Goal: Task Accomplishment & Management: Manage account settings

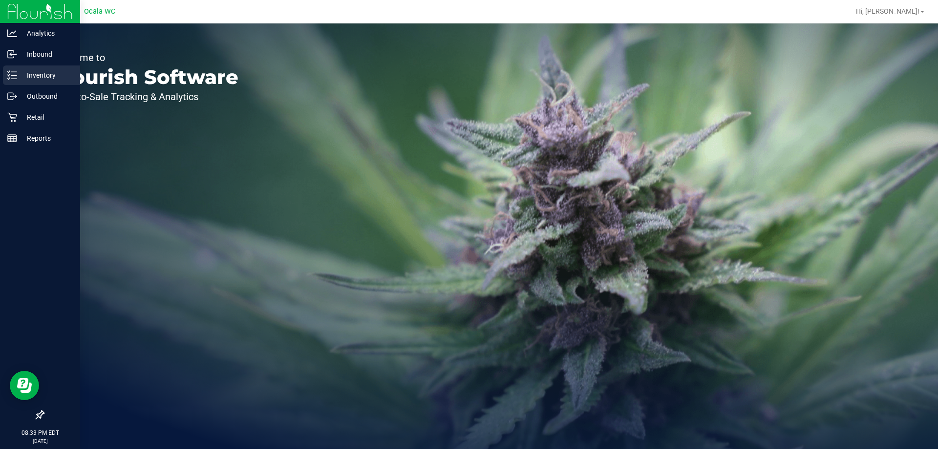
click at [26, 76] on p "Inventory" at bounding box center [46, 75] width 59 height 12
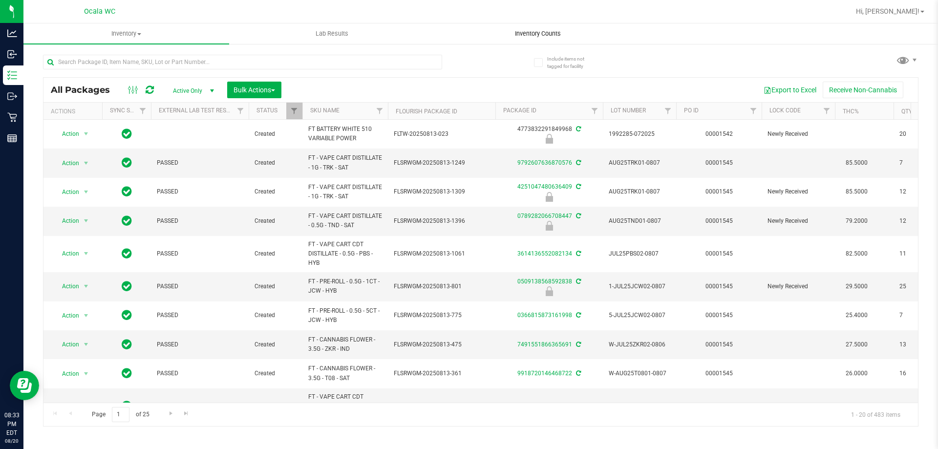
click at [525, 31] on span "Inventory Counts" at bounding box center [537, 33] width 72 height 9
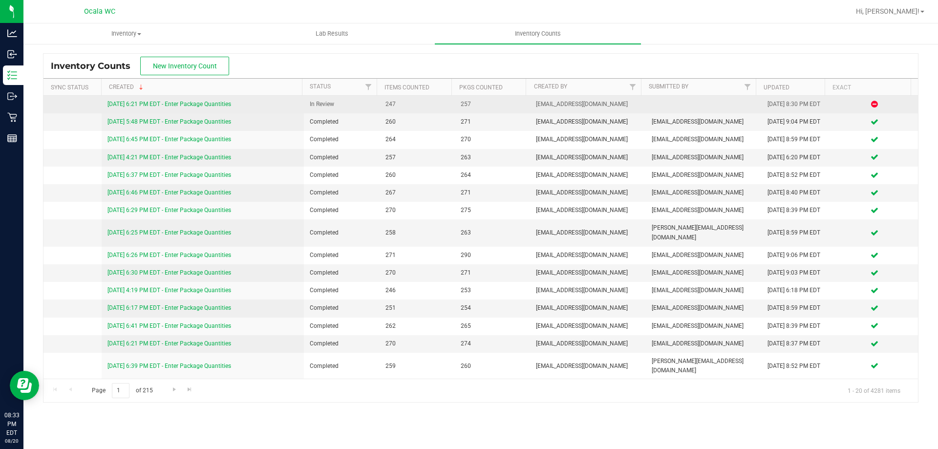
click at [221, 105] on link "[DATE] 6:21 PM EDT - Enter Package Quantities" at bounding box center [169, 104] width 124 height 7
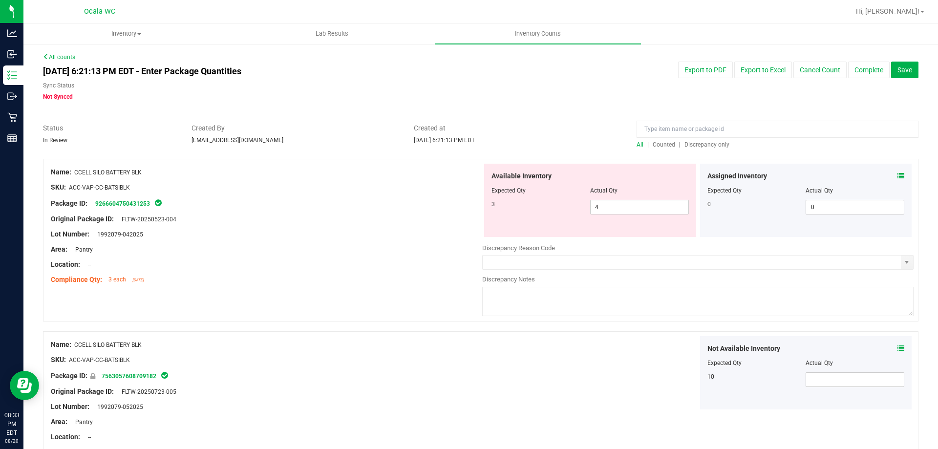
click at [345, 225] on div at bounding box center [266, 226] width 431 height 5
click at [635, 208] on span "4 4" at bounding box center [639, 207] width 99 height 15
click at [635, 208] on input "4" at bounding box center [639, 207] width 98 height 14
type input "3"
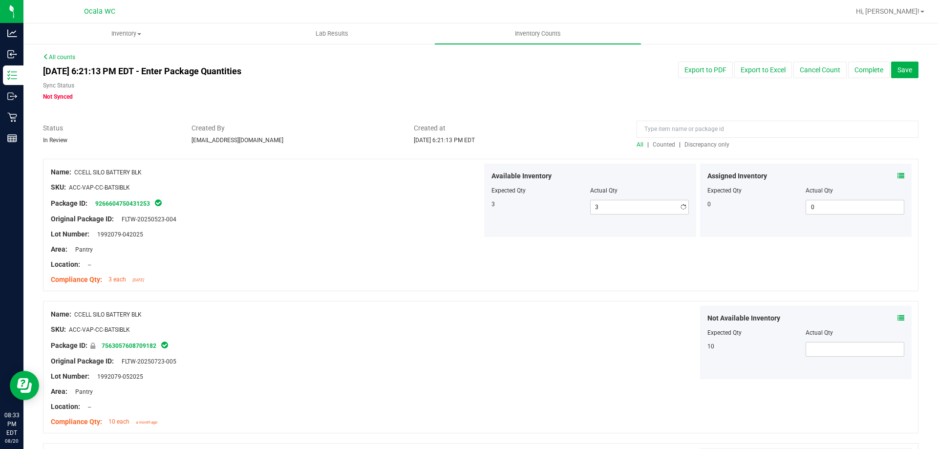
click at [398, 259] on div "Location: --" at bounding box center [266, 264] width 431 height 10
click at [897, 175] on icon at bounding box center [900, 175] width 7 height 7
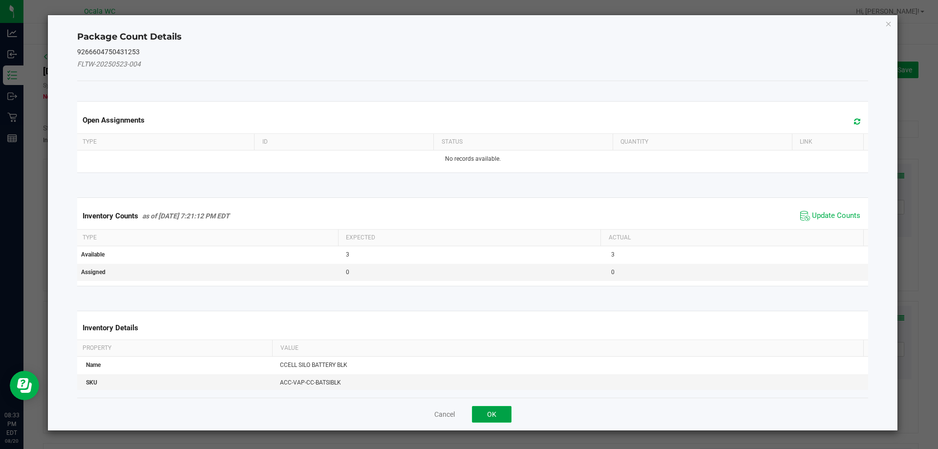
click at [499, 417] on button "OK" at bounding box center [492, 414] width 40 height 17
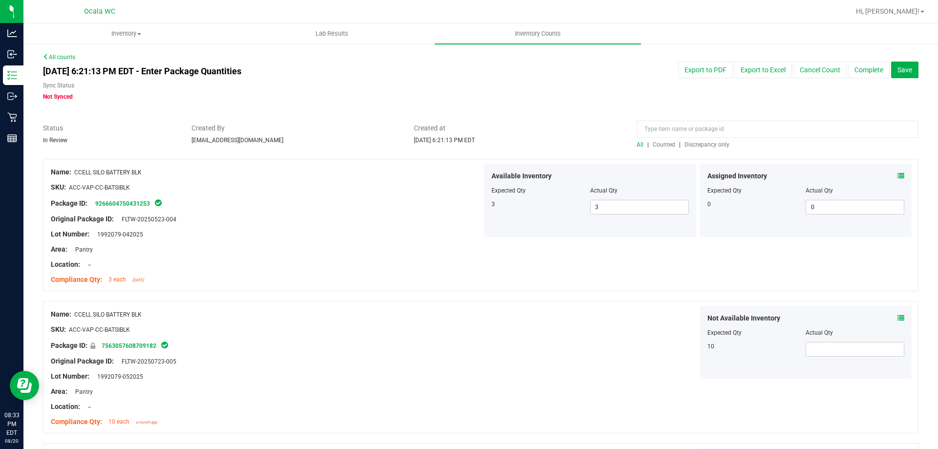
click at [404, 301] on div "Name: CCELL SILO BATTERY BLK SKU: ACC-VAP-CC-BATSIBLK Package ID: 7563057608709…" at bounding box center [480, 367] width 875 height 132
click at [712, 142] on span "Discrepancy only" at bounding box center [706, 144] width 45 height 7
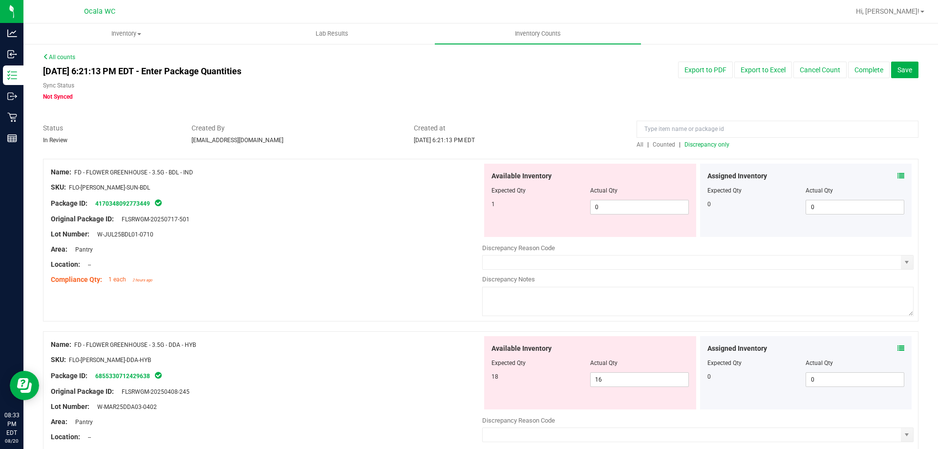
click at [395, 259] on div "Location: --" at bounding box center [266, 264] width 431 height 10
click at [897, 175] on icon at bounding box center [900, 175] width 7 height 7
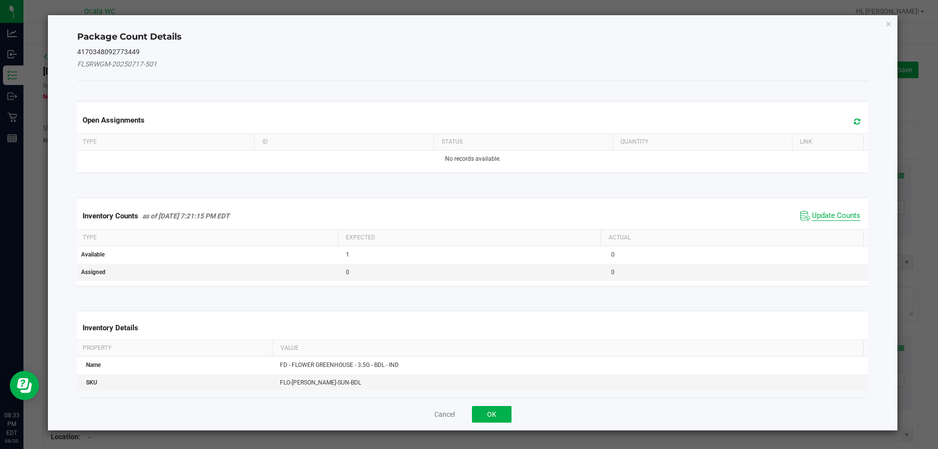
drag, startPoint x: 817, startPoint y: 216, endPoint x: 618, endPoint y: 310, distance: 220.6
click at [817, 217] on span "Update Counts" at bounding box center [836, 216] width 48 height 10
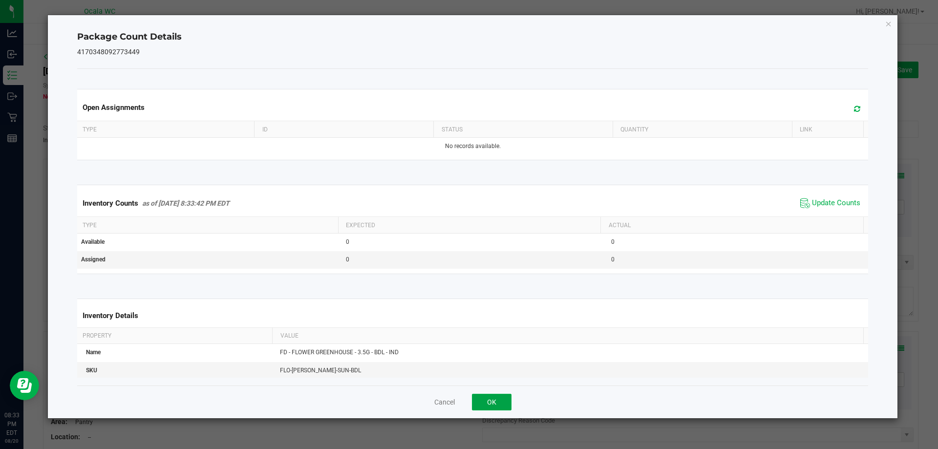
drag, startPoint x: 507, startPoint y: 404, endPoint x: 461, endPoint y: 361, distance: 63.6
click at [507, 405] on button "OK" at bounding box center [492, 402] width 40 height 17
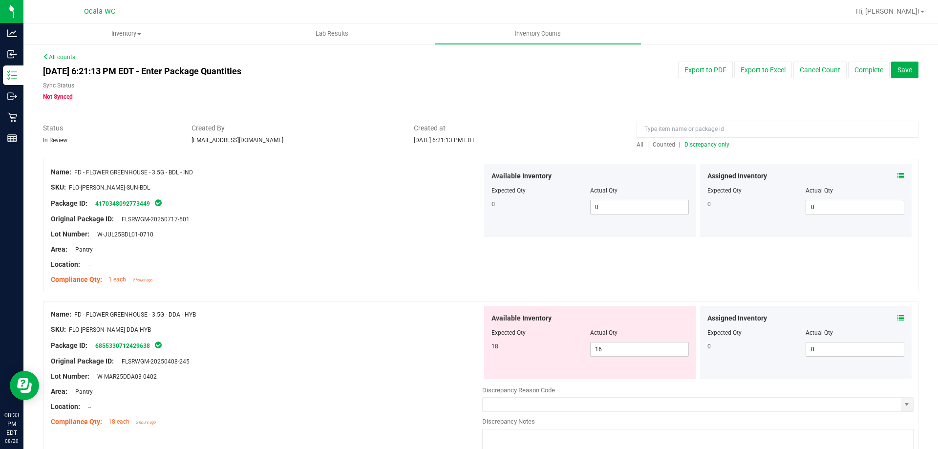
click at [395, 304] on div "Name: FD - FLOWER GREENHOUSE - 3.5G - DDA - HYB SKU: FLO-[PERSON_NAME]-DDA-HYB …" at bounding box center [480, 382] width 875 height 163
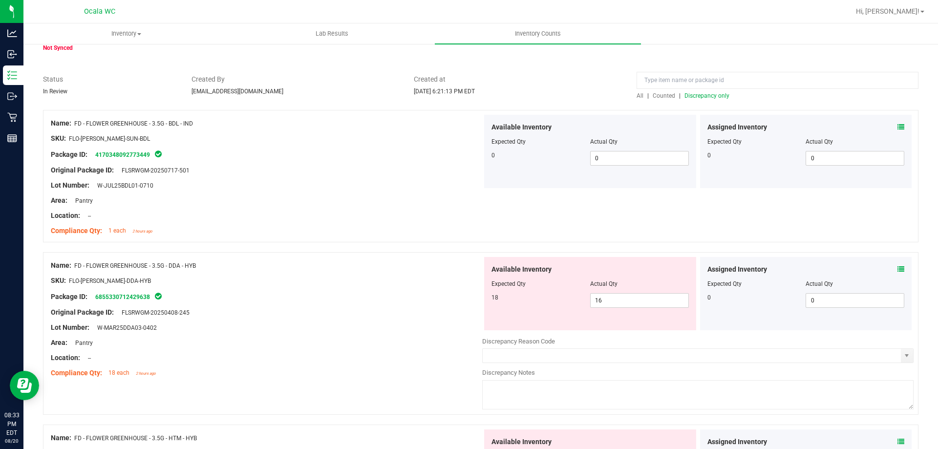
click at [897, 270] on icon at bounding box center [900, 269] width 7 height 7
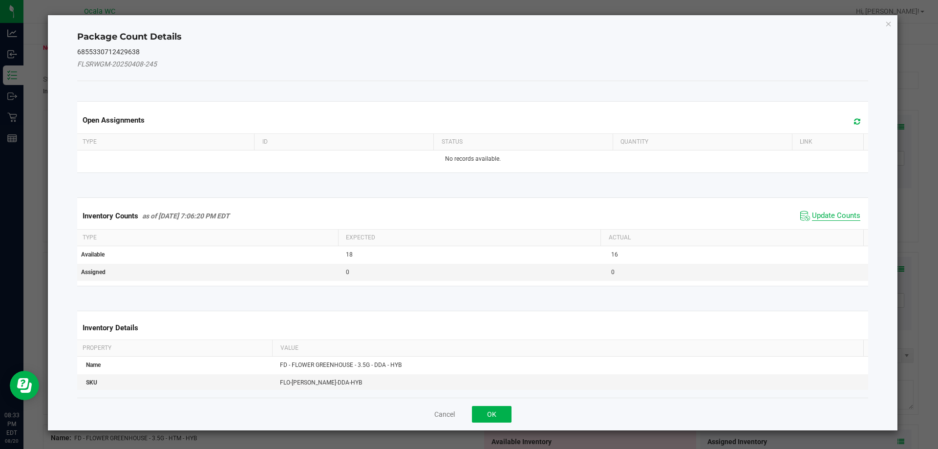
click at [827, 213] on span "Update Counts" at bounding box center [836, 216] width 48 height 10
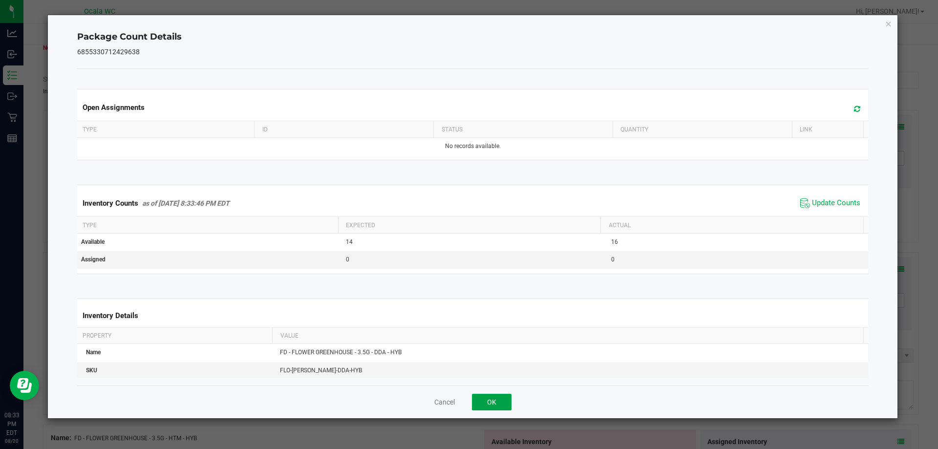
click at [496, 401] on button "OK" at bounding box center [492, 402] width 40 height 17
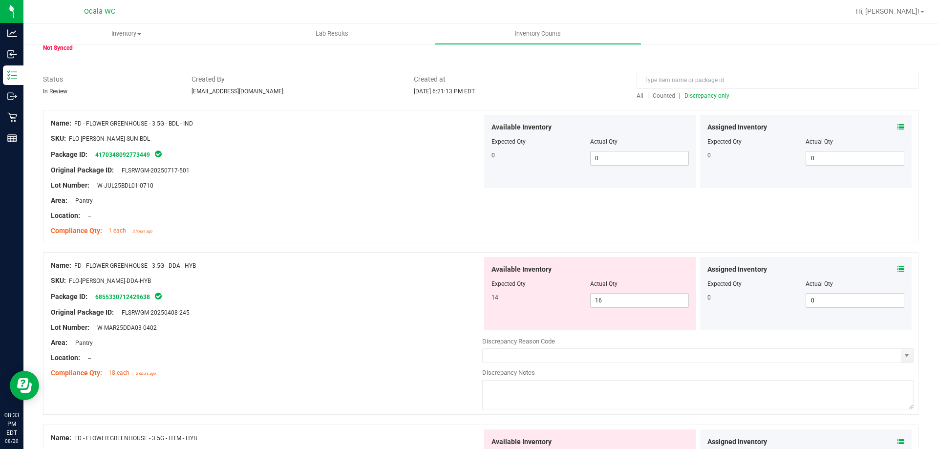
click at [399, 313] on div "Original Package ID: FLSRWGM-20250408-245" at bounding box center [266, 312] width 431 height 10
click at [668, 302] on span "16 16" at bounding box center [639, 300] width 99 height 15
click at [668, 302] on input "16" at bounding box center [639, 300] width 98 height 14
type input "14"
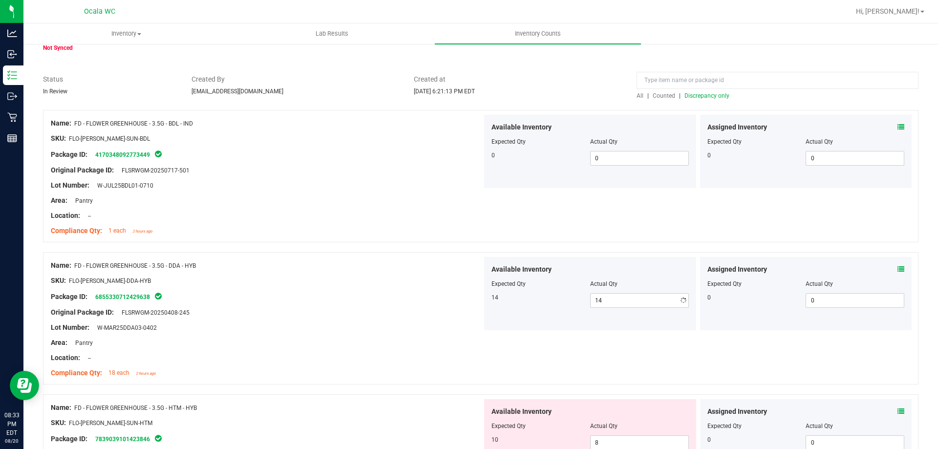
click at [331, 309] on div "Original Package ID: FLSRWGM-20250408-245" at bounding box center [266, 312] width 431 height 10
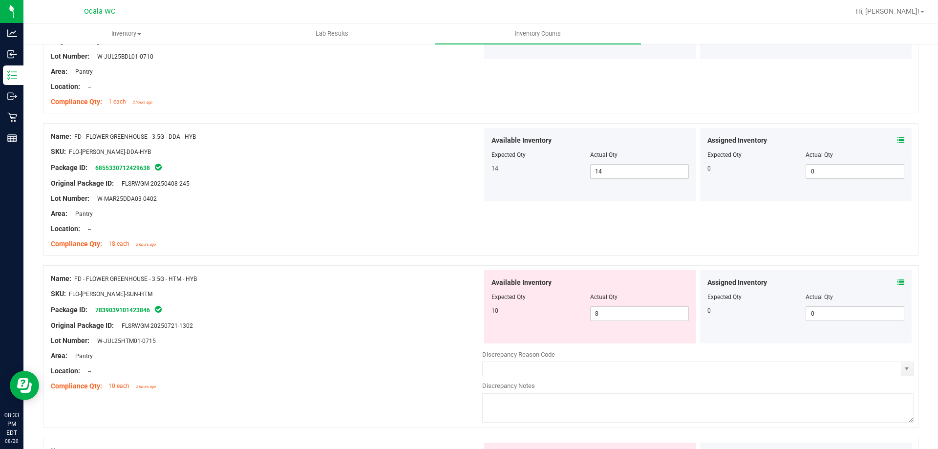
scroll to position [195, 0]
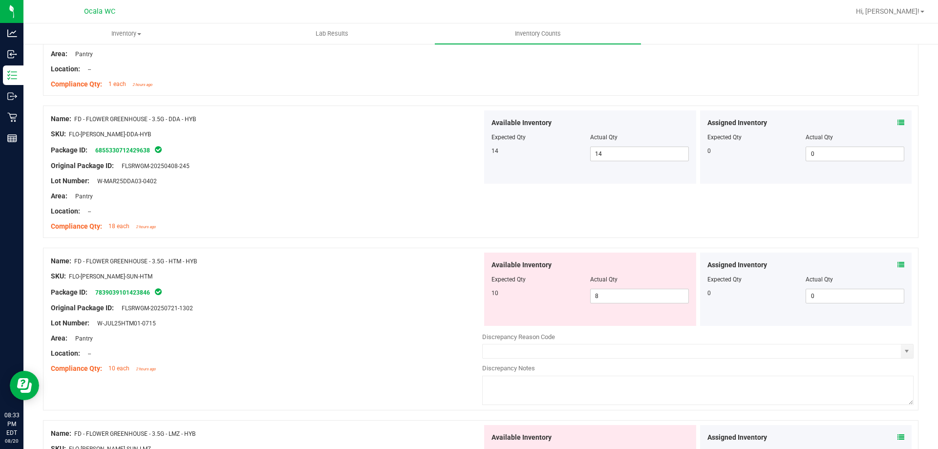
drag, startPoint x: 345, startPoint y: 309, endPoint x: 360, endPoint y: 325, distance: 21.8
click at [350, 311] on div "Original Package ID: FLSRWGM-20250721-1302" at bounding box center [266, 308] width 431 height 10
click at [897, 263] on icon at bounding box center [900, 264] width 7 height 7
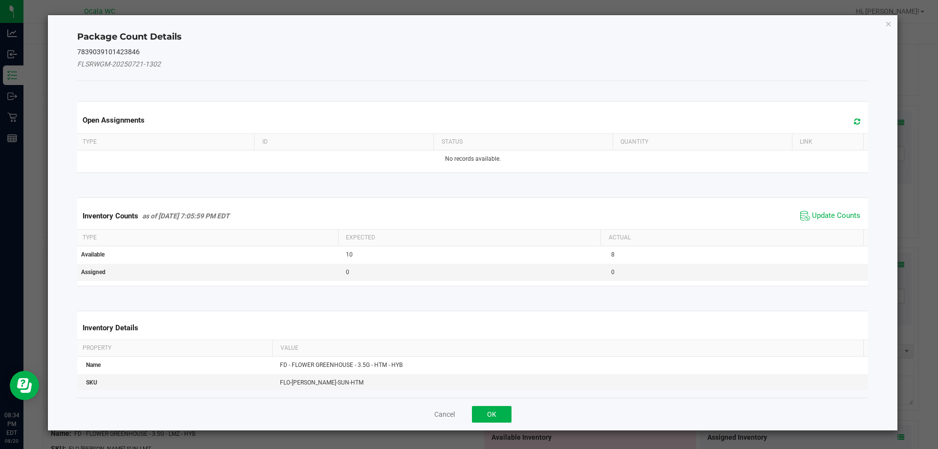
click at [844, 206] on div "Inventory Counts as of [DATE] 7:05:59 PM EDT Update Counts" at bounding box center [472, 216] width 795 height 26
click at [844, 215] on span "Update Counts" at bounding box center [836, 216] width 48 height 10
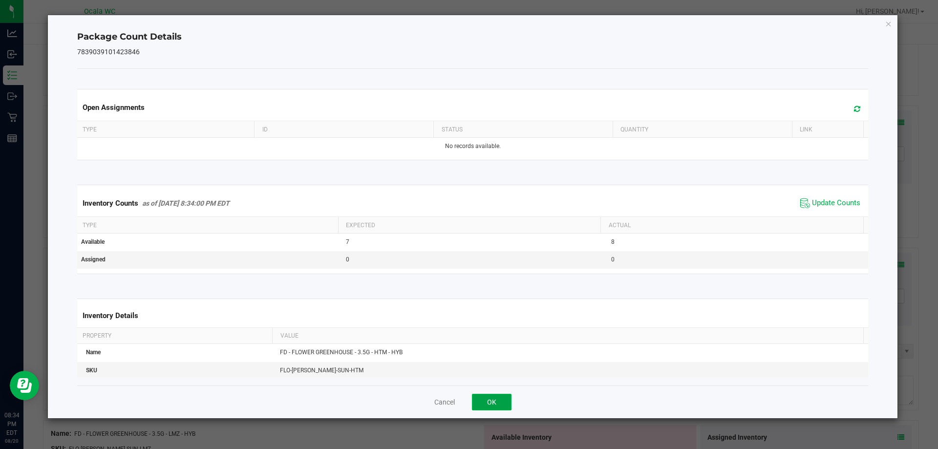
click at [502, 404] on button "OK" at bounding box center [492, 402] width 40 height 17
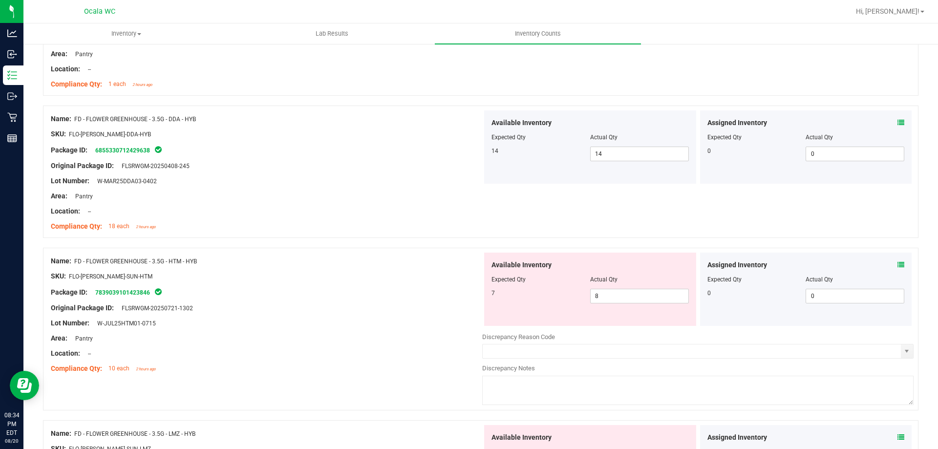
click at [433, 343] on div at bounding box center [266, 345] width 431 height 5
click at [664, 297] on span "8 8" at bounding box center [639, 296] width 99 height 15
click at [664, 297] on input "8" at bounding box center [639, 296] width 98 height 14
type input "7"
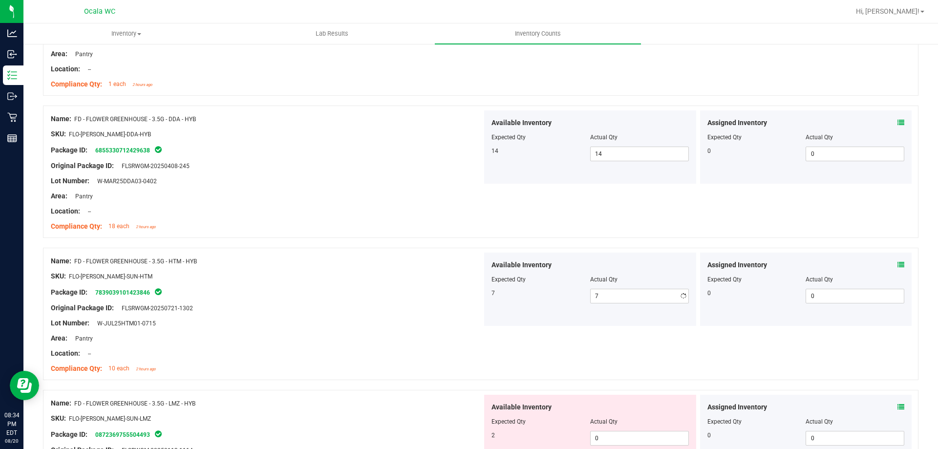
click at [359, 341] on div "Area: Pantry" at bounding box center [266, 338] width 431 height 10
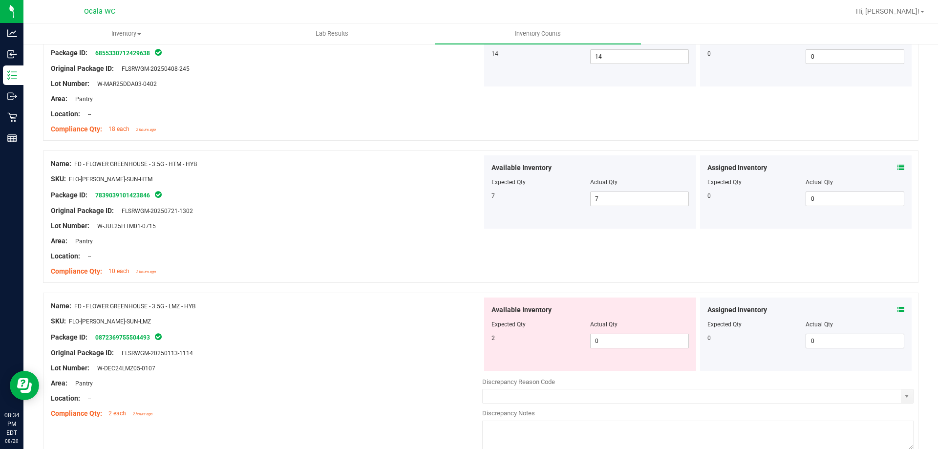
scroll to position [293, 0]
click at [369, 348] on div "Original Package ID: FLSRWGM-20250113-1114" at bounding box center [266, 352] width 431 height 10
click at [651, 340] on span "0 0" at bounding box center [639, 340] width 99 height 15
click at [651, 340] on input "0" at bounding box center [639, 341] width 98 height 14
click at [897, 306] on icon at bounding box center [900, 309] width 7 height 7
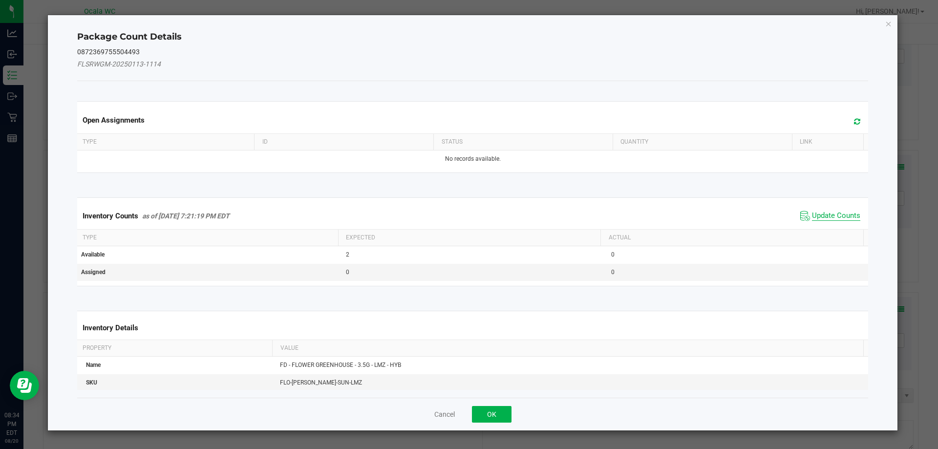
click at [822, 211] on span "Update Counts" at bounding box center [836, 216] width 48 height 10
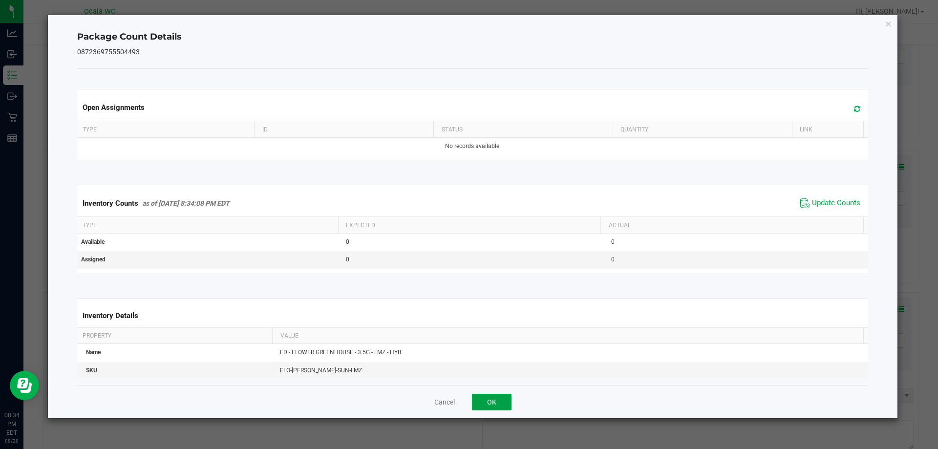
click at [475, 401] on button "OK" at bounding box center [492, 402] width 40 height 17
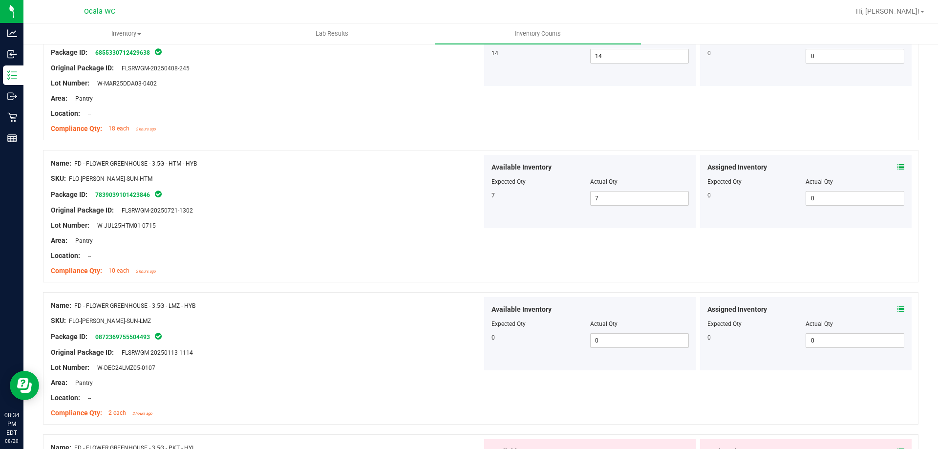
click at [442, 345] on div at bounding box center [266, 344] width 431 height 5
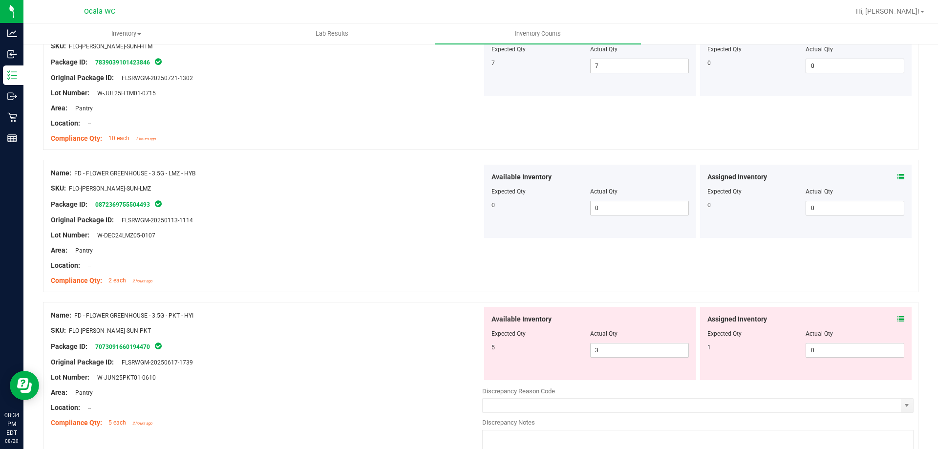
scroll to position [439, 0]
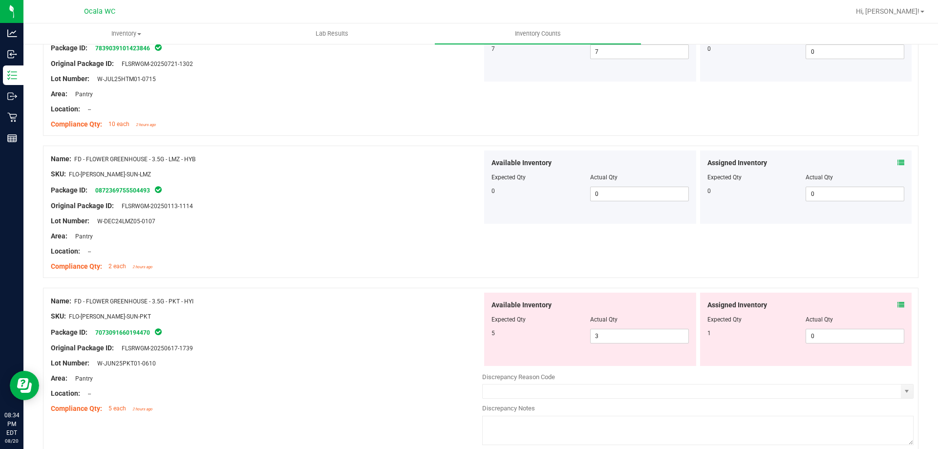
click at [422, 340] on div at bounding box center [266, 340] width 431 height 5
click at [888, 303] on div "Assigned Inventory" at bounding box center [805, 305] width 197 height 10
click at [897, 303] on icon at bounding box center [900, 304] width 7 height 7
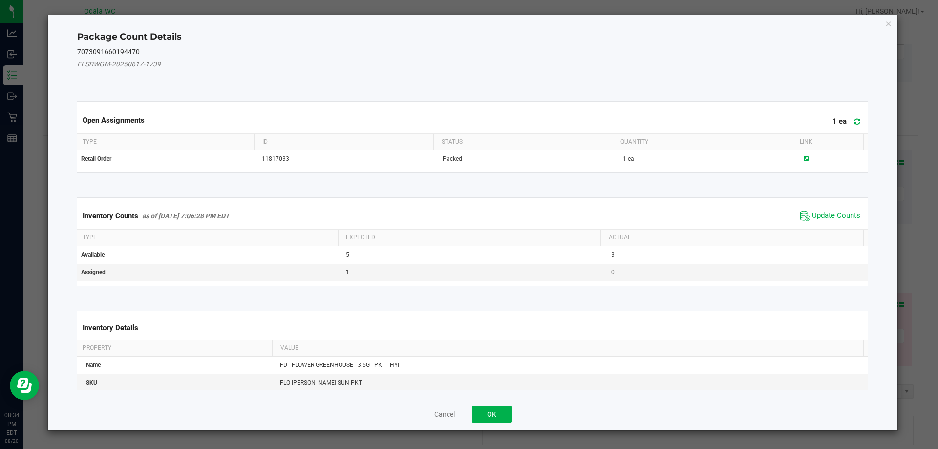
click at [821, 207] on div "Inventory Counts as of [DATE] 7:06:28 PM EDT Update Counts" at bounding box center [472, 216] width 795 height 26
click at [822, 212] on span "Update Counts" at bounding box center [836, 216] width 48 height 10
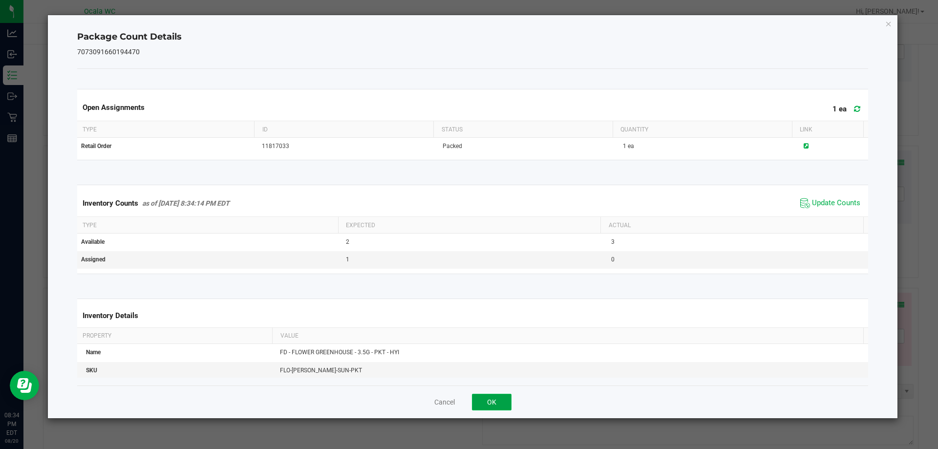
click at [500, 409] on button "OK" at bounding box center [492, 402] width 40 height 17
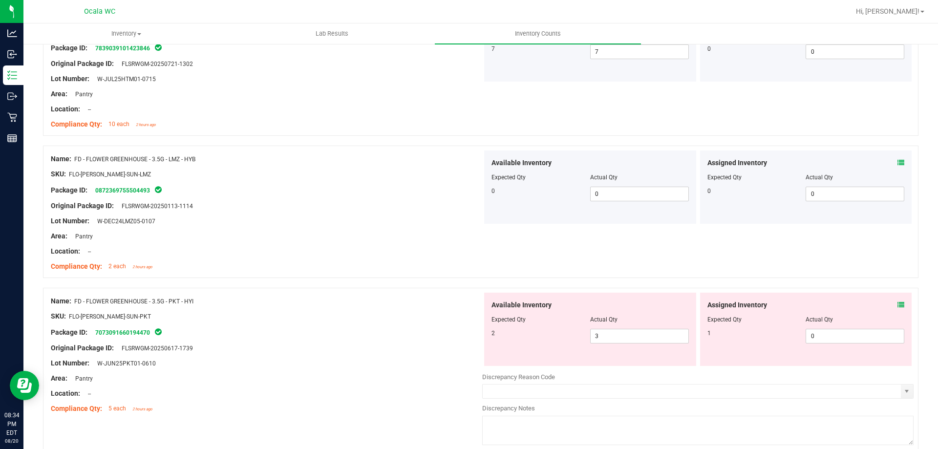
click at [401, 348] on div "Original Package ID: FLSRWGM-20250617-1739" at bounding box center [266, 348] width 431 height 10
click at [659, 335] on span "3 3" at bounding box center [639, 336] width 99 height 15
click at [851, 332] on span "0 0" at bounding box center [854, 336] width 99 height 15
click at [851, 332] on input "0" at bounding box center [855, 336] width 98 height 14
type input "1"
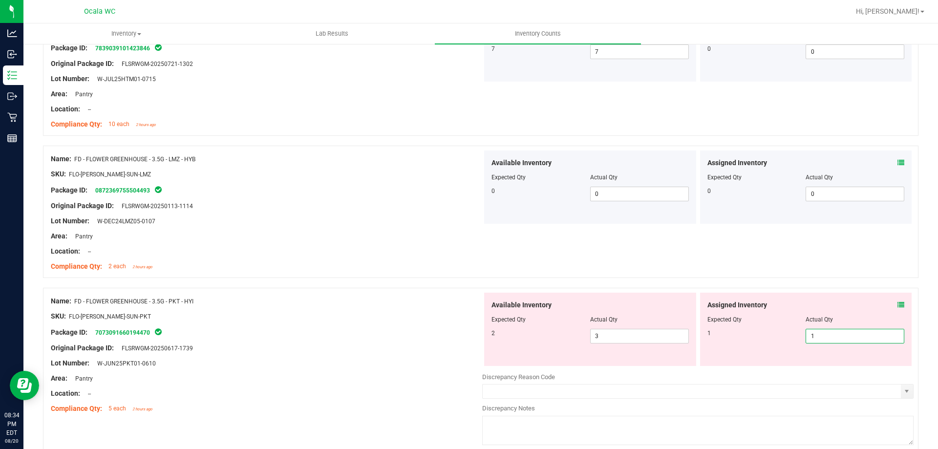
type input "1"
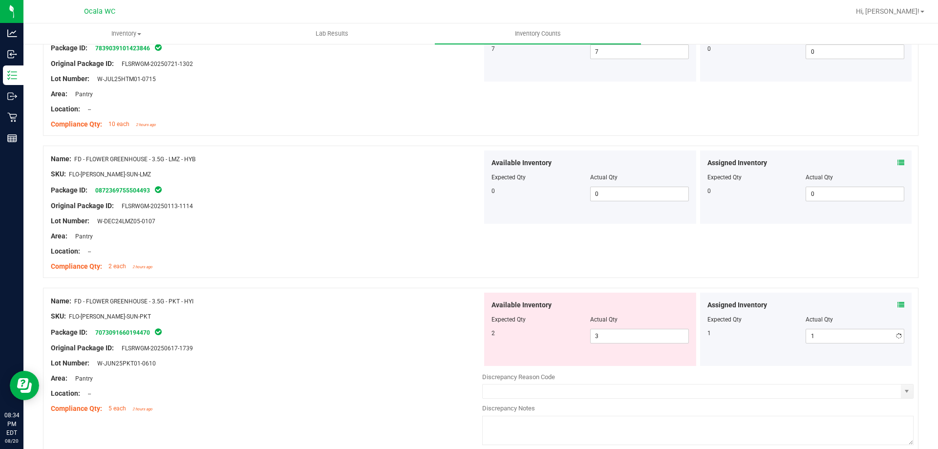
click at [395, 359] on div "Lot Number: W-JUN25PKT01-0610" at bounding box center [266, 363] width 431 height 10
click at [660, 330] on span "3 3" at bounding box center [639, 336] width 99 height 15
click at [661, 330] on input "3" at bounding box center [639, 336] width 98 height 14
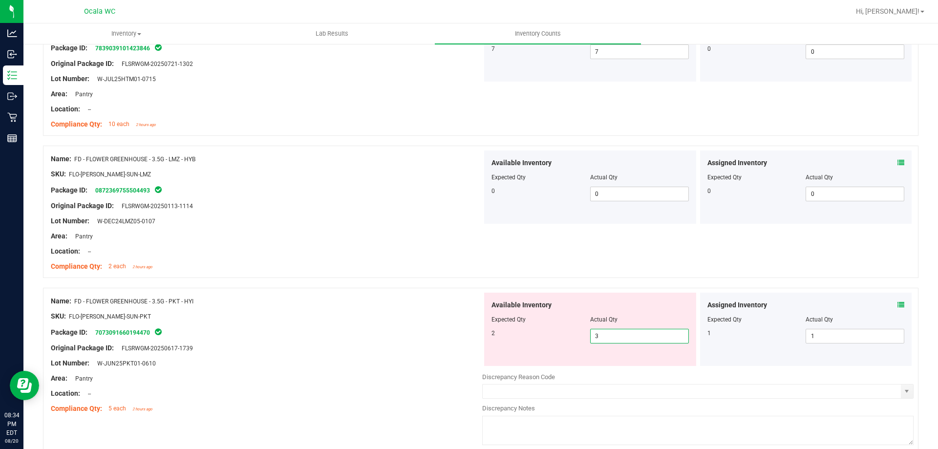
type input "2"
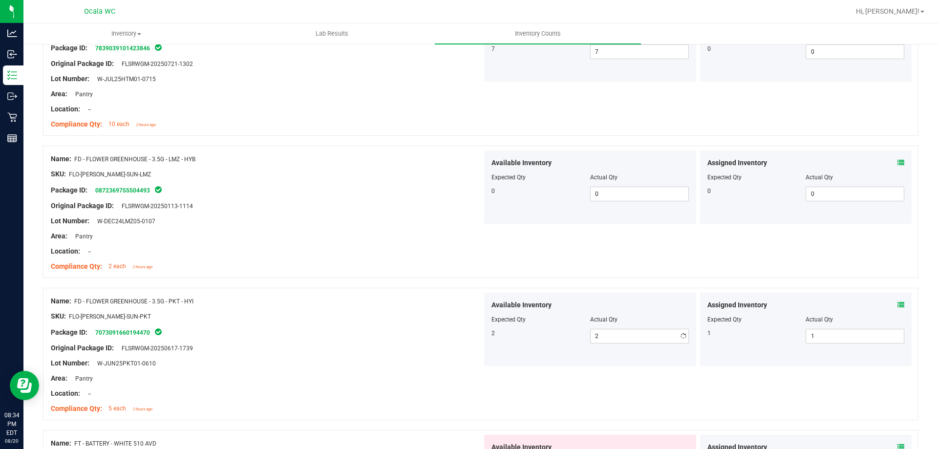
drag, startPoint x: 422, startPoint y: 334, endPoint x: 426, endPoint y: 331, distance: 5.6
click at [425, 332] on div "Package ID: 7073091660194470" at bounding box center [266, 332] width 431 height 12
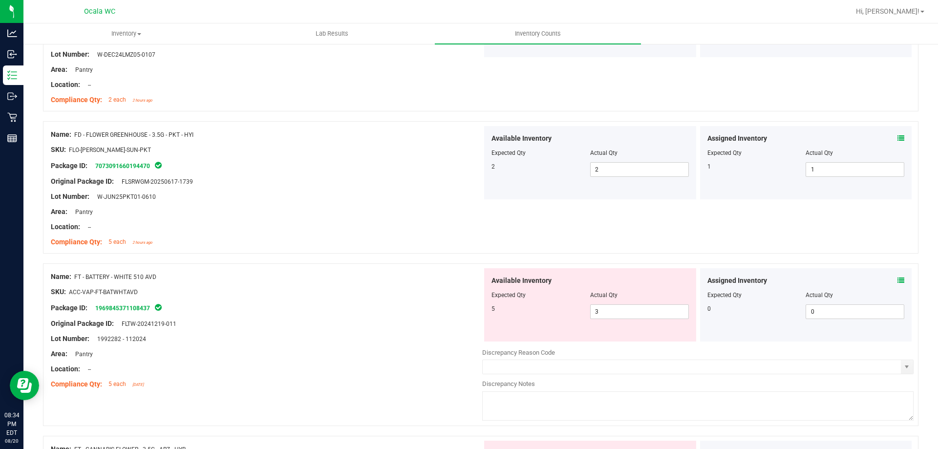
scroll to position [635, 0]
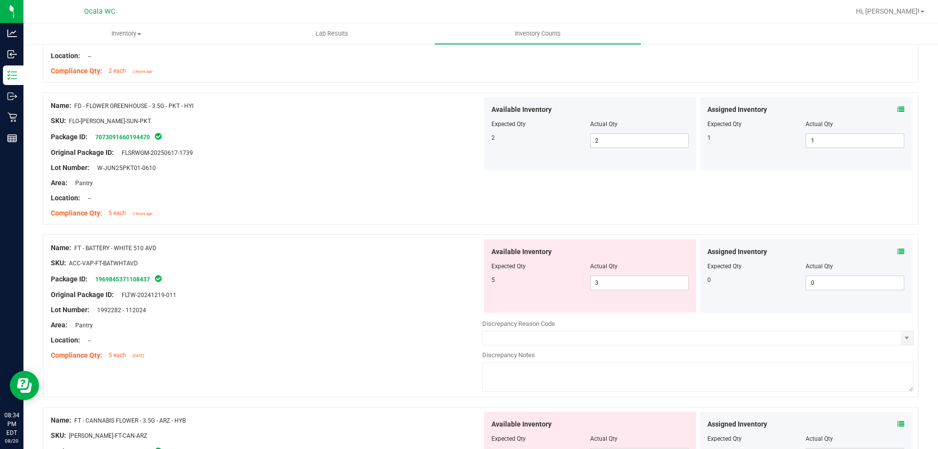
click at [403, 318] on div at bounding box center [266, 317] width 431 height 5
click at [626, 284] on span "3 3" at bounding box center [639, 282] width 99 height 15
click at [626, 284] on input "3" at bounding box center [639, 283] width 98 height 14
type input "5"
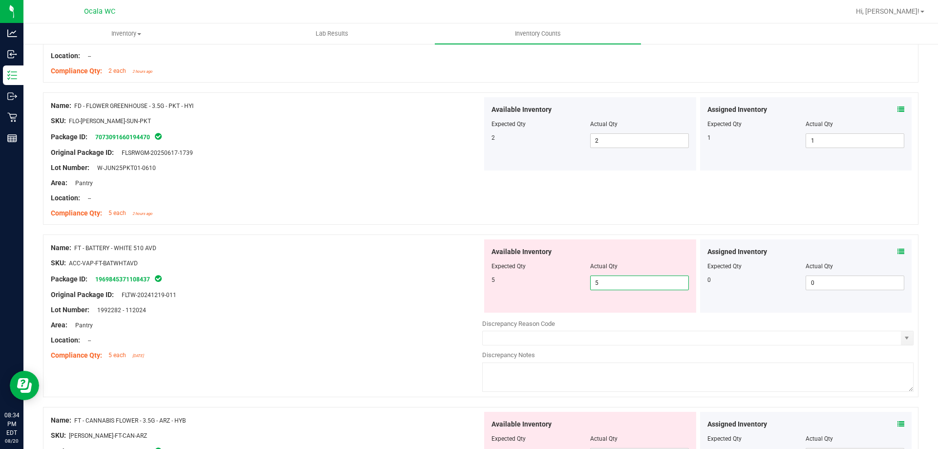
click at [395, 332] on div at bounding box center [266, 332] width 431 height 5
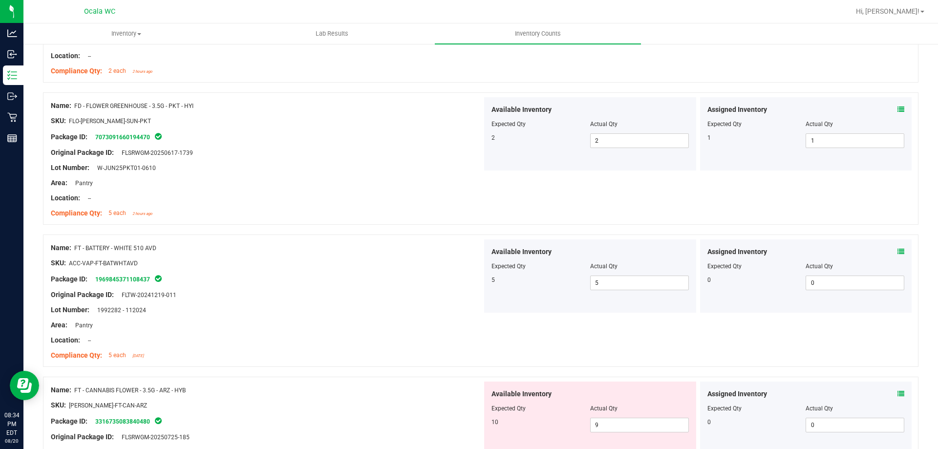
scroll to position [684, 0]
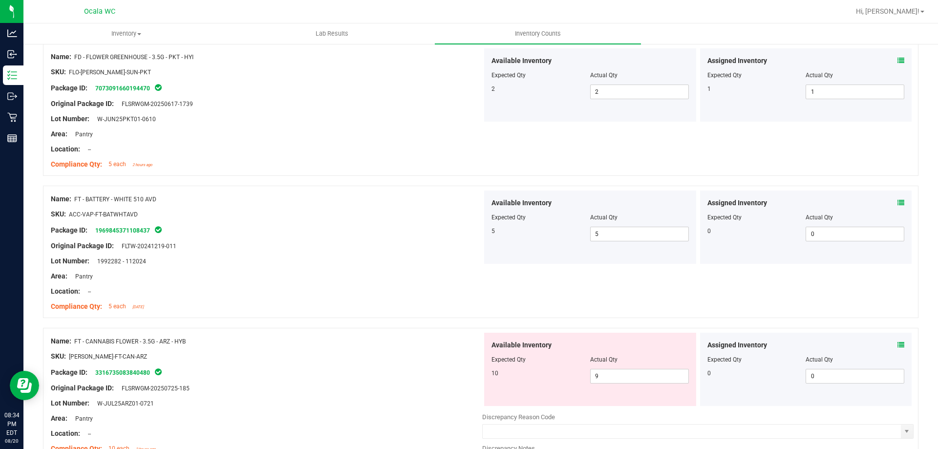
click at [395, 333] on div "Name: FT - CANNABIS FLOWER - 3.5G - ARZ - HYB SKU: [PERSON_NAME]-FT-CAN-ARZ Pac…" at bounding box center [266, 395] width 431 height 125
click at [630, 238] on span "5 5" at bounding box center [639, 234] width 99 height 15
click at [630, 238] on input "5" at bounding box center [639, 234] width 98 height 14
type input "3"
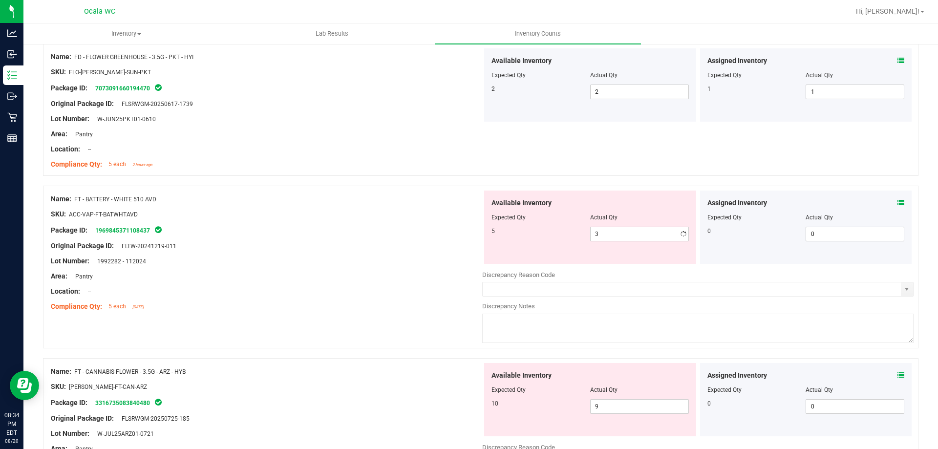
click at [447, 277] on div "Area: Pantry" at bounding box center [266, 276] width 431 height 10
click at [897, 199] on icon at bounding box center [900, 202] width 7 height 7
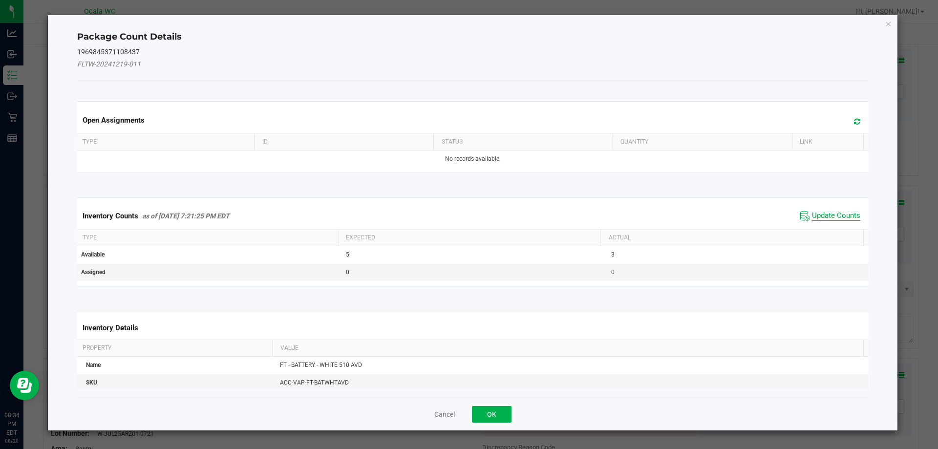
click at [831, 215] on span "Update Counts" at bounding box center [836, 216] width 48 height 10
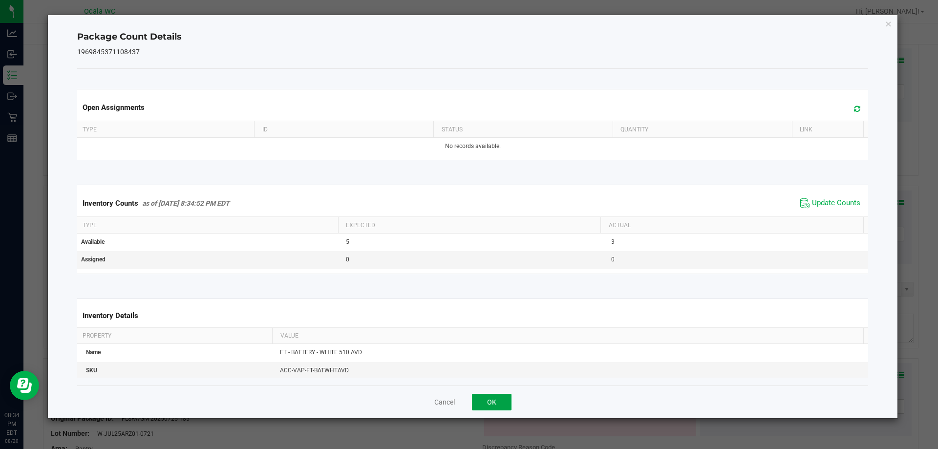
click at [492, 407] on button "OK" at bounding box center [492, 402] width 40 height 17
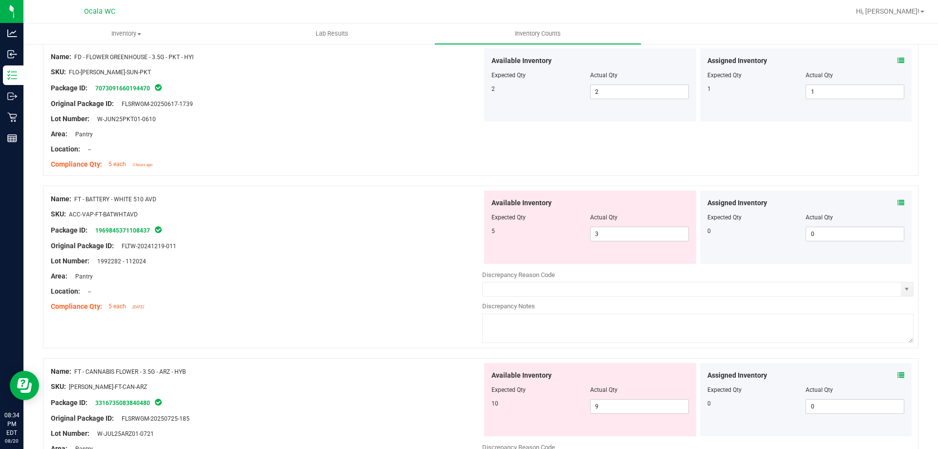
click at [394, 312] on div "Name: FT - BATTERY - WHITE 510 AVD SKU: ACC-VAP-FT-BATWHTAVD Package ID: 196984…" at bounding box center [266, 252] width 431 height 125
click at [650, 235] on span "3 3" at bounding box center [639, 234] width 99 height 15
click at [650, 235] on input "3" at bounding box center [639, 234] width 98 height 14
type input "5"
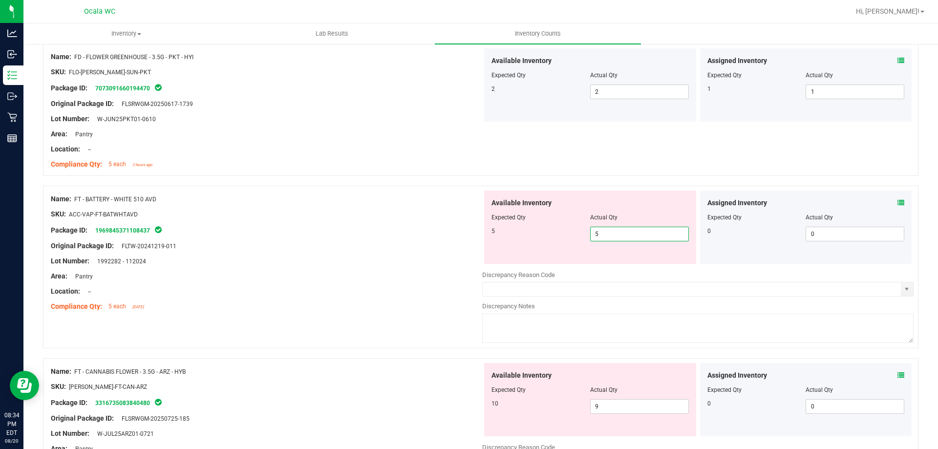
drag, startPoint x: 344, startPoint y: 274, endPoint x: 567, endPoint y: 308, distance: 225.2
click at [345, 274] on div "Area: Pantry" at bounding box center [266, 276] width 431 height 10
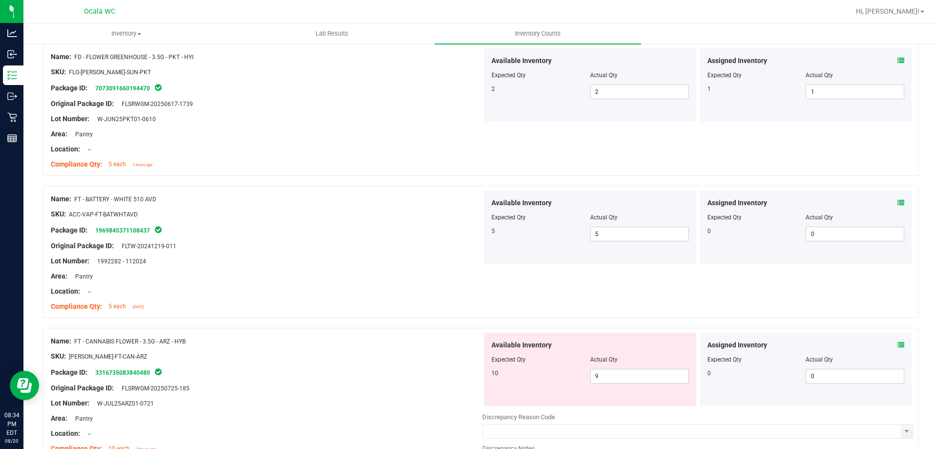
click at [897, 344] on div "Assigned Inventory Expected Qty Actual Qty 0 0 0" at bounding box center [806, 369] width 212 height 73
click at [897, 344] on icon at bounding box center [900, 344] width 7 height 7
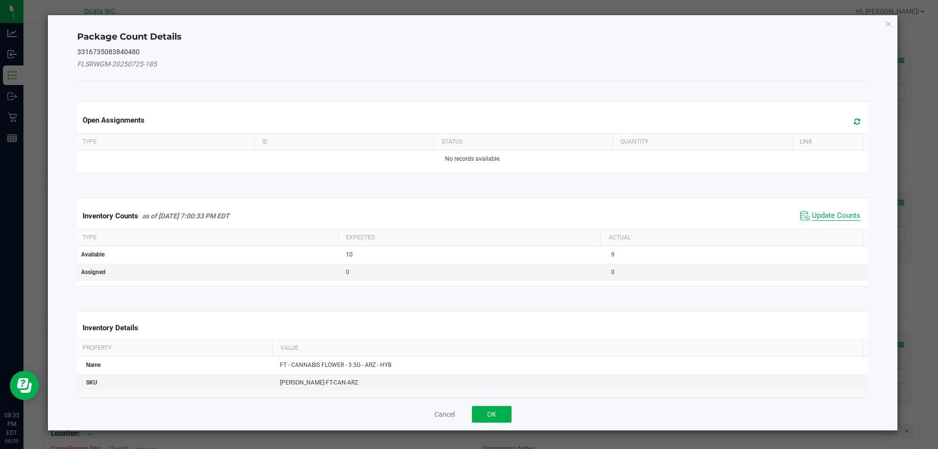
click at [838, 215] on span "Update Counts" at bounding box center [836, 216] width 48 height 10
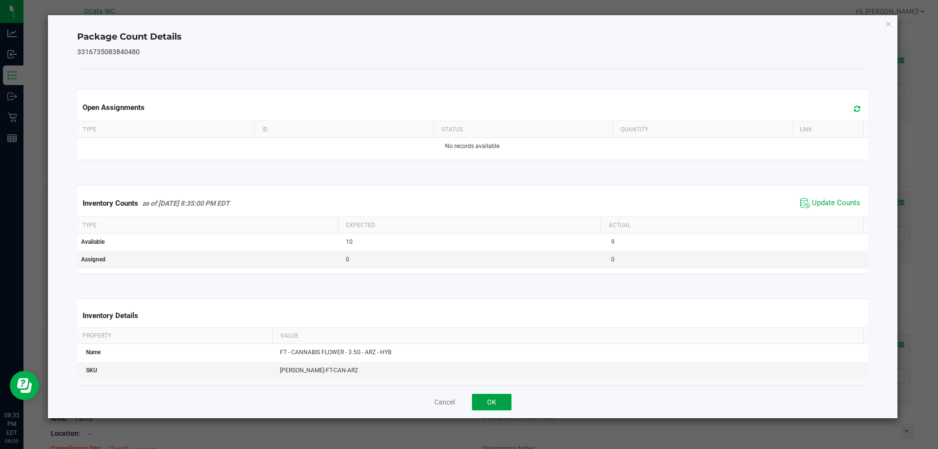
click at [482, 407] on button "OK" at bounding box center [492, 402] width 40 height 17
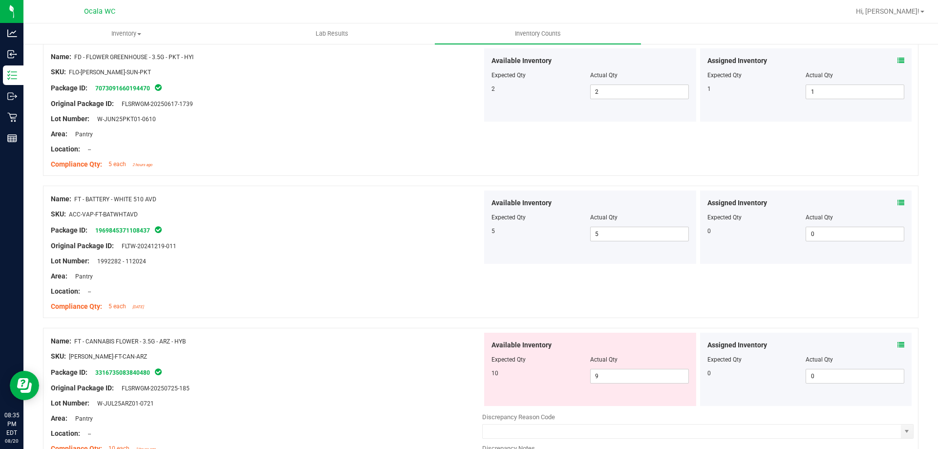
click at [452, 323] on div at bounding box center [480, 323] width 875 height 10
click at [655, 370] on span "9 9" at bounding box center [639, 376] width 99 height 15
click at [655, 370] on input "9" at bounding box center [639, 376] width 98 height 14
click at [897, 346] on icon at bounding box center [900, 344] width 7 height 7
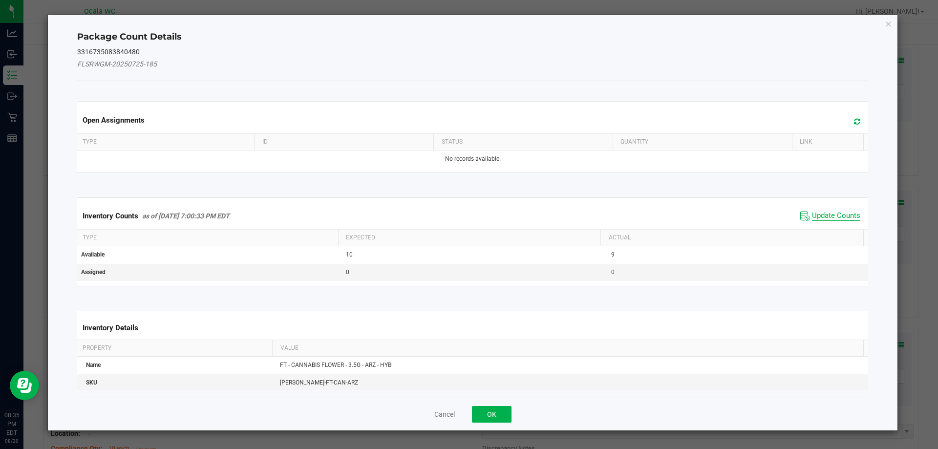
click at [839, 211] on span "Update Counts" at bounding box center [836, 216] width 48 height 10
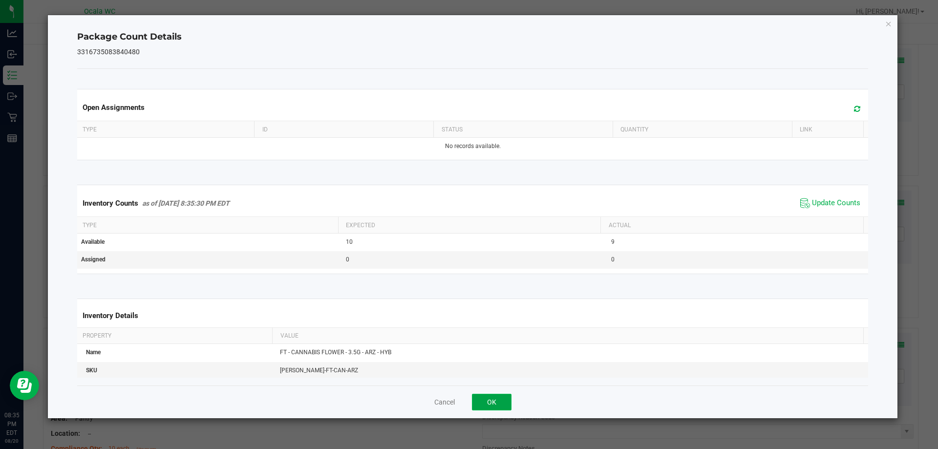
click at [492, 406] on button "OK" at bounding box center [492, 402] width 40 height 17
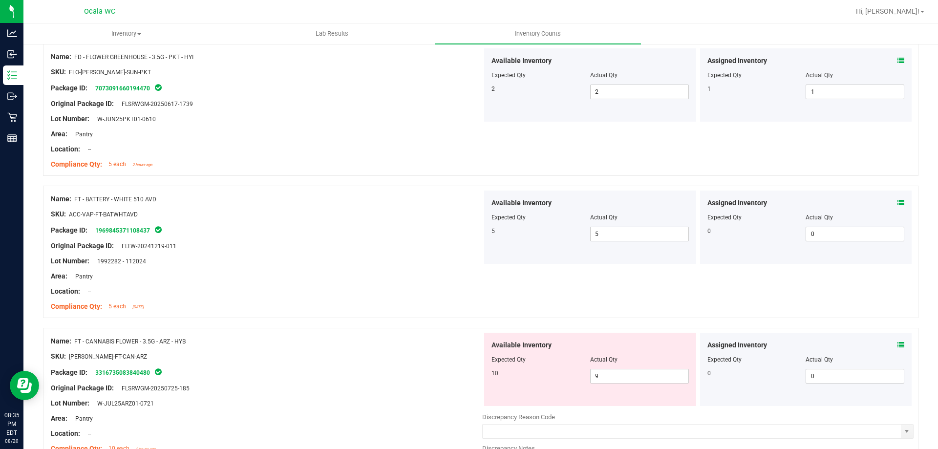
click at [454, 328] on div "Name: FT - CANNABIS FLOWER - 3.5G - ARZ - HYB SKU: [PERSON_NAME]-FT-CAN-ARZ Pac…" at bounding box center [480, 409] width 875 height 163
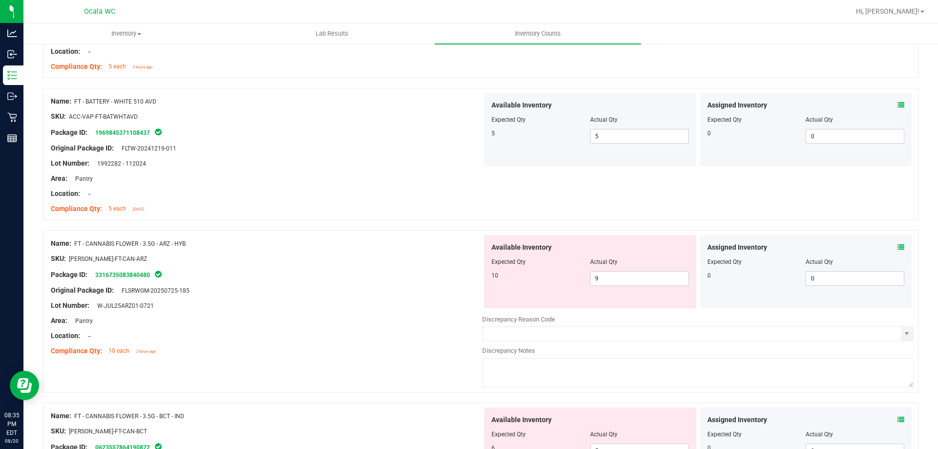
click at [436, 310] on div "Name: FT - CANNABIS FLOWER - 3.5G - ARZ - HYB SKU: [PERSON_NAME]-FT-CAN-ARZ Pac…" at bounding box center [266, 297] width 431 height 125
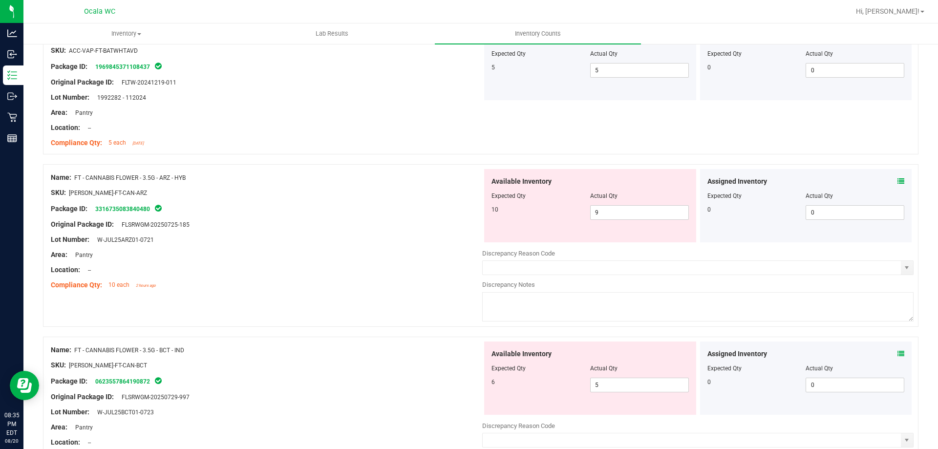
scroll to position [977, 0]
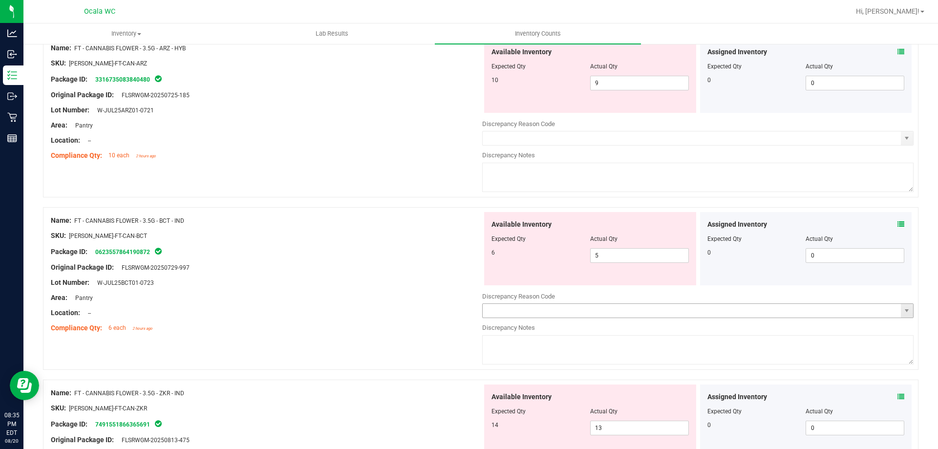
drag, startPoint x: 438, startPoint y: 309, endPoint x: 533, endPoint y: 306, distance: 95.8
click at [439, 309] on div "Location: --" at bounding box center [266, 313] width 431 height 10
click at [897, 223] on icon at bounding box center [900, 224] width 7 height 7
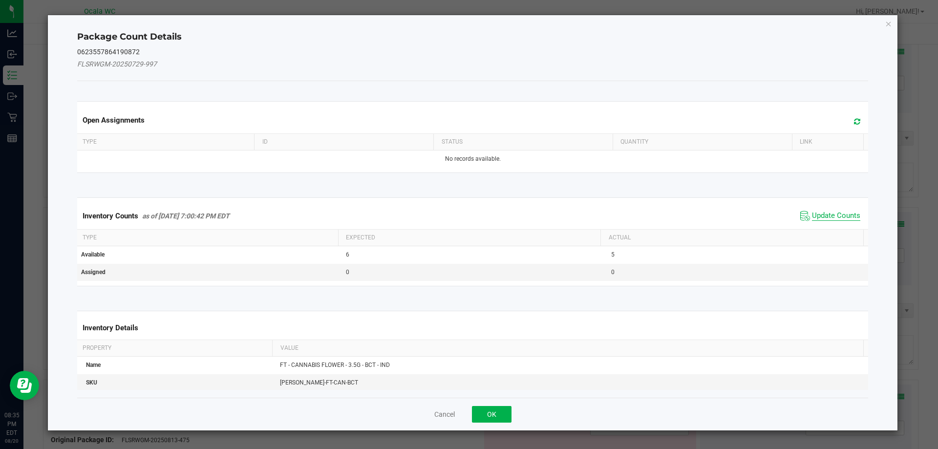
click at [825, 215] on span "Update Counts" at bounding box center [836, 216] width 48 height 10
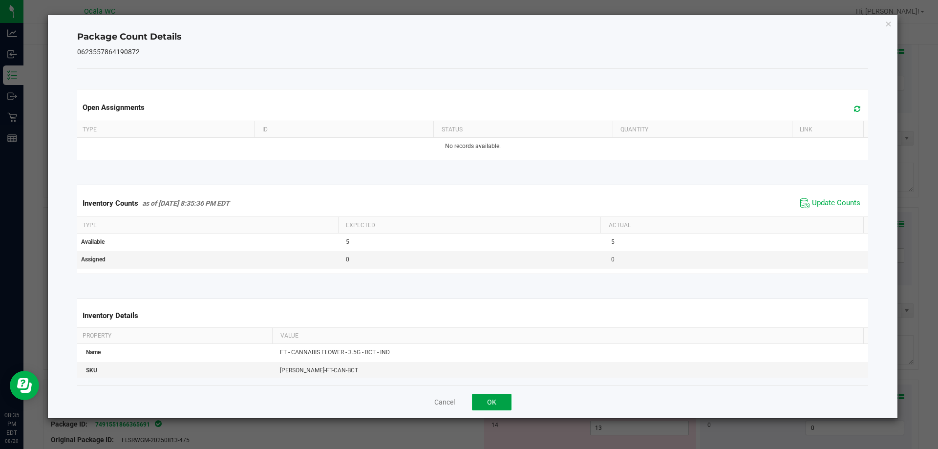
click at [501, 404] on button "OK" at bounding box center [492, 402] width 40 height 17
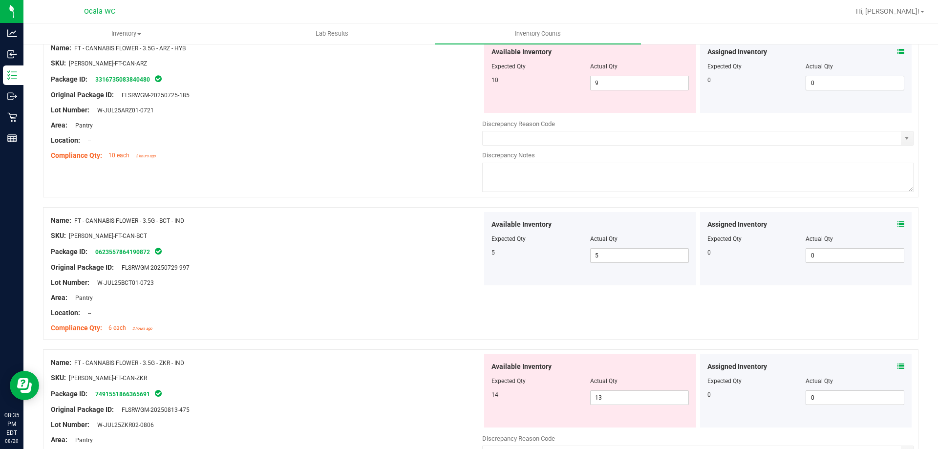
click at [358, 329] on div "Compliance Qty: 6 each 2 hours ago" at bounding box center [266, 328] width 431 height 10
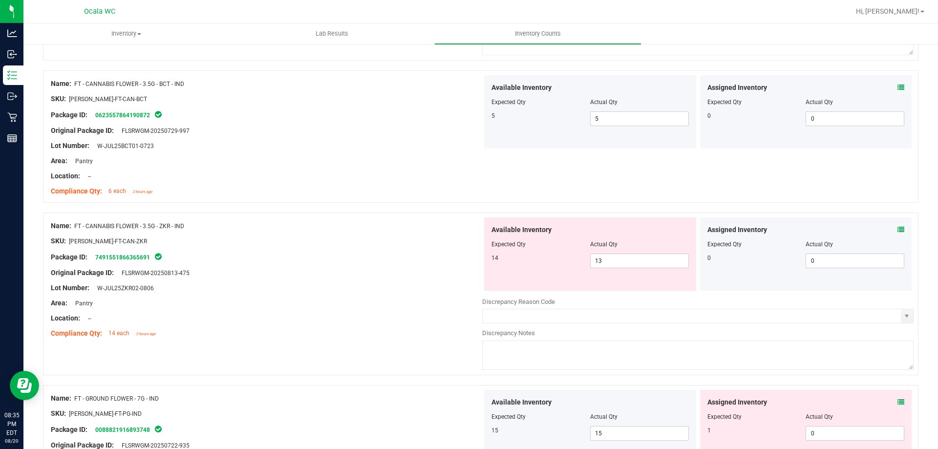
scroll to position [1123, 0]
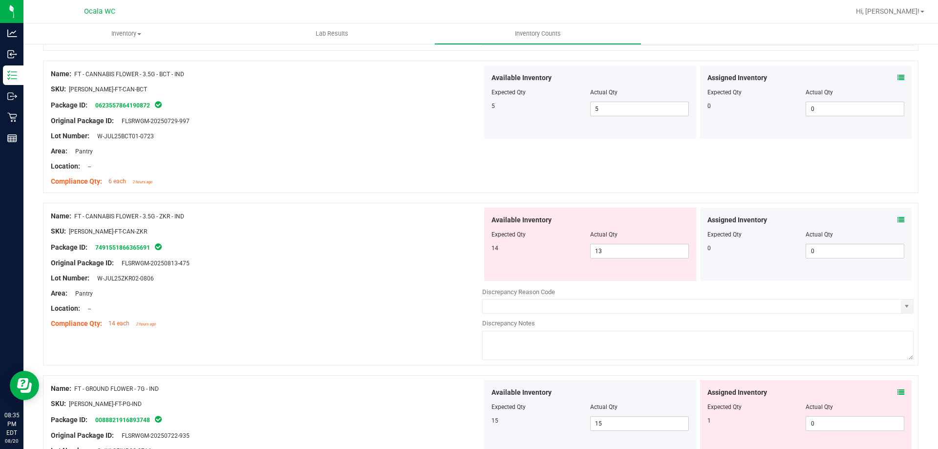
click at [897, 218] on icon at bounding box center [900, 219] width 7 height 7
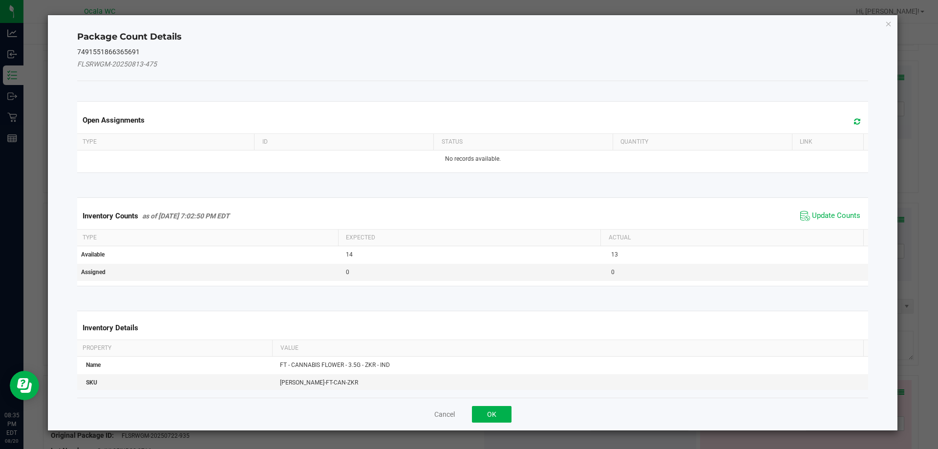
click at [811, 205] on div "Inventory Counts as of [DATE] 7:02:50 PM EDT Update Counts" at bounding box center [472, 216] width 795 height 26
click at [812, 214] on span "Update Counts" at bounding box center [836, 216] width 48 height 10
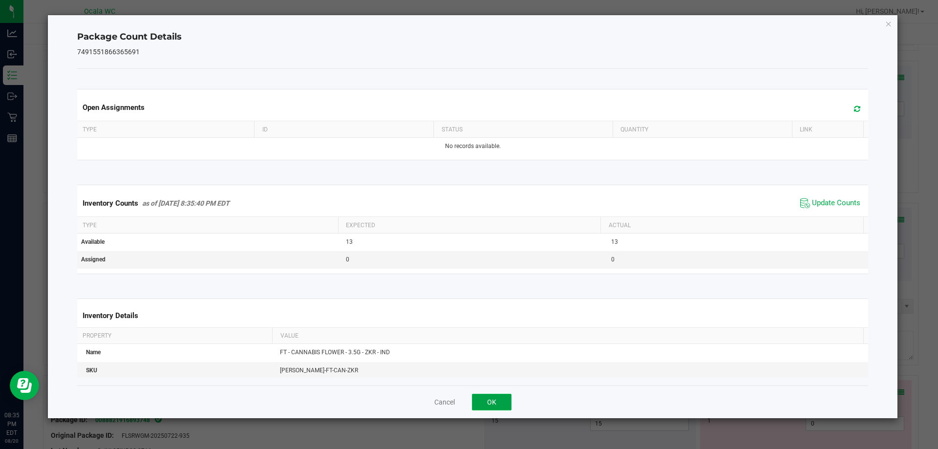
click at [494, 400] on button "OK" at bounding box center [492, 402] width 40 height 17
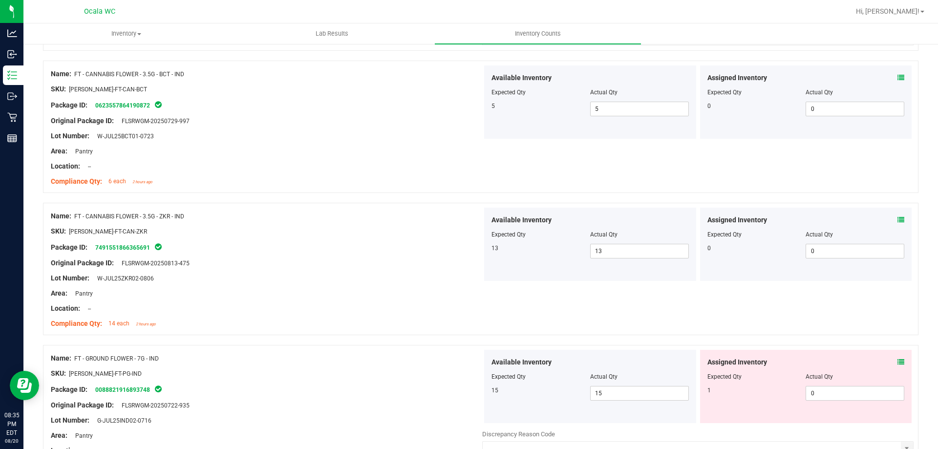
click at [353, 334] on div "Name: FT - CANNABIS FLOWER - 3.5G - ZKR - IND SKU: [PERSON_NAME]-FT-CAN-ZKR Pac…" at bounding box center [480, 269] width 875 height 132
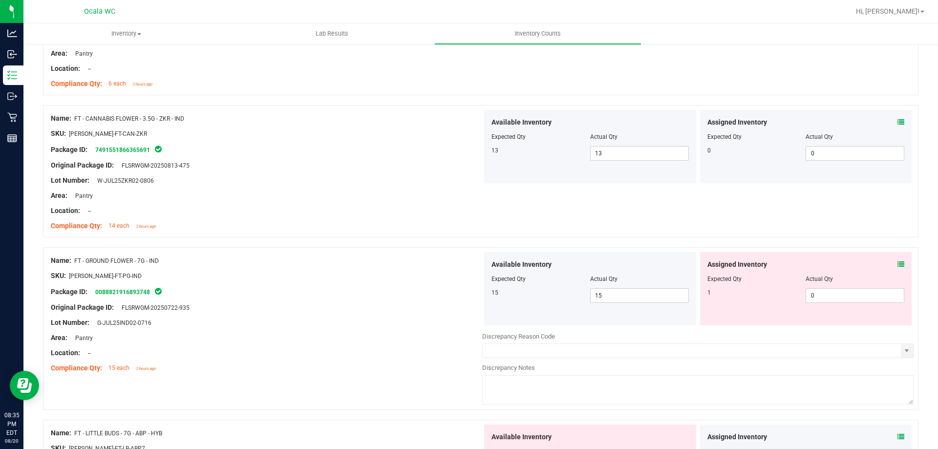
click at [449, 313] on div at bounding box center [266, 315] width 431 height 5
click at [898, 263] on div "Assigned Inventory Expected Qty Actual Qty 1 0 0" at bounding box center [806, 288] width 212 height 73
click at [897, 264] on div "Assigned Inventory Expected Qty Actual Qty 1 0 0" at bounding box center [806, 288] width 212 height 73
click at [897, 265] on icon at bounding box center [900, 264] width 7 height 7
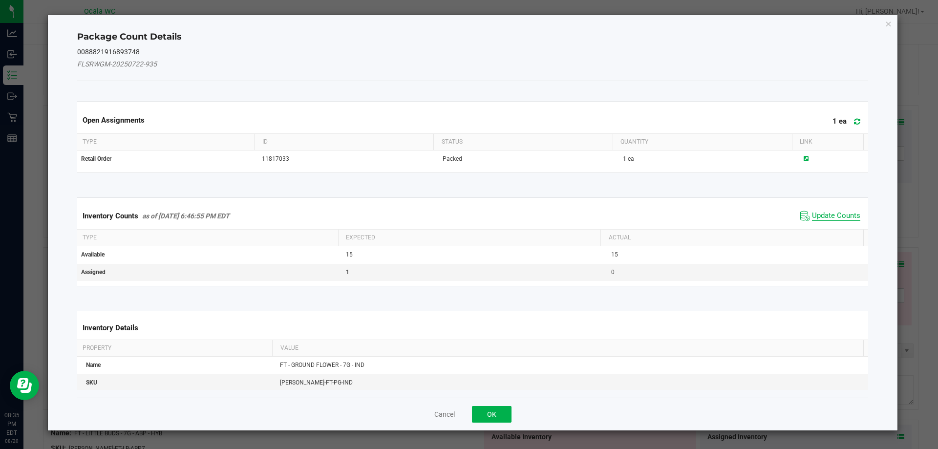
click at [832, 212] on span "Update Counts" at bounding box center [836, 216] width 48 height 10
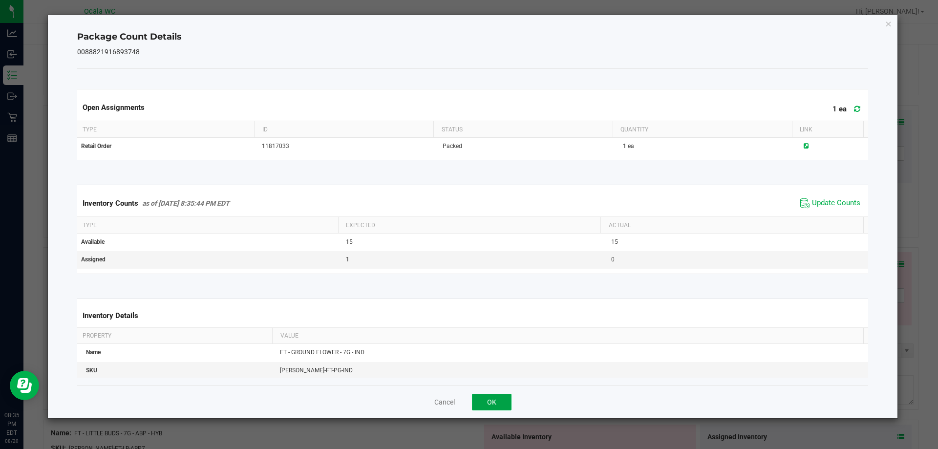
click at [501, 400] on button "OK" at bounding box center [492, 402] width 40 height 17
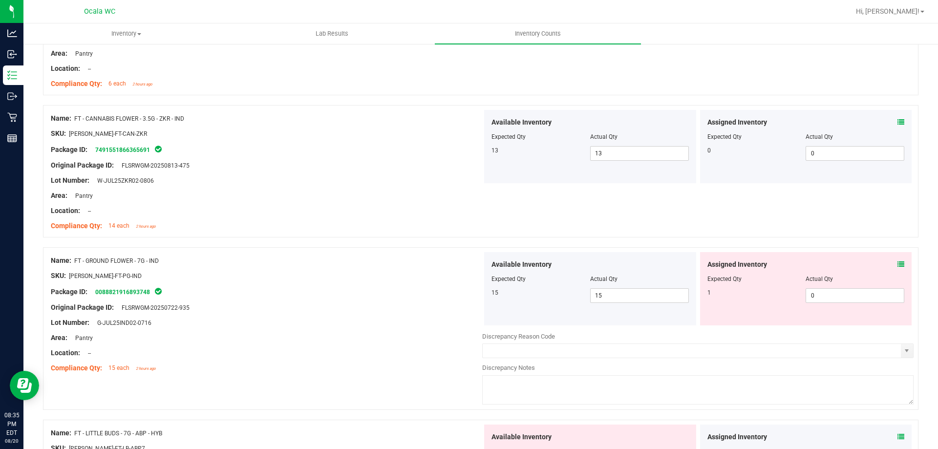
click at [416, 335] on div "Area: Pantry" at bounding box center [266, 338] width 431 height 10
click at [861, 296] on span "0 0" at bounding box center [854, 295] width 99 height 15
click at [861, 296] on input "0" at bounding box center [855, 296] width 98 height 14
type input "1"
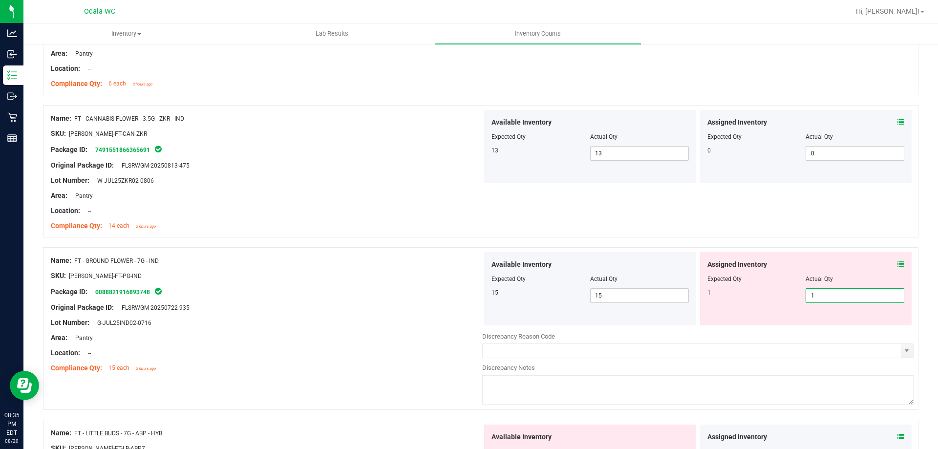
click at [341, 325] on div "Lot Number: G-JUL25IND02-0716" at bounding box center [266, 322] width 431 height 10
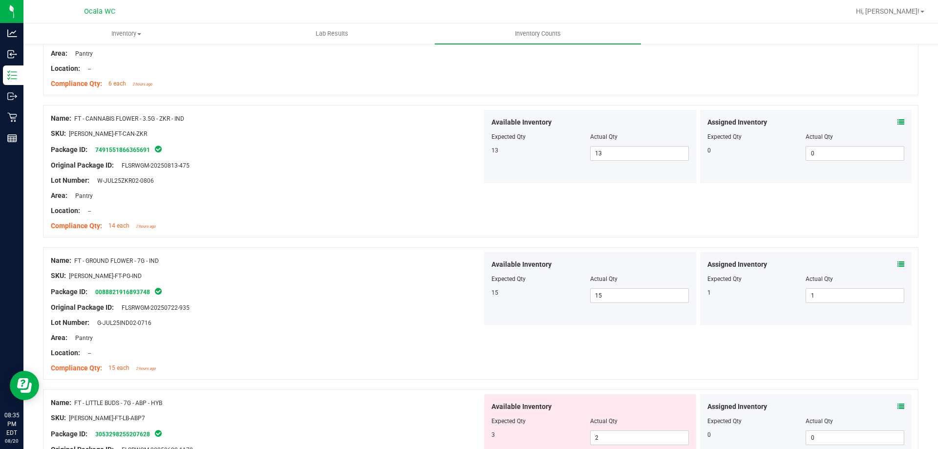
click at [341, 325] on div "Lot Number: G-JUL25IND02-0716" at bounding box center [266, 322] width 431 height 10
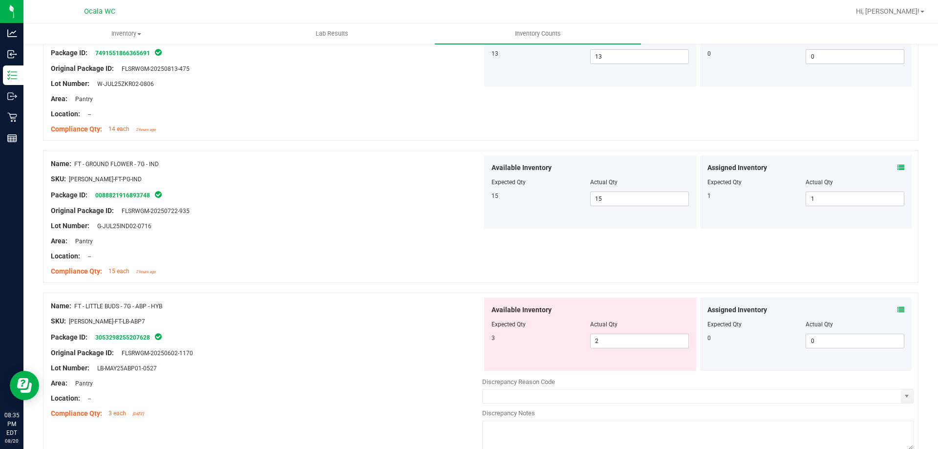
scroll to position [1318, 0]
click at [897, 309] on icon at bounding box center [900, 308] width 7 height 7
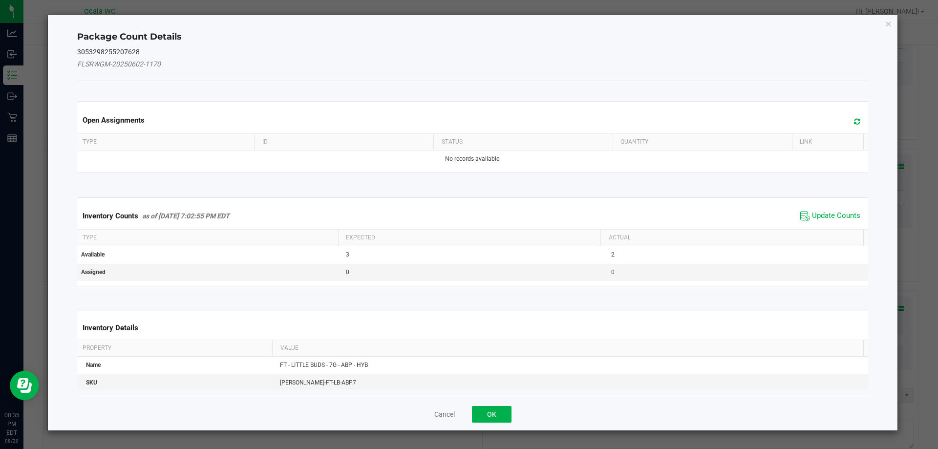
click at [803, 212] on span "Update Counts" at bounding box center [829, 216] width 65 height 15
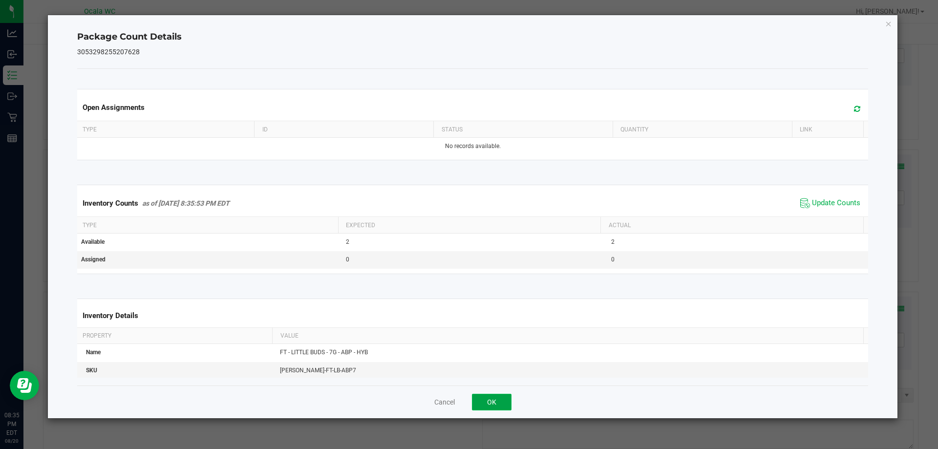
click at [489, 399] on button "OK" at bounding box center [492, 402] width 40 height 17
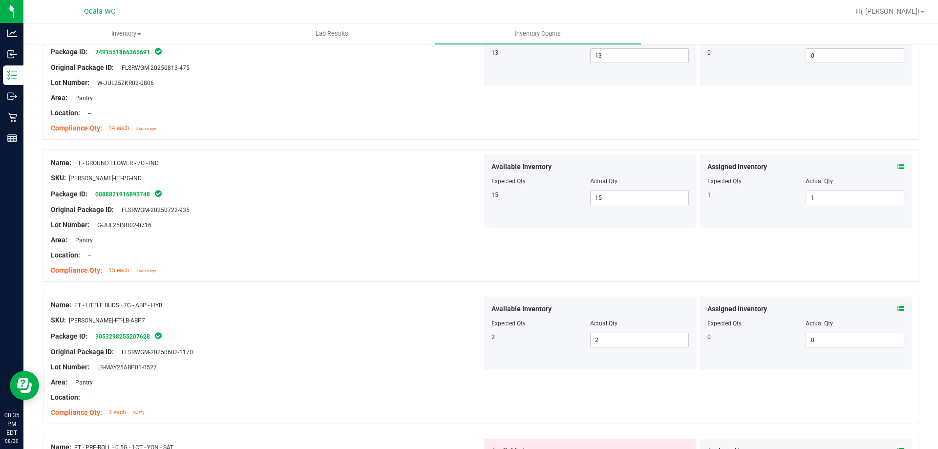
click at [374, 350] on div "Original Package ID: FLSRWGM-20250602-1170" at bounding box center [266, 352] width 431 height 10
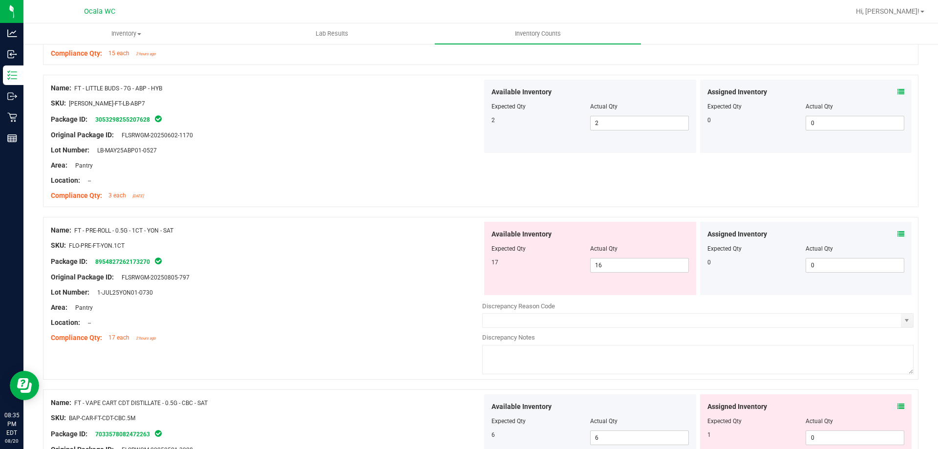
scroll to position [1563, 0]
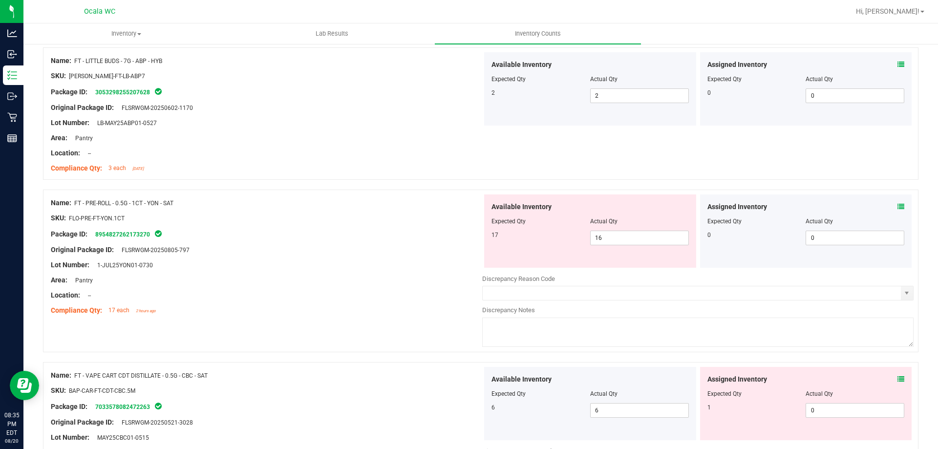
click at [398, 318] on div "Name: FT - PRE-ROLL - 0.5G - 1CT - YON - SAT SKU: FLO-PRE-FT-YON.1CT Package ID…" at bounding box center [266, 256] width 431 height 125
click at [897, 207] on icon at bounding box center [900, 206] width 7 height 7
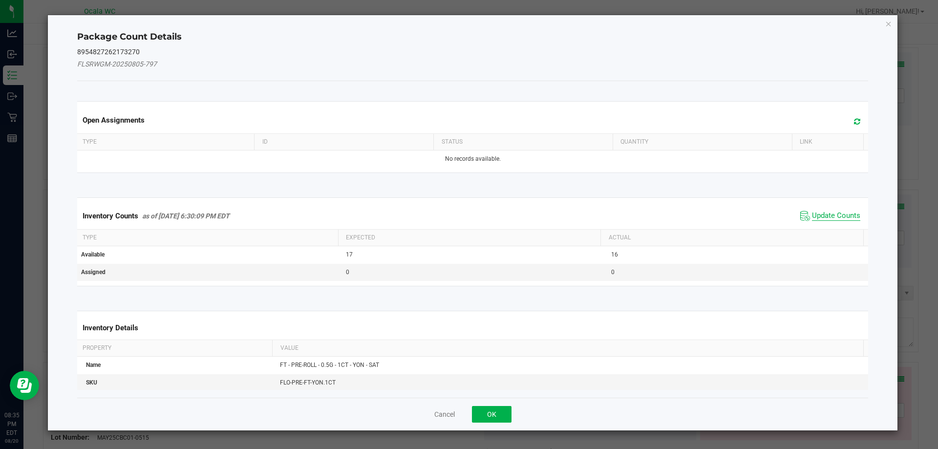
click at [841, 211] on span "Update Counts" at bounding box center [836, 216] width 48 height 10
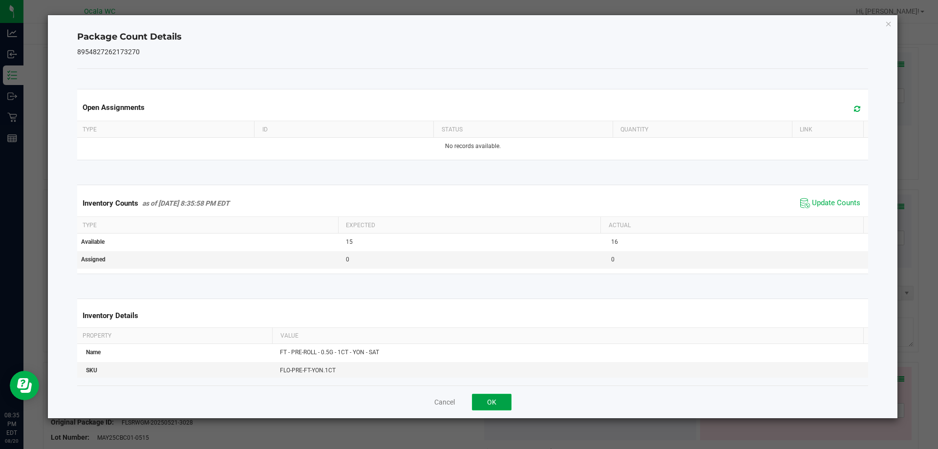
drag, startPoint x: 494, startPoint y: 395, endPoint x: 501, endPoint y: 297, distance: 97.4
click at [495, 394] on button "OK" at bounding box center [492, 402] width 40 height 17
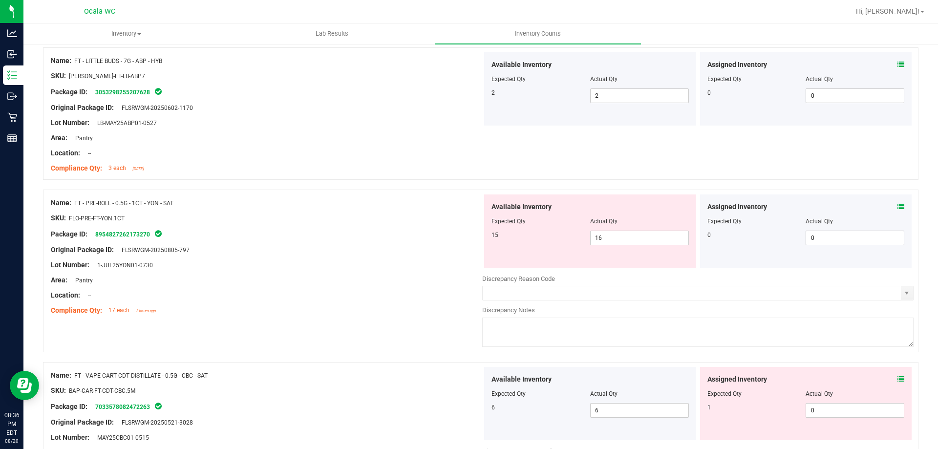
drag, startPoint x: 429, startPoint y: 248, endPoint x: 567, endPoint y: 246, distance: 137.7
click at [443, 247] on div "Original Package ID: FLSRWGM-20250805-797" at bounding box center [266, 250] width 431 height 10
click at [605, 236] on span "16 16" at bounding box center [639, 237] width 99 height 15
click at [606, 236] on input "16" at bounding box center [639, 238] width 98 height 14
type input "15"
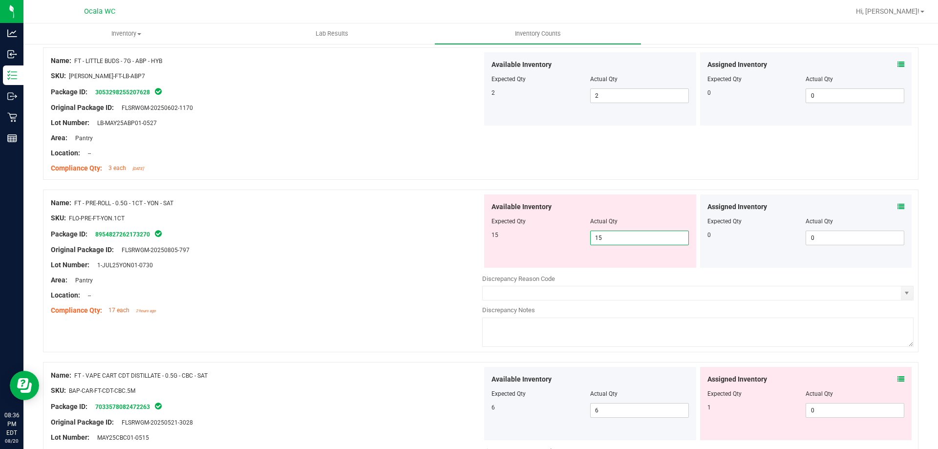
type input "15"
click at [412, 276] on div "Area: Pantry" at bounding box center [266, 280] width 431 height 10
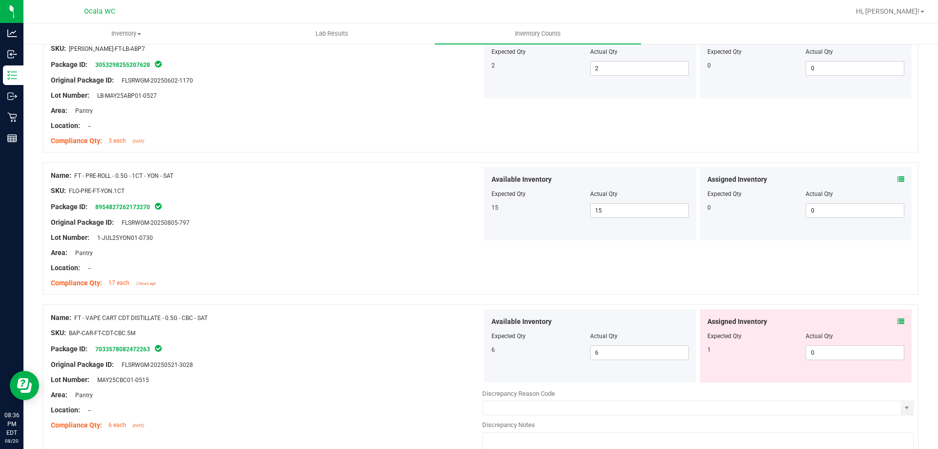
scroll to position [1660, 0]
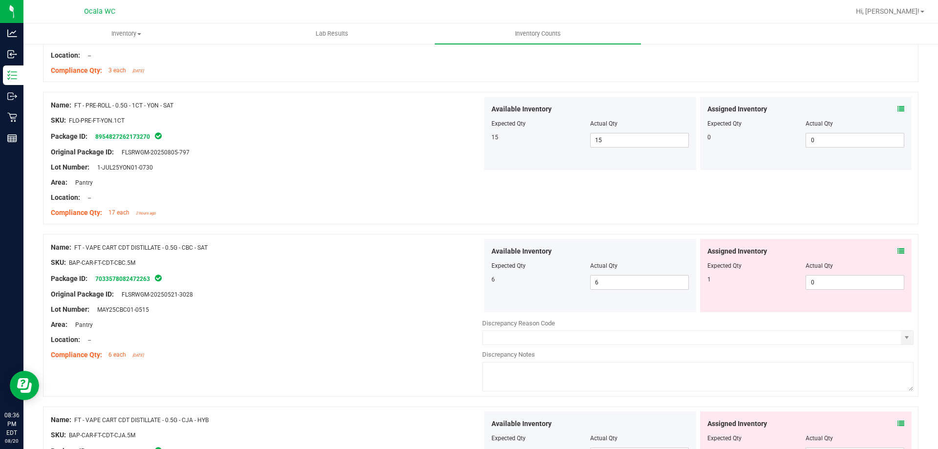
click at [898, 249] on div "Assigned Inventory Expected Qty Actual Qty 1 0 0" at bounding box center [806, 275] width 212 height 73
click at [897, 249] on icon at bounding box center [900, 251] width 7 height 7
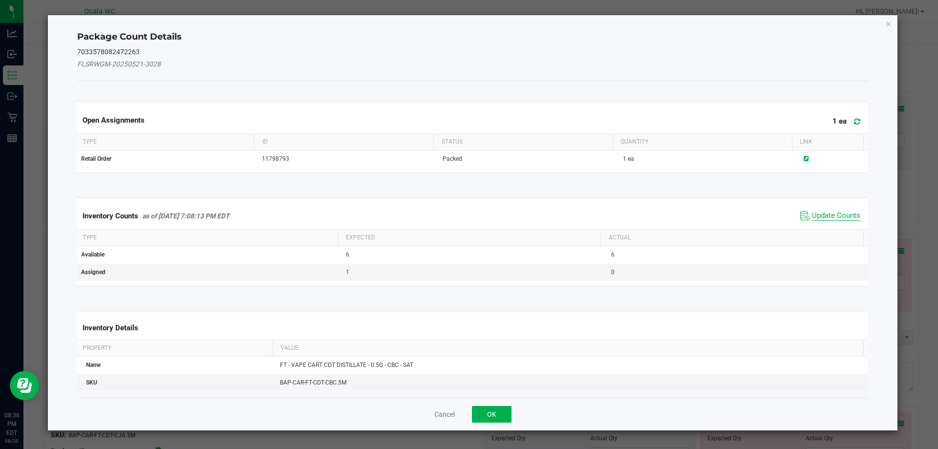
click at [831, 215] on span "Update Counts" at bounding box center [836, 216] width 48 height 10
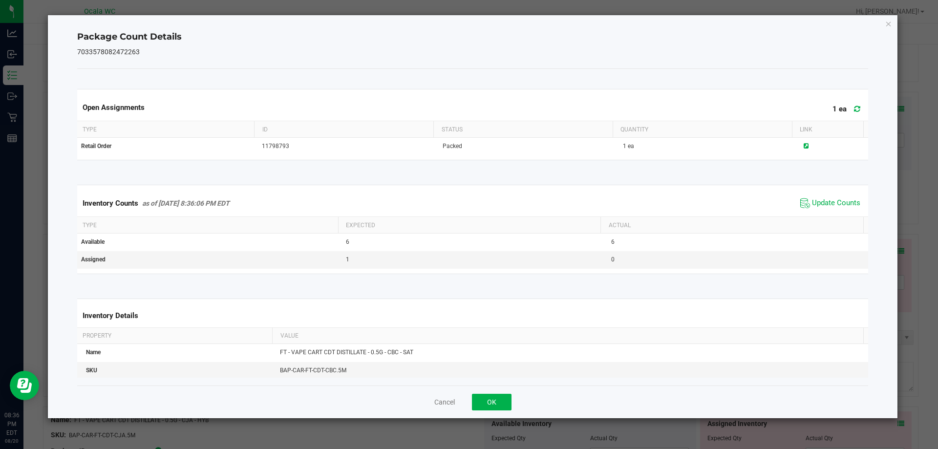
click at [513, 402] on div "Cancel OK" at bounding box center [472, 401] width 791 height 33
drag, startPoint x: 443, startPoint y: 334, endPoint x: 499, endPoint y: 396, distance: 83.0
click at [441, 334] on th "Value" at bounding box center [567, 336] width 591 height 17
click at [503, 403] on button "OK" at bounding box center [492, 402] width 40 height 17
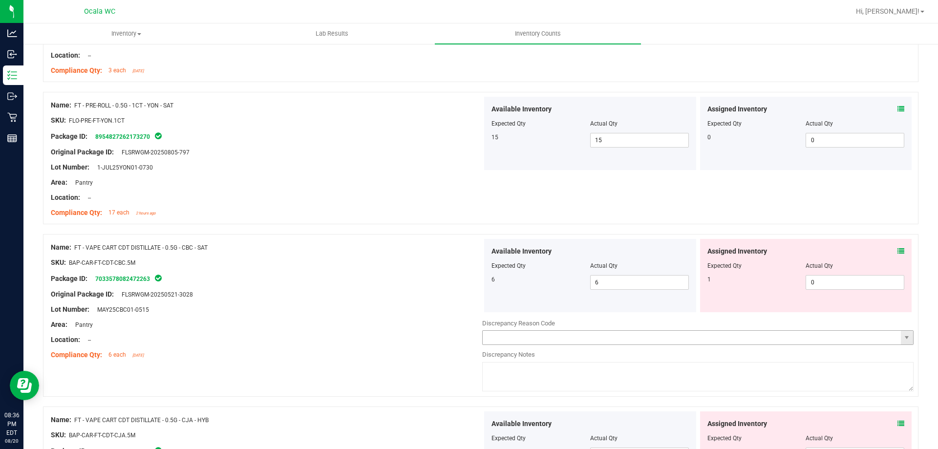
drag, startPoint x: 393, startPoint y: 339, endPoint x: 779, endPoint y: 338, distance: 386.7
click at [400, 340] on div "Location: --" at bounding box center [266, 339] width 431 height 10
click at [818, 285] on span "0 0" at bounding box center [854, 282] width 99 height 15
click at [820, 284] on input "0" at bounding box center [855, 282] width 98 height 14
click at [832, 283] on input "0" at bounding box center [855, 282] width 98 height 14
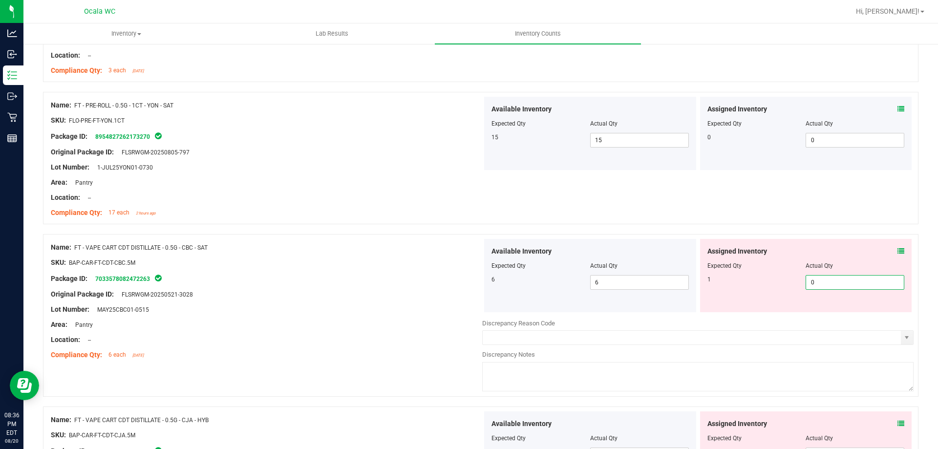
click at [832, 283] on input "0" at bounding box center [855, 282] width 98 height 14
type input "1"
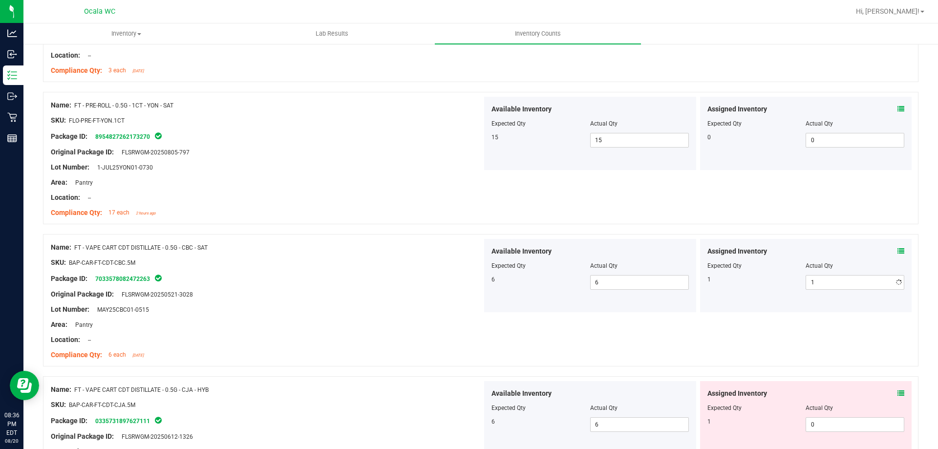
click at [380, 345] on div at bounding box center [266, 347] width 431 height 5
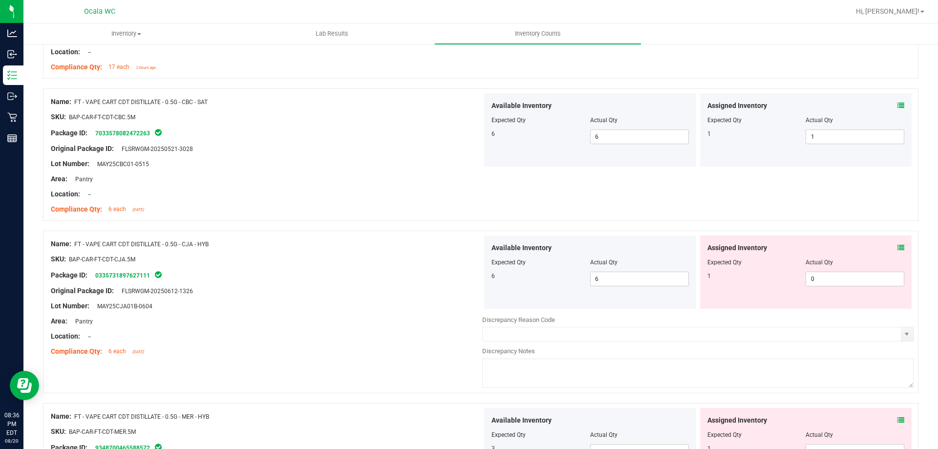
scroll to position [1807, 0]
click at [391, 333] on div "Location: --" at bounding box center [266, 335] width 431 height 10
click at [897, 245] on icon at bounding box center [900, 246] width 7 height 7
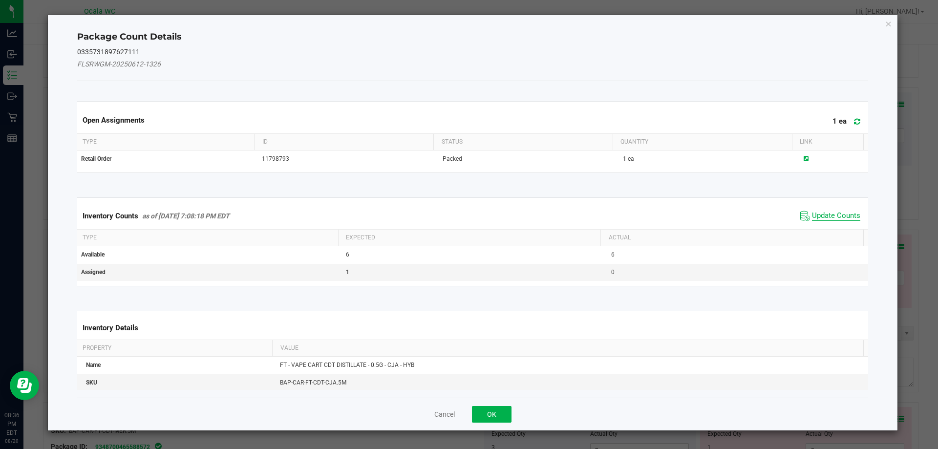
click at [832, 214] on span "Update Counts" at bounding box center [836, 216] width 48 height 10
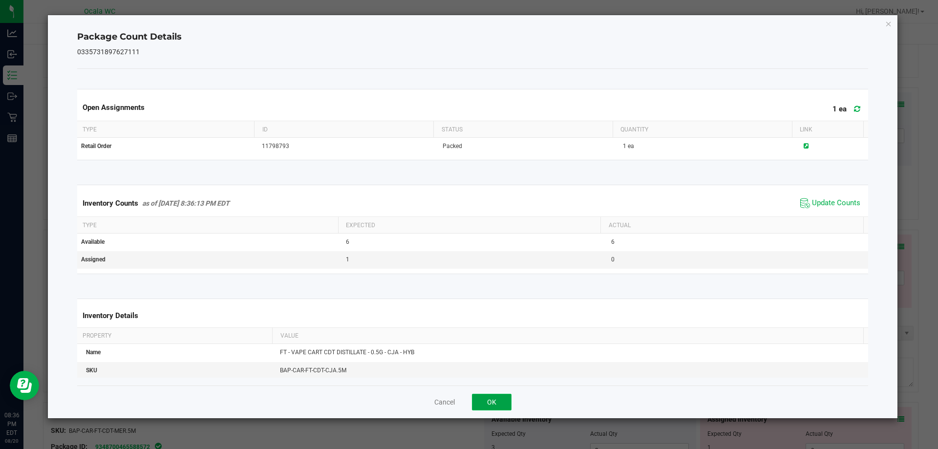
click at [490, 404] on button "OK" at bounding box center [492, 402] width 40 height 17
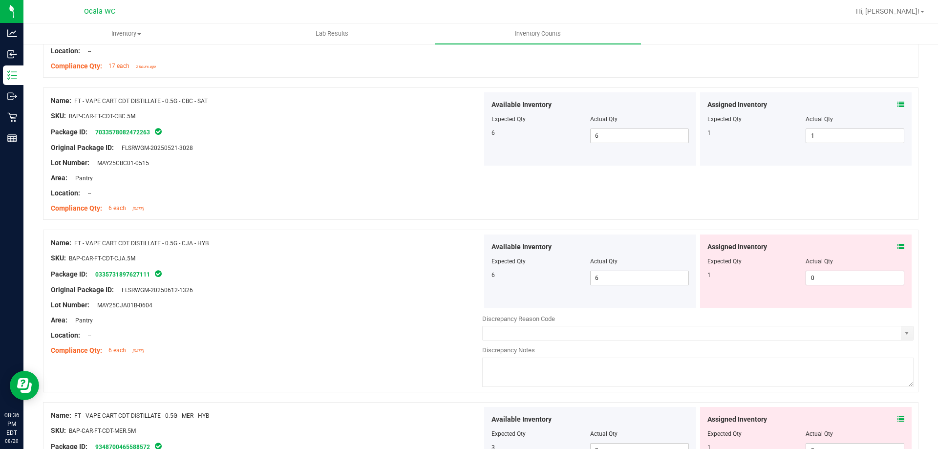
click at [814, 267] on div at bounding box center [805, 268] width 197 height 5
click at [819, 271] on span "0 0" at bounding box center [854, 278] width 99 height 15
click at [819, 271] on input "0" at bounding box center [855, 278] width 98 height 14
type input "1"
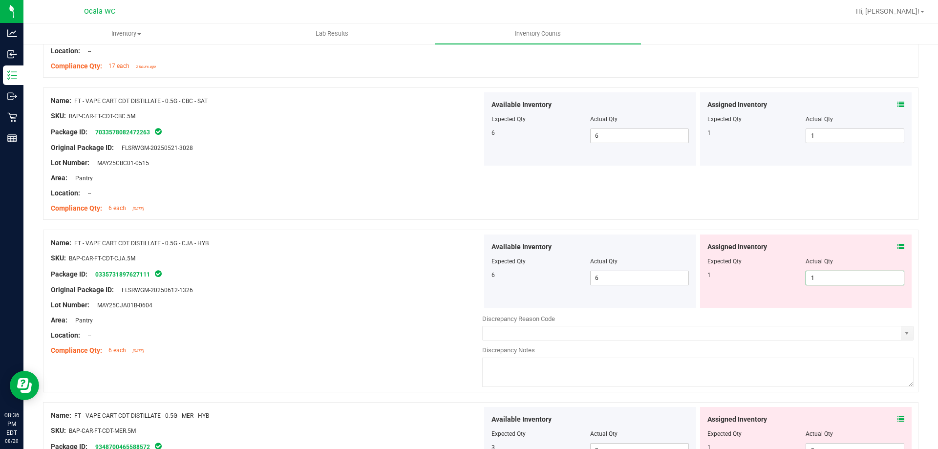
click at [437, 336] on div "Location: --" at bounding box center [266, 335] width 431 height 10
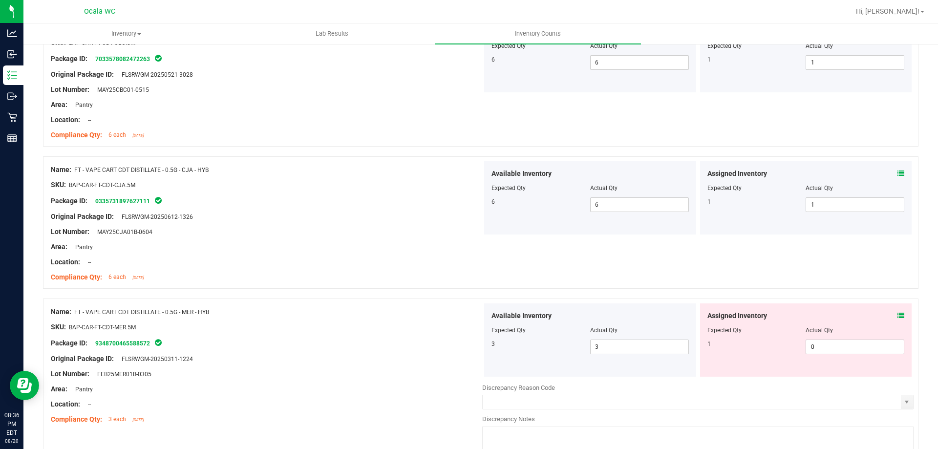
scroll to position [1953, 0]
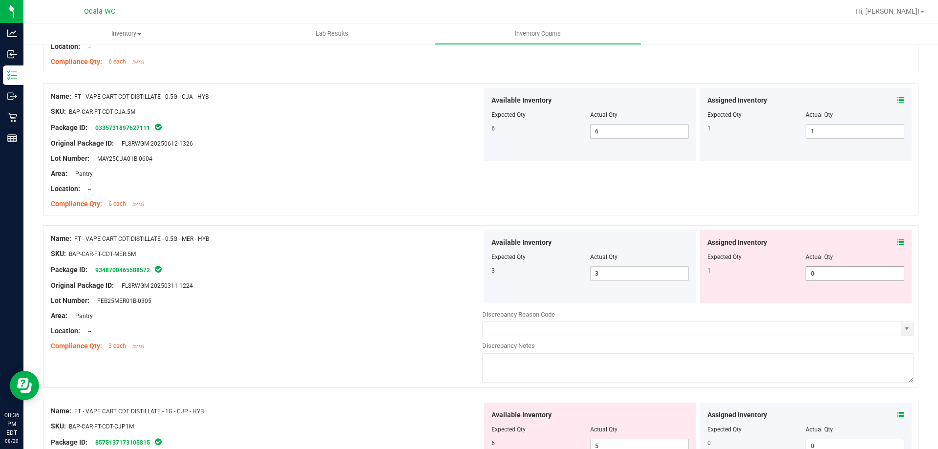
click at [816, 274] on span "0 0" at bounding box center [854, 273] width 99 height 15
type input "01"
type input "1"
click at [380, 318] on div "Area: Pantry" at bounding box center [266, 316] width 431 height 10
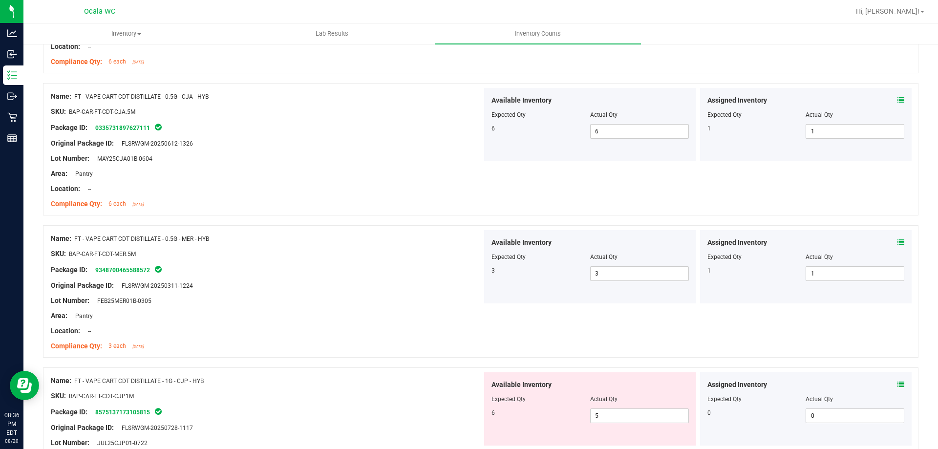
scroll to position [2051, 0]
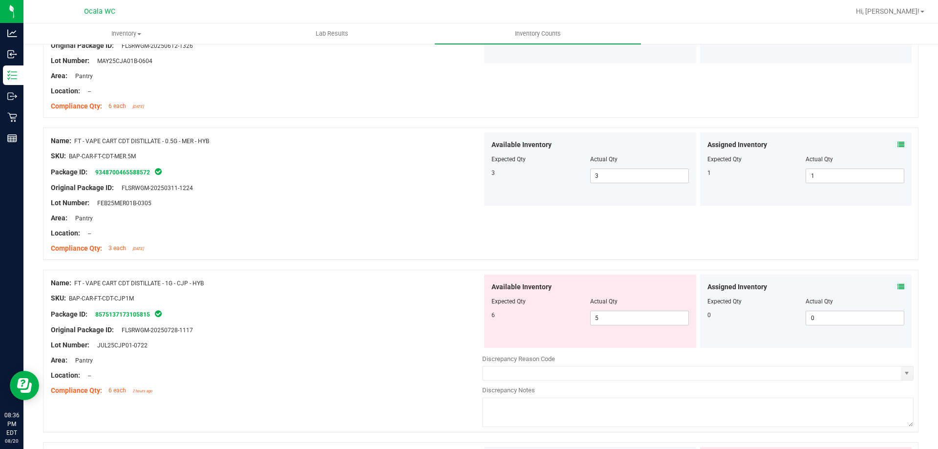
click at [897, 290] on span at bounding box center [900, 287] width 7 height 10
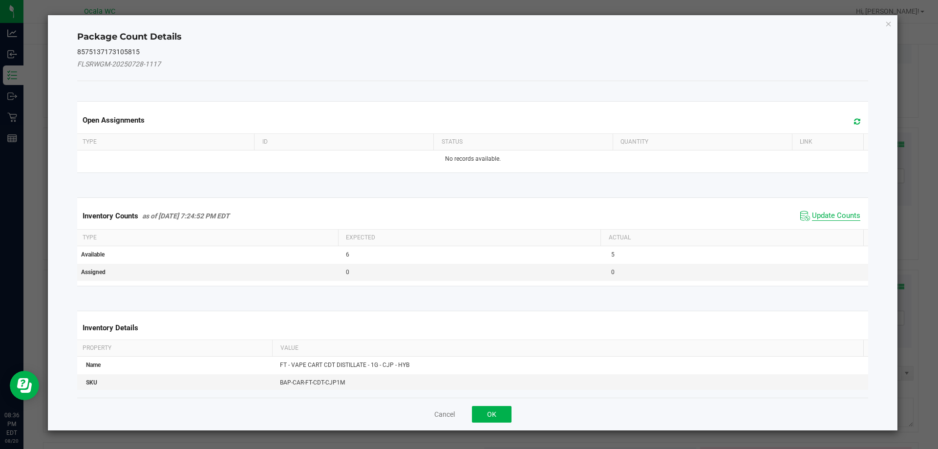
click at [827, 219] on span "Update Counts" at bounding box center [836, 216] width 48 height 10
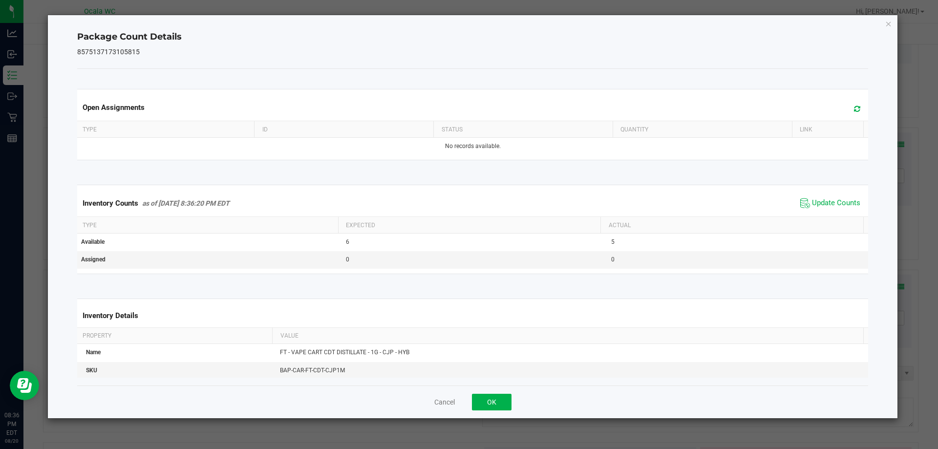
click at [831, 211] on div "Inventory Counts as of [DATE] 8:36:20 PM EDT Update Counts" at bounding box center [472, 203] width 795 height 26
click at [831, 198] on span "Update Counts" at bounding box center [836, 203] width 48 height 10
click at [493, 411] on div "Cancel OK" at bounding box center [472, 401] width 791 height 33
click at [493, 399] on button "OK" at bounding box center [492, 402] width 40 height 17
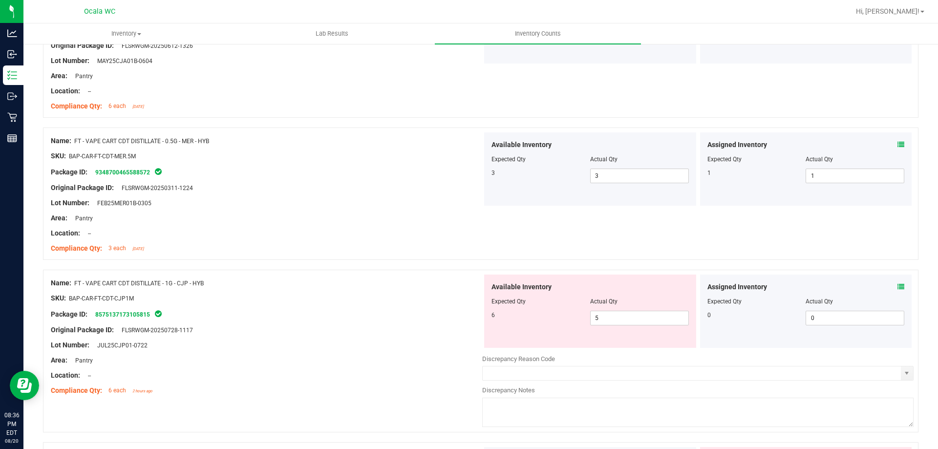
click at [375, 353] on div at bounding box center [266, 352] width 431 height 5
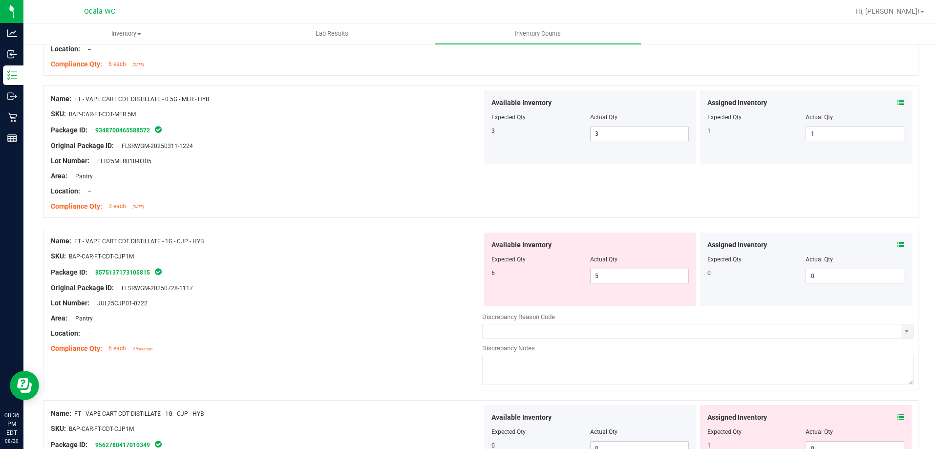
scroll to position [2149, 0]
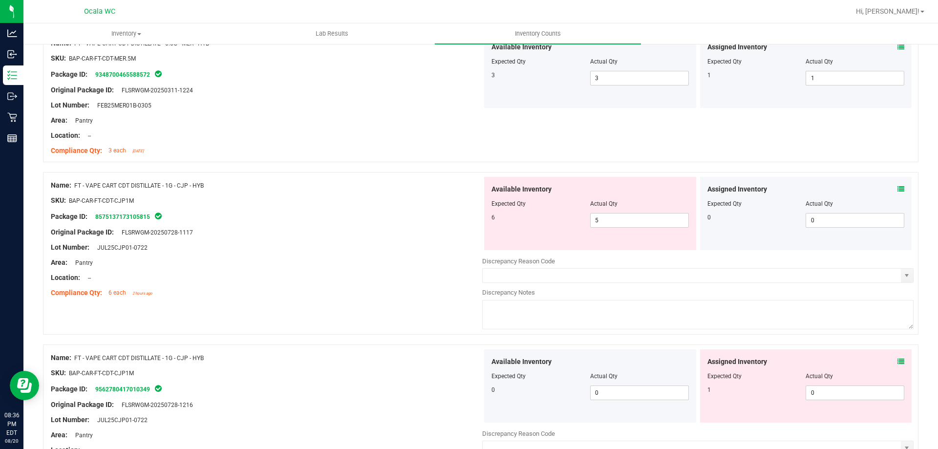
click at [412, 298] on div "Name: FT - VAPE CART CDT DISTILLATE - 1G - CJP - HYB SKU: BAP-CAR-FT-CDT-CJP1M …" at bounding box center [266, 239] width 431 height 125
click at [896, 355] on div "Assigned Inventory Expected Qty Actual Qty 1 0 0" at bounding box center [806, 385] width 212 height 73
click at [897, 359] on icon at bounding box center [900, 361] width 7 height 7
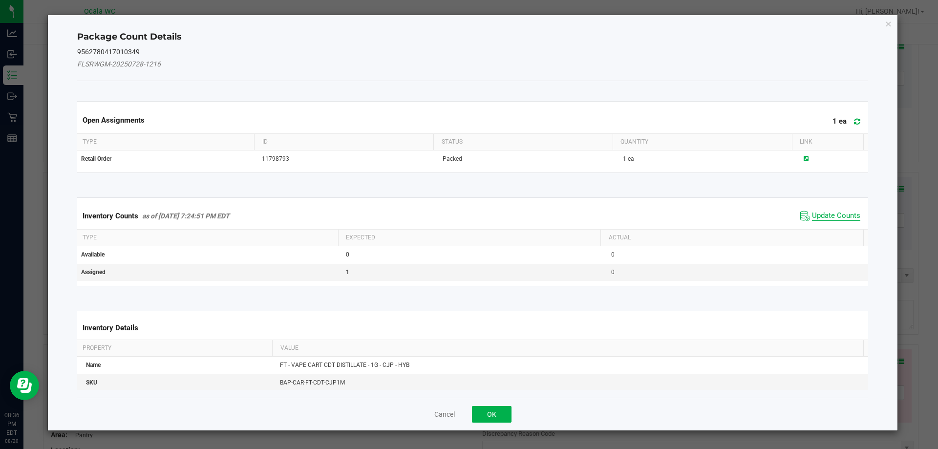
click at [847, 213] on span "Update Counts" at bounding box center [836, 216] width 48 height 10
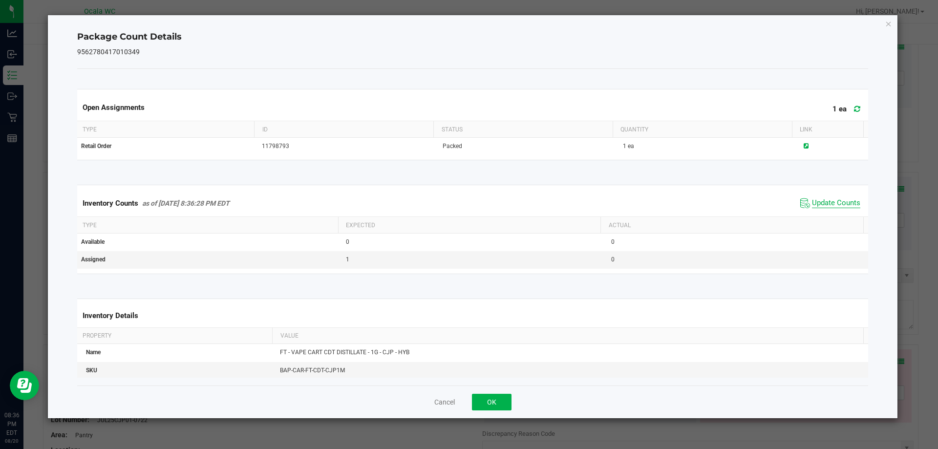
click at [847, 213] on div "Inventory Counts as of [DATE] 8:36:28 PM EDT Update Counts" at bounding box center [472, 203] width 795 height 26
click at [841, 203] on span "Update Counts" at bounding box center [836, 203] width 48 height 10
click at [501, 396] on button "OK" at bounding box center [492, 402] width 40 height 17
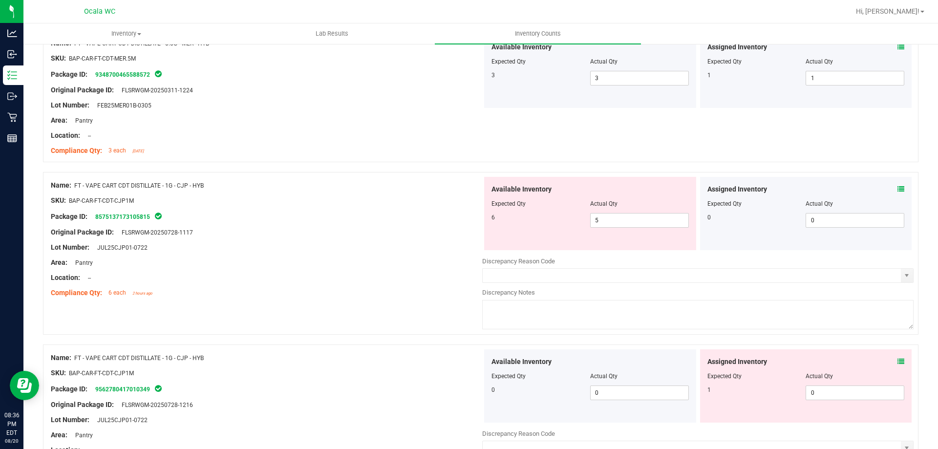
click at [384, 339] on div at bounding box center [480, 339] width 875 height 10
click at [837, 398] on span "0 0" at bounding box center [854, 392] width 99 height 15
click at [884, 393] on input "0" at bounding box center [855, 393] width 98 height 14
type input "01"
type input "1"
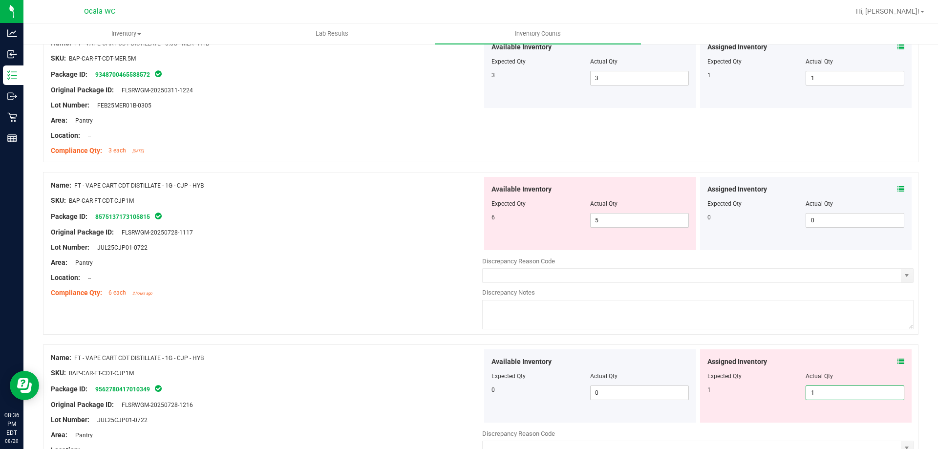
click at [455, 363] on div at bounding box center [266, 365] width 431 height 5
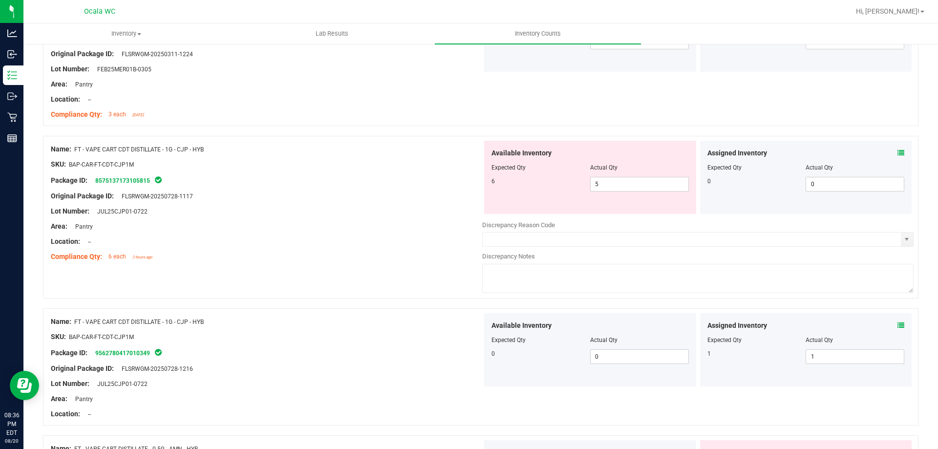
scroll to position [2246, 0]
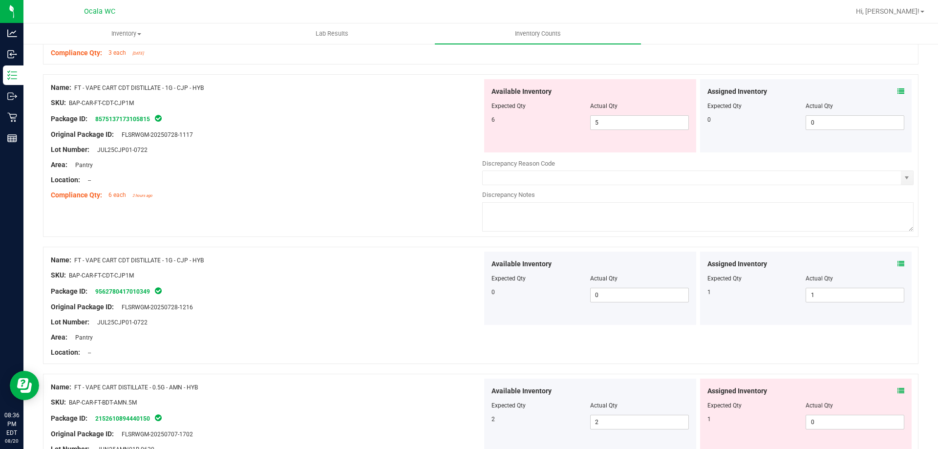
click at [420, 332] on div "Area: Pantry" at bounding box center [266, 337] width 431 height 10
click at [397, 324] on div "Lot Number: JUL25CJP01-0722" at bounding box center [266, 322] width 431 height 10
click at [669, 131] on div "Available Inventory Expected Qty Actual Qty 6 5 5" at bounding box center [590, 115] width 212 height 73
click at [669, 116] on span "5 5" at bounding box center [639, 122] width 99 height 15
click at [669, 116] on input "5" at bounding box center [639, 123] width 98 height 14
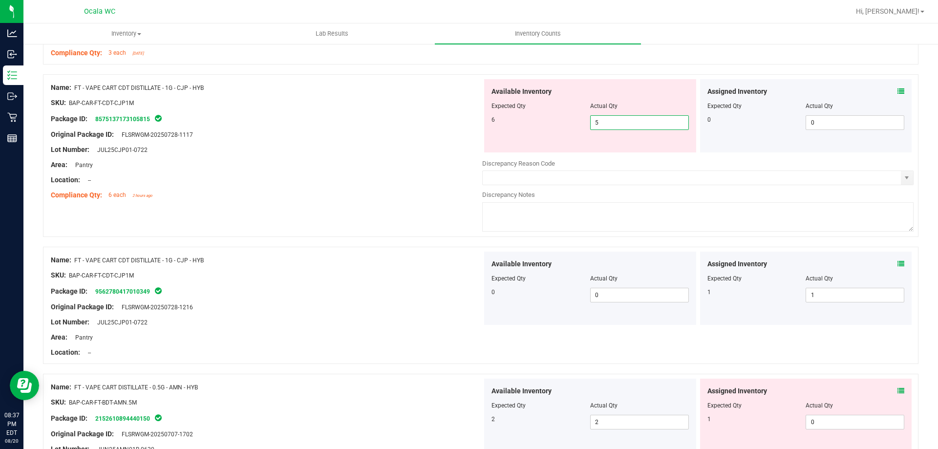
type input "6"
click at [417, 191] on div "Compliance Qty: 6 each 2 hours ago" at bounding box center [266, 195] width 431 height 10
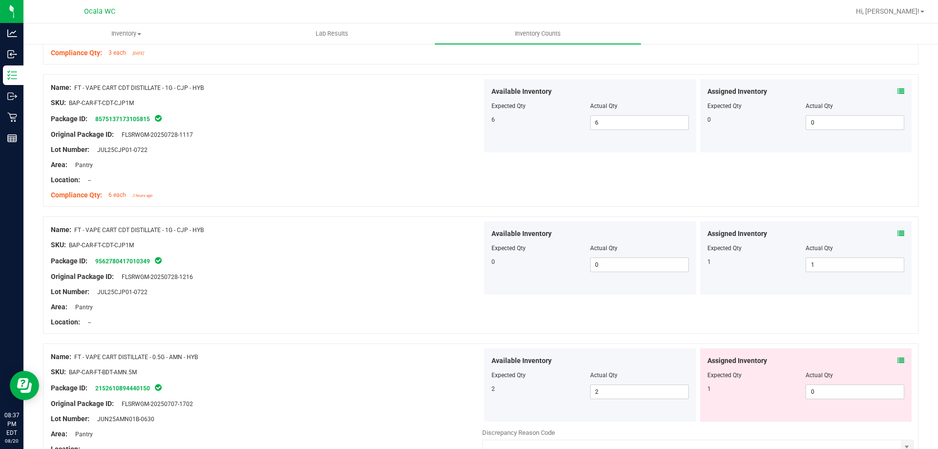
scroll to position [2442, 0]
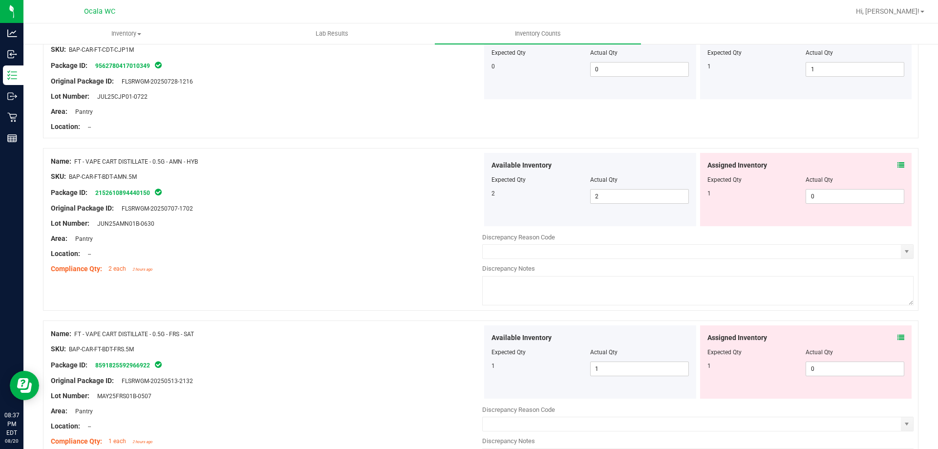
click at [897, 164] on icon at bounding box center [900, 165] width 7 height 7
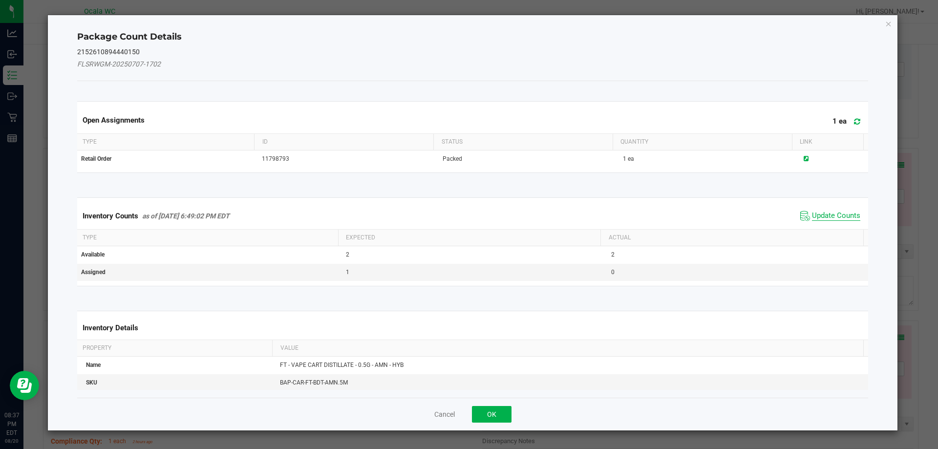
click at [827, 215] on span "Update Counts" at bounding box center [836, 216] width 48 height 10
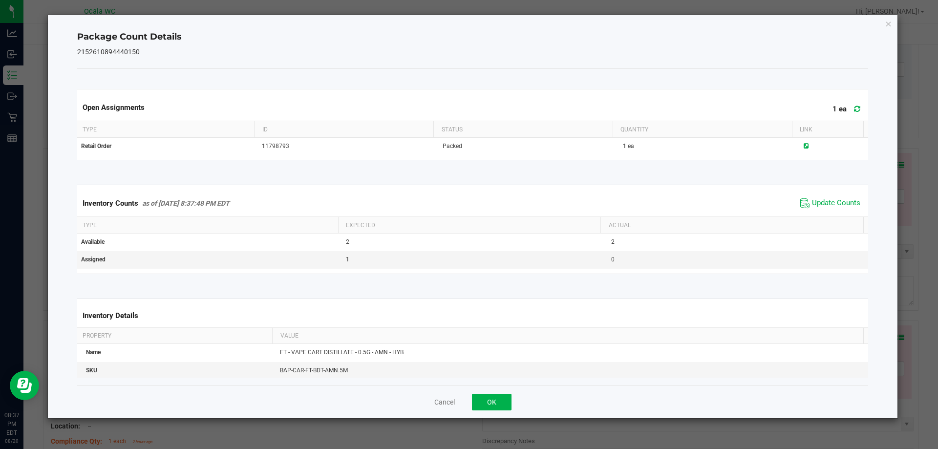
click at [481, 414] on div "Cancel OK" at bounding box center [472, 401] width 791 height 33
drag, startPoint x: 352, startPoint y: 303, endPoint x: 668, endPoint y: 321, distance: 316.9
click at [353, 304] on div "Inventory Details" at bounding box center [472, 315] width 795 height 23
drag, startPoint x: 495, startPoint y: 389, endPoint x: 500, endPoint y: 400, distance: 12.7
click at [497, 391] on div "Cancel OK" at bounding box center [472, 401] width 791 height 33
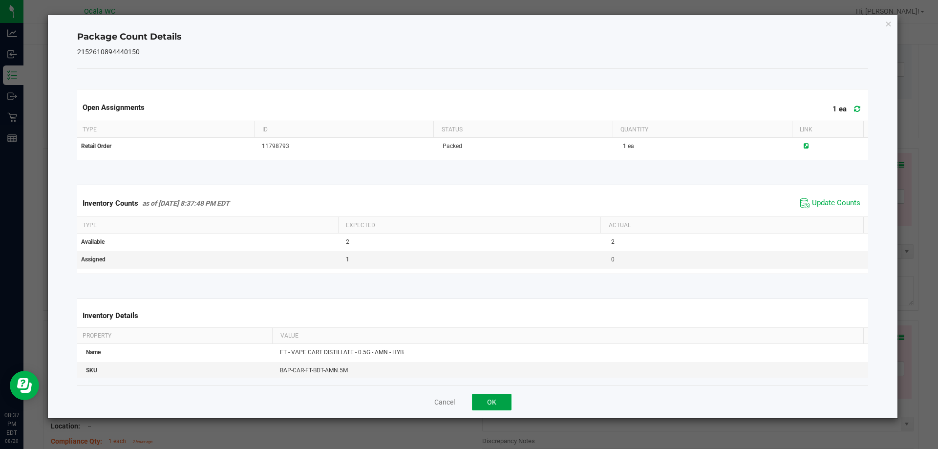
click at [500, 400] on button "OK" at bounding box center [492, 402] width 40 height 17
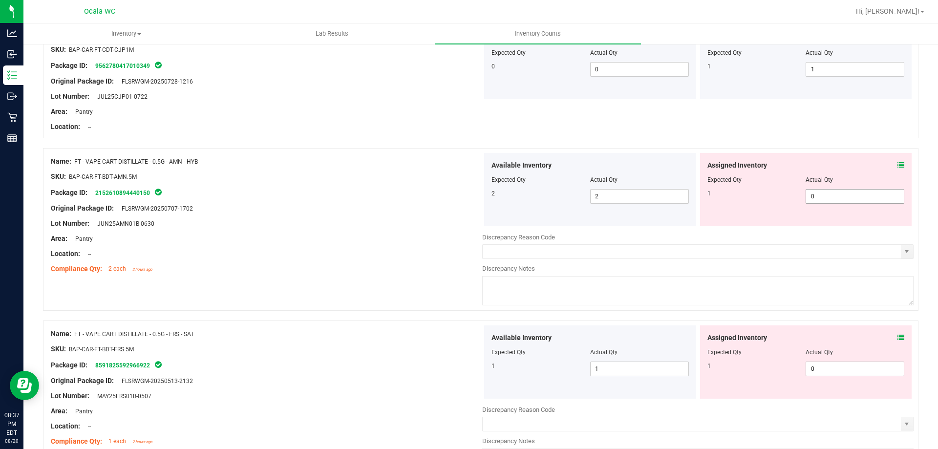
click at [834, 193] on span "0 0" at bounding box center [854, 196] width 99 height 15
click at [834, 193] on input "0" at bounding box center [855, 196] width 98 height 14
click at [835, 190] on input "5" at bounding box center [855, 196] width 98 height 14
click at [836, 190] on input "5" at bounding box center [855, 196] width 98 height 14
type input "1"
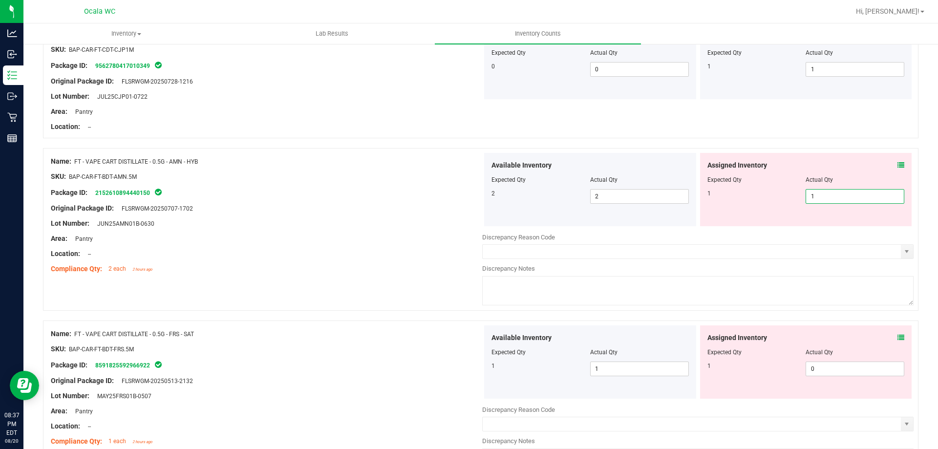
type input "1"
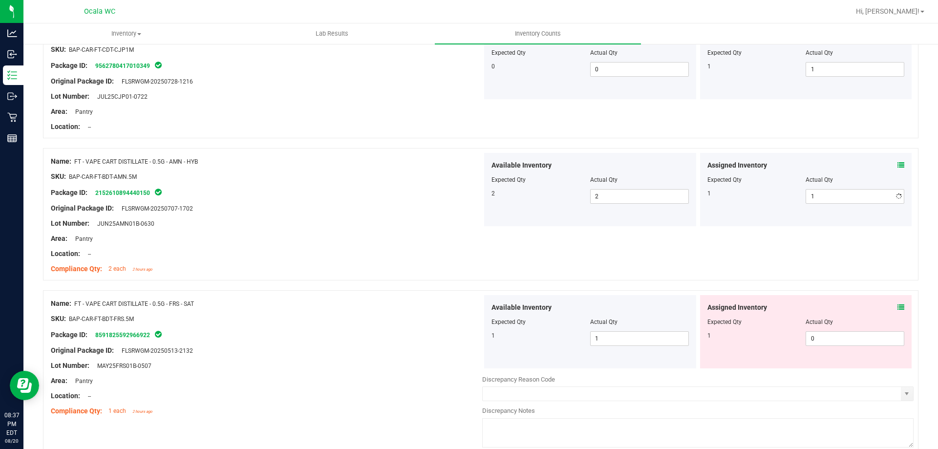
click at [354, 221] on div "Lot Number: JUN25AMN01B-0630" at bounding box center [266, 223] width 431 height 10
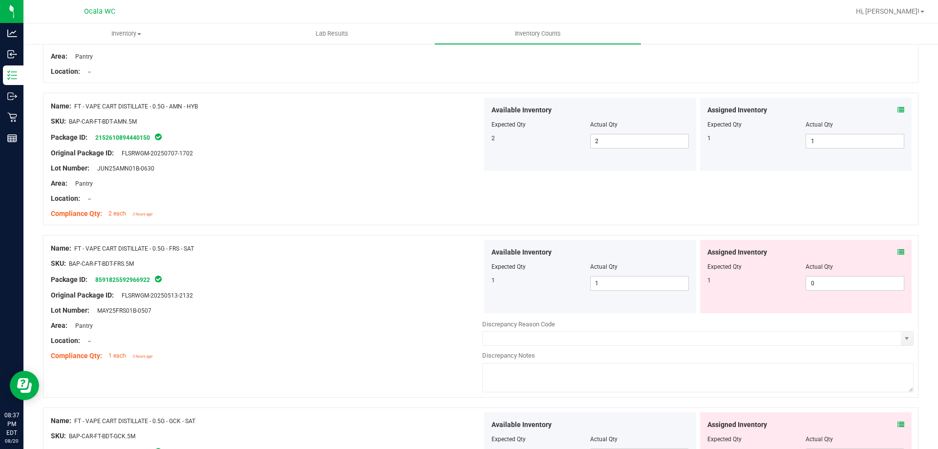
scroll to position [2539, 0]
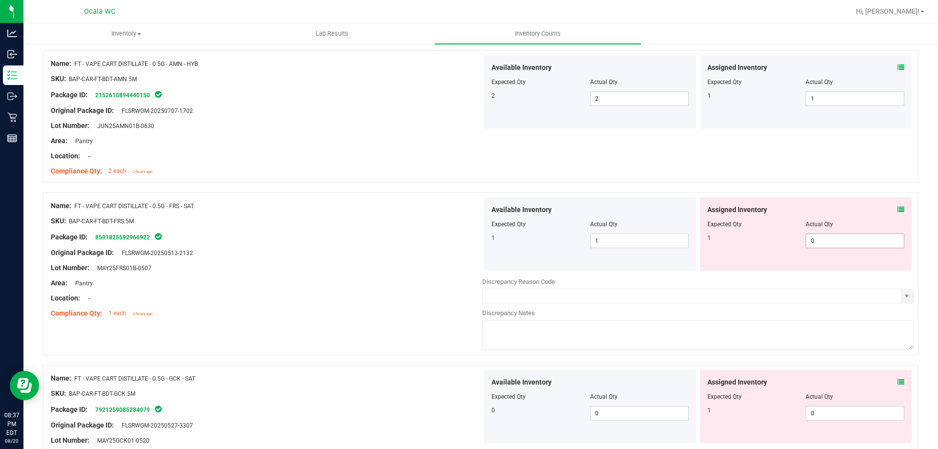
click at [858, 244] on span "0 0" at bounding box center [854, 240] width 99 height 15
click at [858, 244] on input "0" at bounding box center [855, 241] width 98 height 14
type input "1"
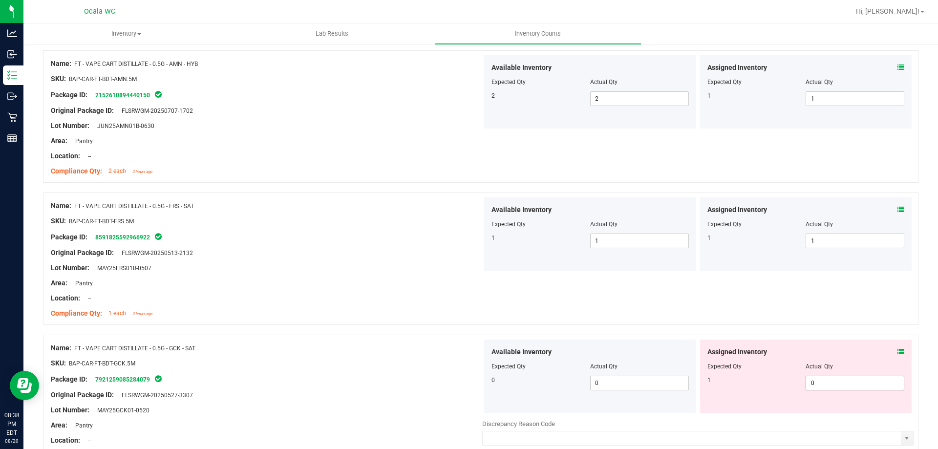
click at [832, 388] on span "0 0" at bounding box center [854, 383] width 99 height 15
click at [832, 388] on input "0" at bounding box center [855, 383] width 98 height 14
type input "1"
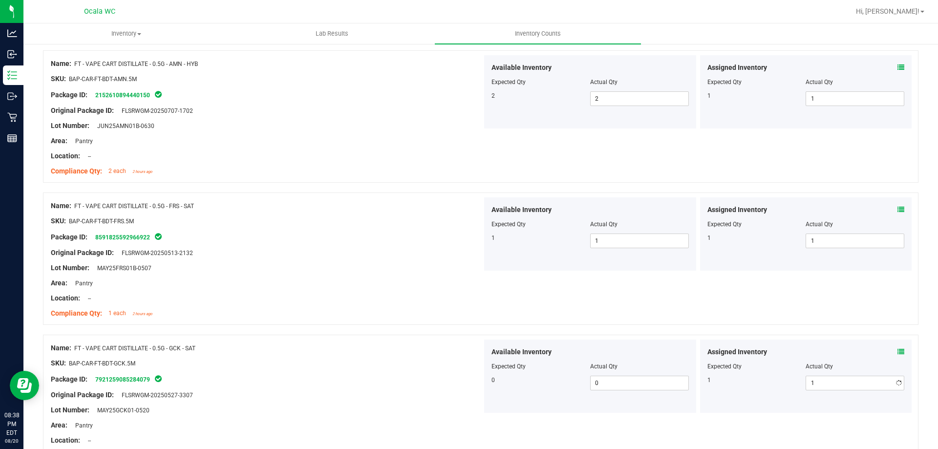
click at [413, 370] on div at bounding box center [266, 370] width 431 height 5
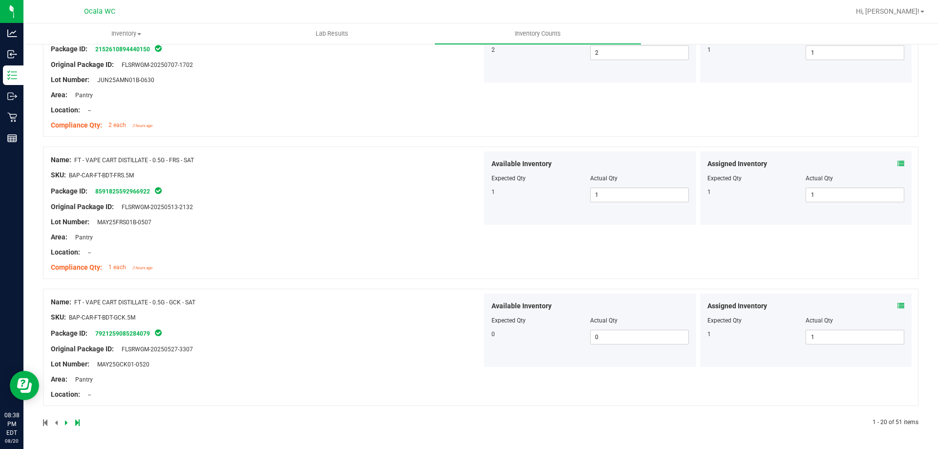
scroll to position [0, 0]
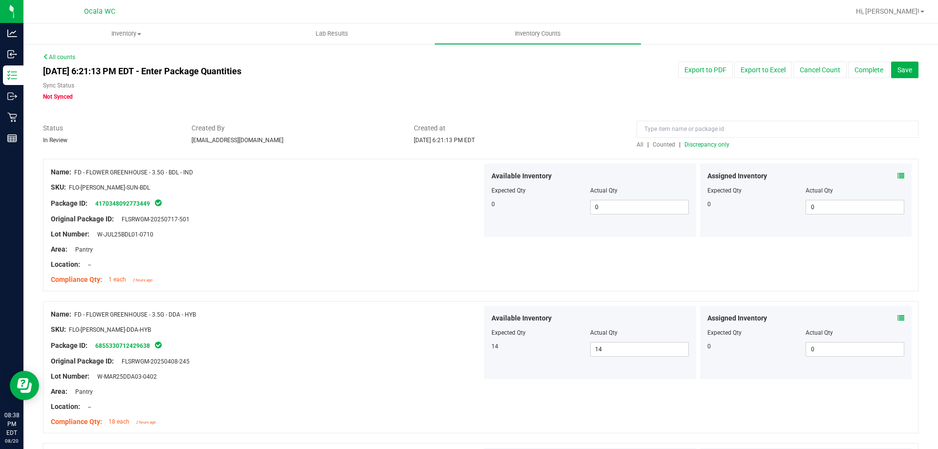
drag, startPoint x: 685, startPoint y: 150, endPoint x: 699, endPoint y: 137, distance: 19.0
click at [699, 137] on input at bounding box center [777, 129] width 282 height 17
click at [698, 143] on span "Discrepancy only" at bounding box center [706, 144] width 45 height 7
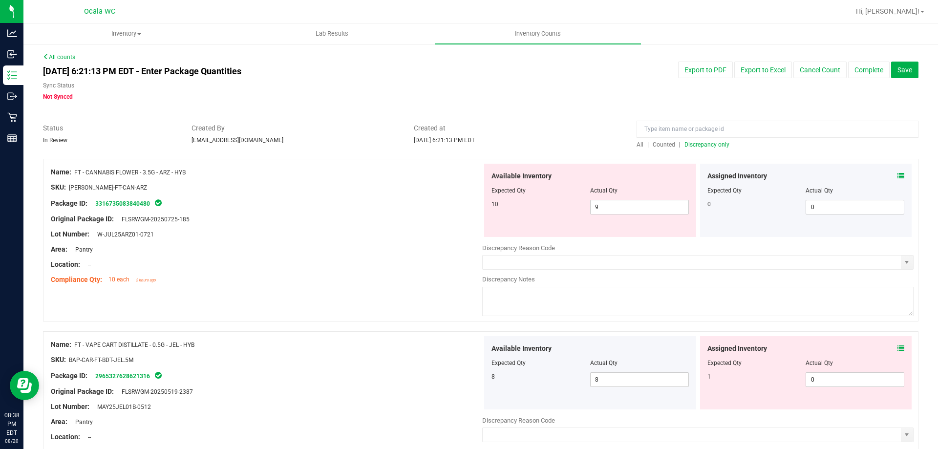
click at [377, 221] on div "Original Package ID: FLSRWGM-20250725-185" at bounding box center [266, 219] width 431 height 10
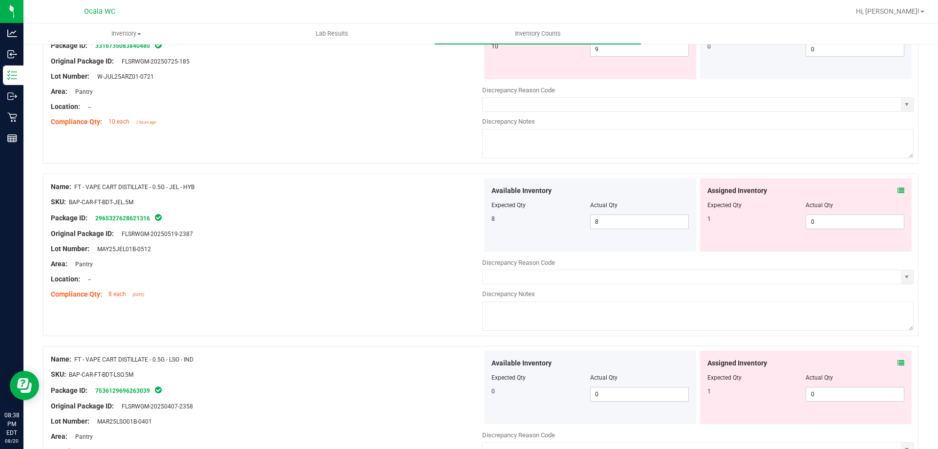
scroll to position [195, 0]
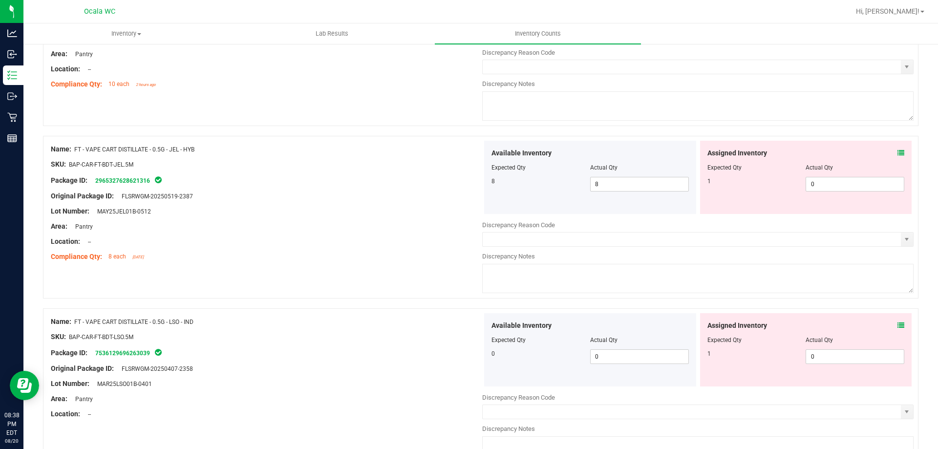
click at [338, 220] on div at bounding box center [266, 218] width 431 height 5
click at [897, 150] on icon at bounding box center [900, 152] width 7 height 7
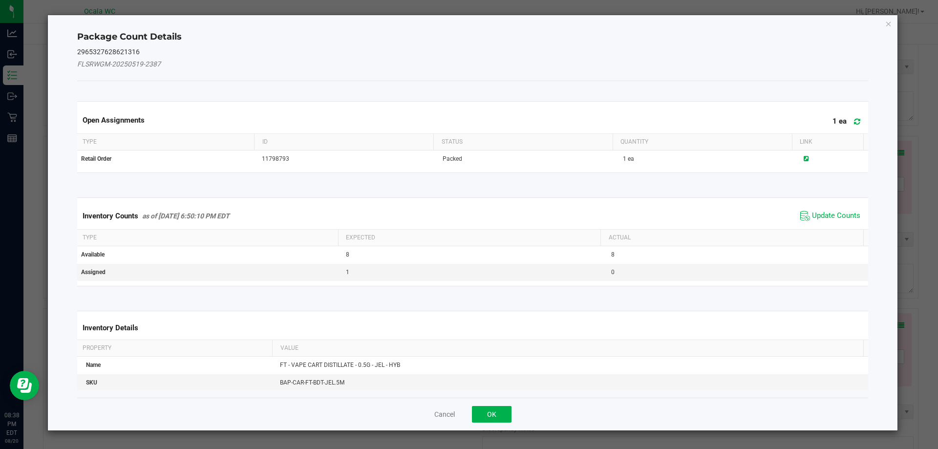
click at [841, 209] on span "Update Counts" at bounding box center [829, 216] width 65 height 15
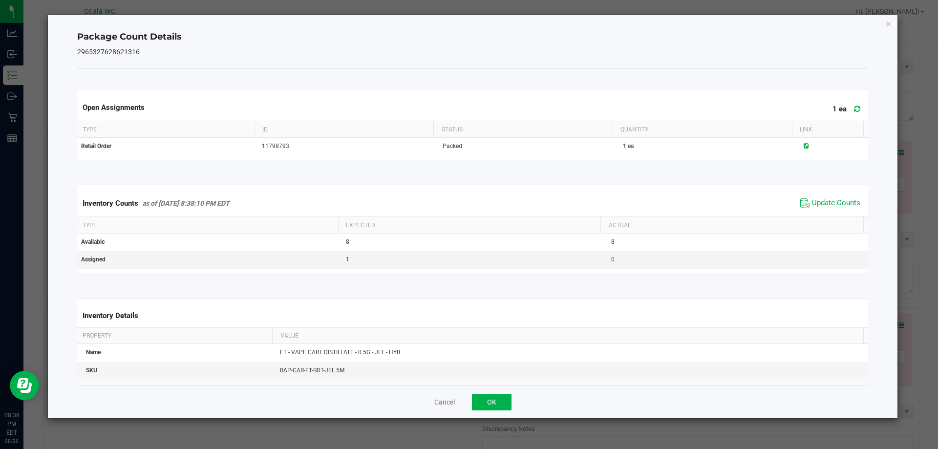
click at [841, 210] on span "Update Counts" at bounding box center [829, 203] width 65 height 15
click at [509, 406] on button "OK" at bounding box center [492, 402] width 40 height 17
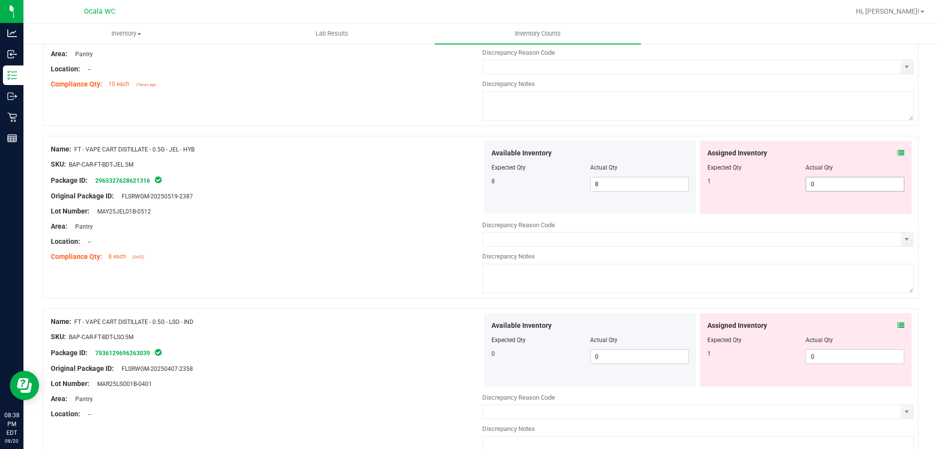
click at [823, 179] on span "0 0" at bounding box center [854, 184] width 99 height 15
type input "01"
type input "1"
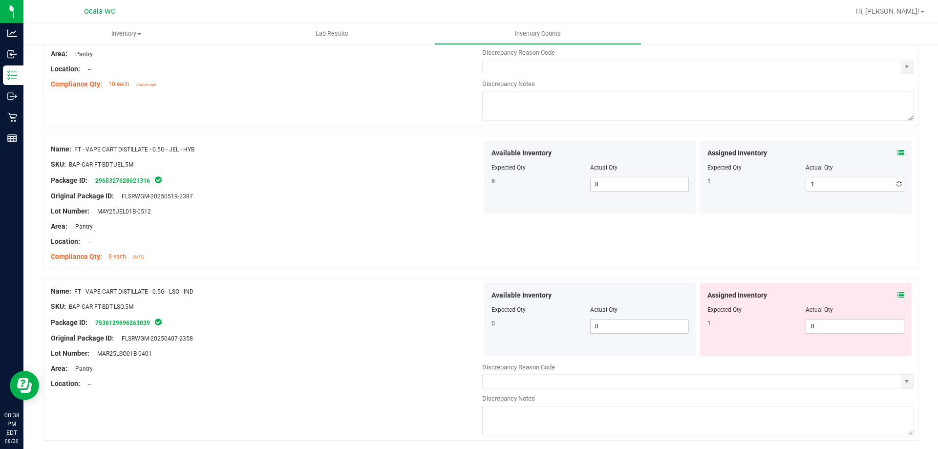
drag, startPoint x: 338, startPoint y: 240, endPoint x: 703, endPoint y: 339, distance: 377.9
click at [338, 240] on div "Location: --" at bounding box center [266, 241] width 431 height 10
click at [897, 294] on icon at bounding box center [900, 295] width 7 height 7
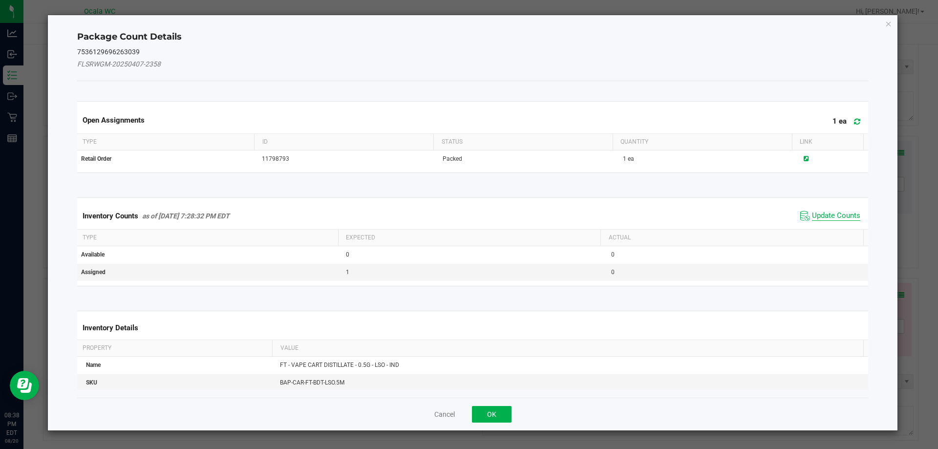
click at [853, 217] on span "Update Counts" at bounding box center [836, 216] width 48 height 10
click at [853, 217] on kendo-grid "Inventory Counts as of [DATE] 7:28:32 PM EDT Update Counts Type Expected Actual…" at bounding box center [473, 241] width 806 height 88
click at [853, 229] on th "Actual" at bounding box center [731, 237] width 263 height 17
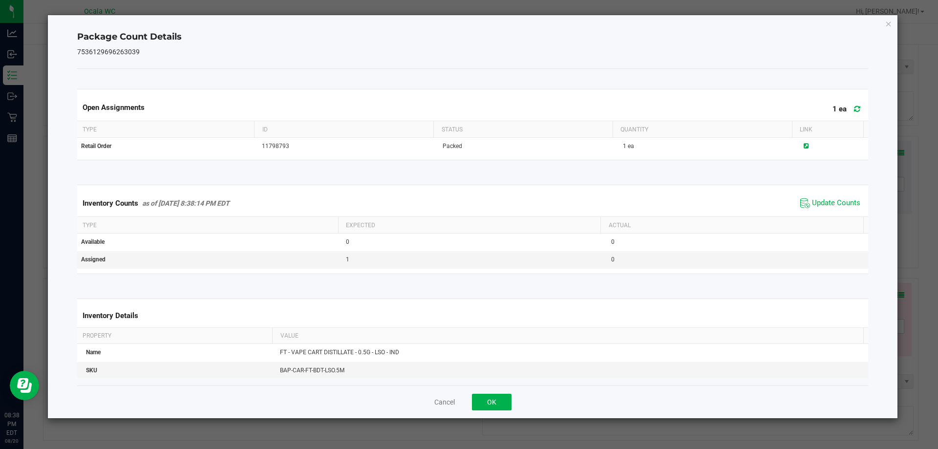
drag, startPoint x: 493, startPoint y: 392, endPoint x: 503, endPoint y: 392, distance: 10.3
click at [495, 392] on div "Cancel OK" at bounding box center [472, 401] width 791 height 33
click at [493, 405] on button "OK" at bounding box center [492, 402] width 40 height 17
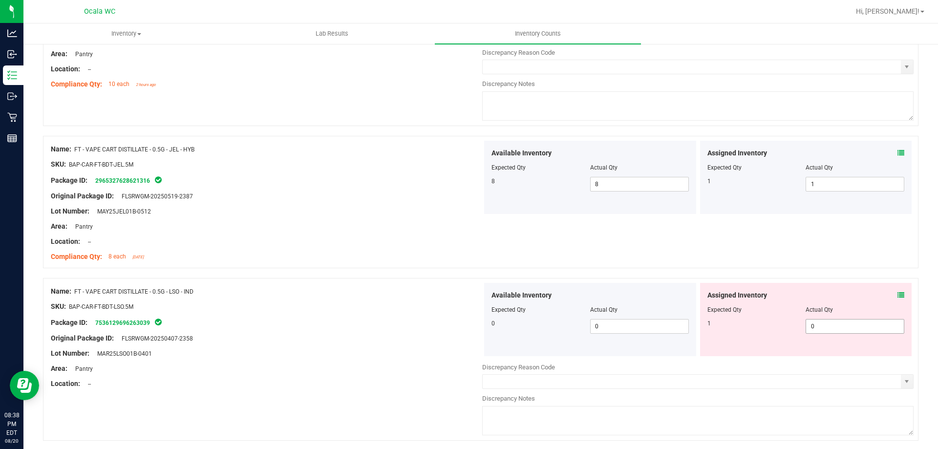
click at [835, 318] on div "Assigned Inventory Expected Qty Actual Qty 1 0 0" at bounding box center [806, 319] width 212 height 73
click at [835, 319] on span "0 0" at bounding box center [854, 326] width 99 height 15
click at [837, 325] on input "0" at bounding box center [855, 326] width 98 height 14
type input "1"
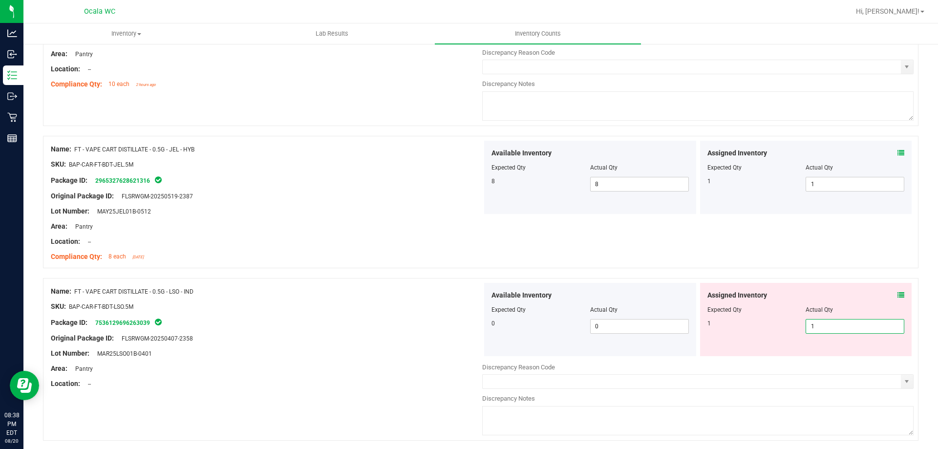
type input "1"
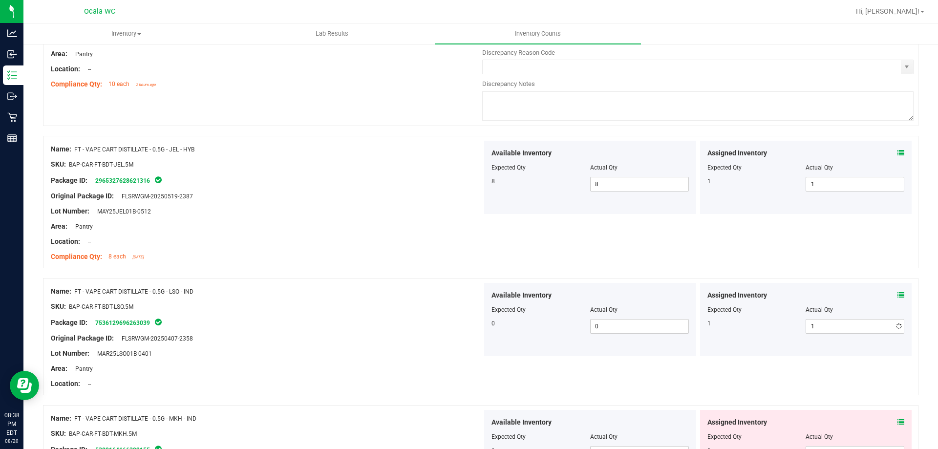
click at [382, 328] on div at bounding box center [266, 330] width 431 height 5
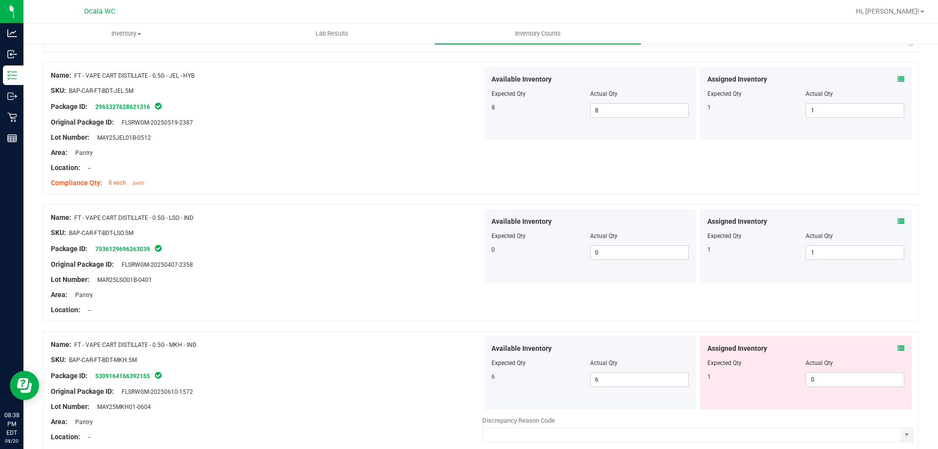
scroll to position [293, 0]
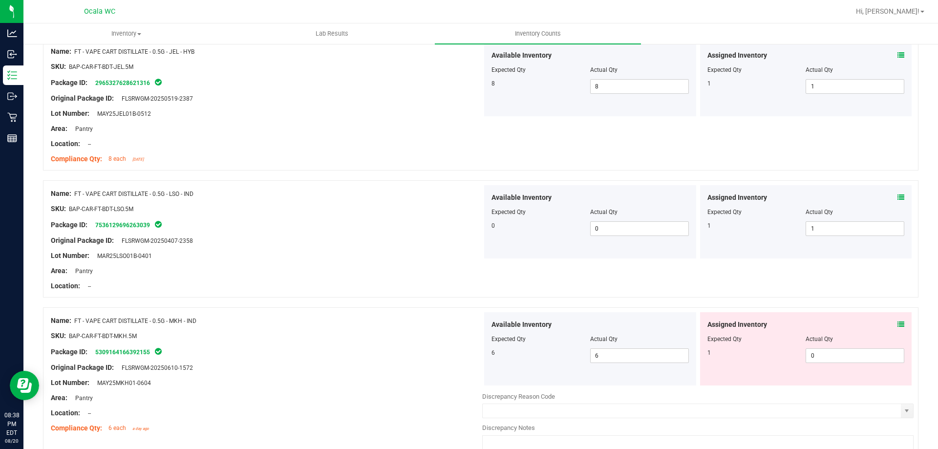
click at [410, 352] on div "Package ID: 5309164166392155" at bounding box center [266, 352] width 431 height 12
click at [897, 321] on div "Assigned Inventory Expected Qty Actual Qty 1 0 0" at bounding box center [806, 348] width 212 height 73
click at [897, 324] on icon at bounding box center [900, 324] width 7 height 7
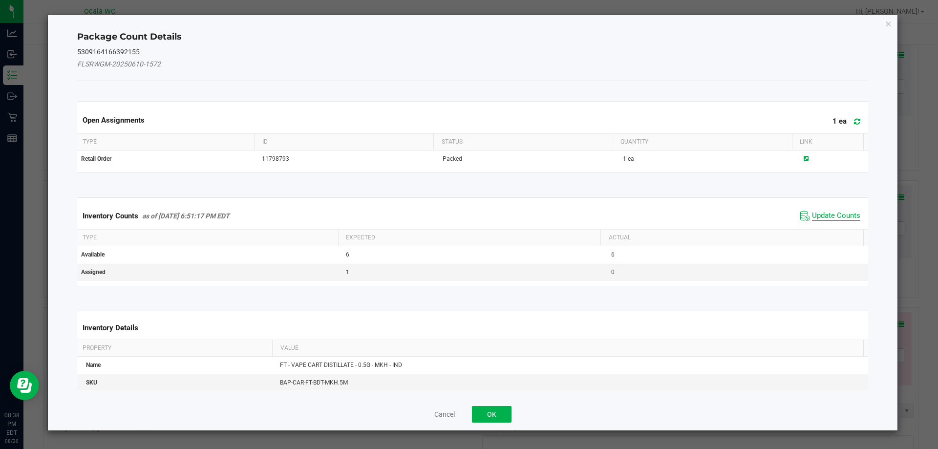
click at [834, 215] on span "Update Counts" at bounding box center [836, 216] width 48 height 10
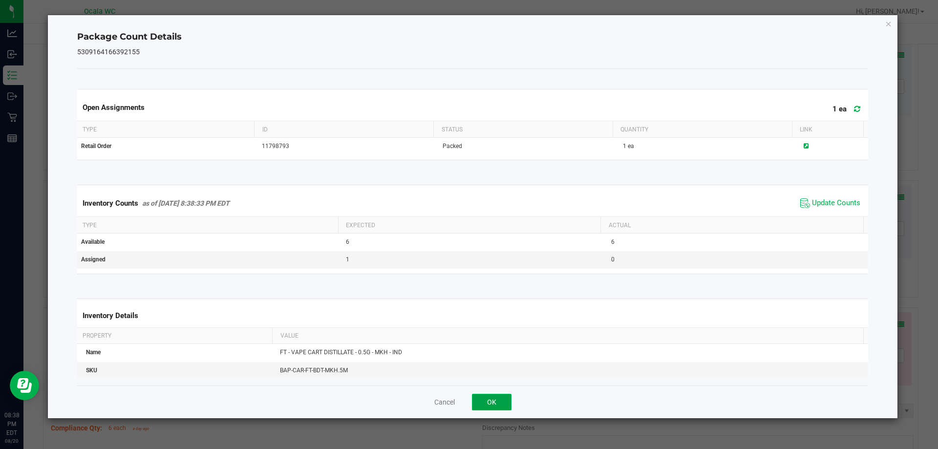
click at [508, 406] on button "OK" at bounding box center [492, 402] width 40 height 17
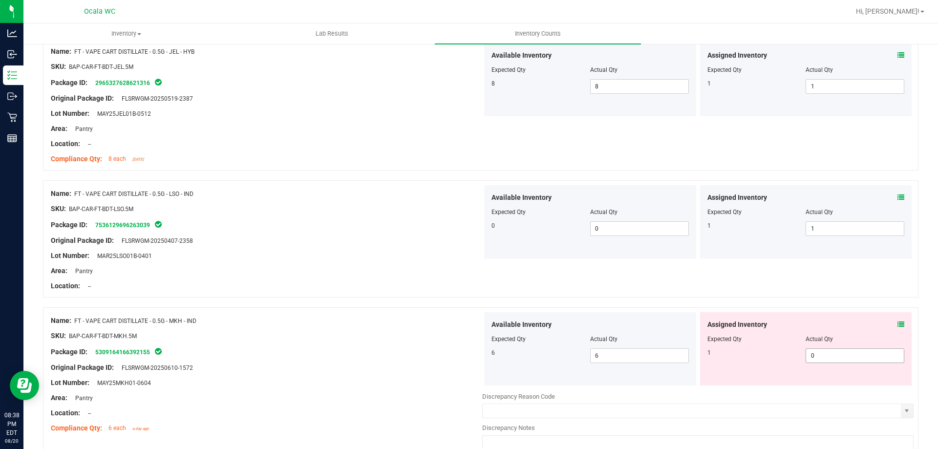
click at [810, 349] on span "0 0" at bounding box center [854, 355] width 99 height 15
type input "01"
type input "1"
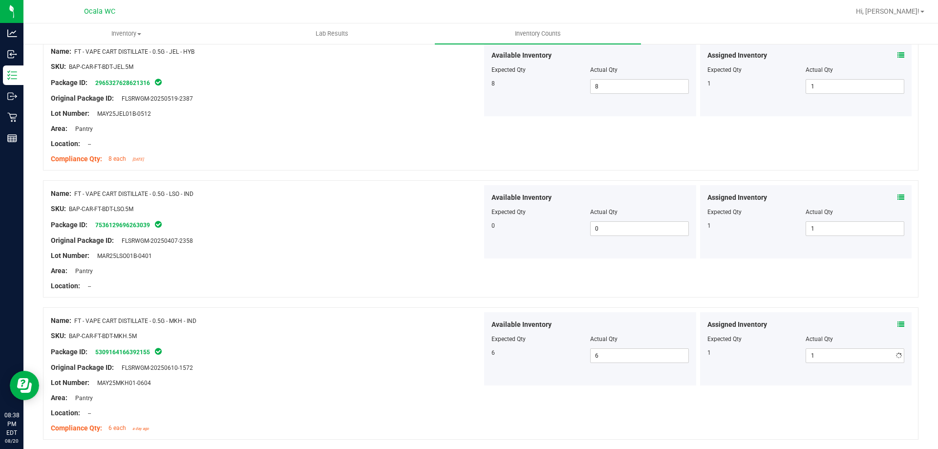
click at [351, 392] on div at bounding box center [266, 390] width 431 height 5
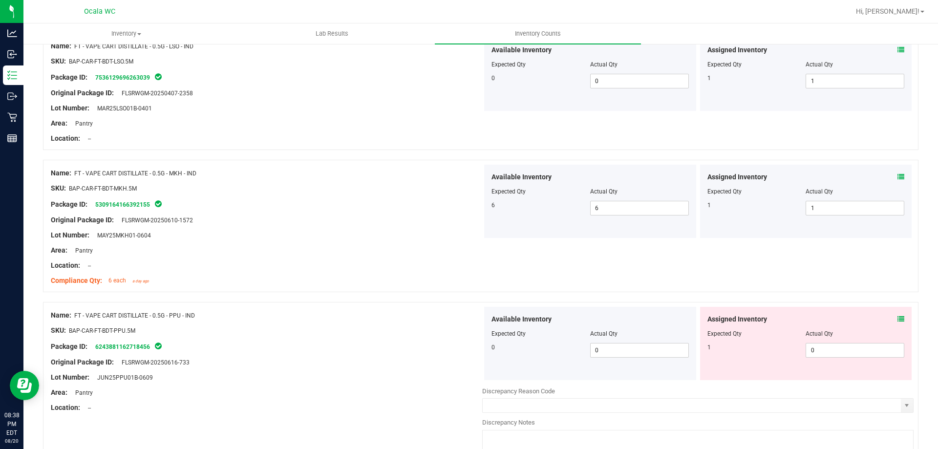
scroll to position [537, 0]
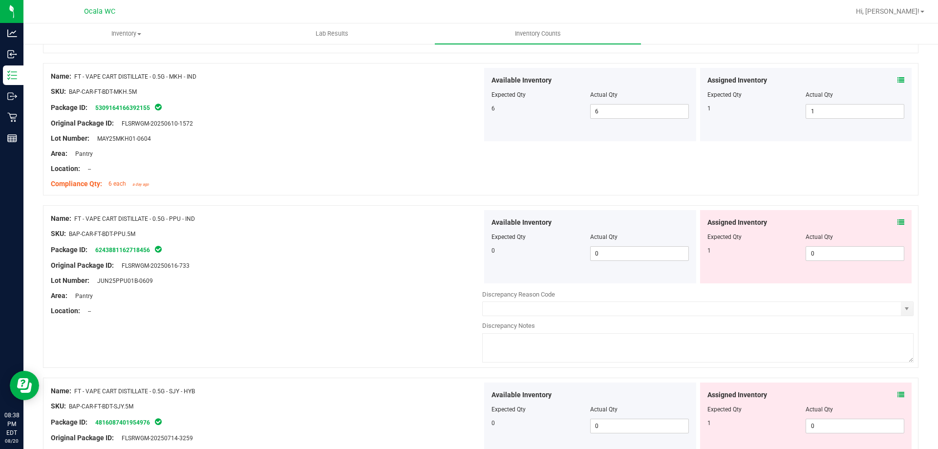
click at [897, 223] on icon at bounding box center [900, 222] width 7 height 7
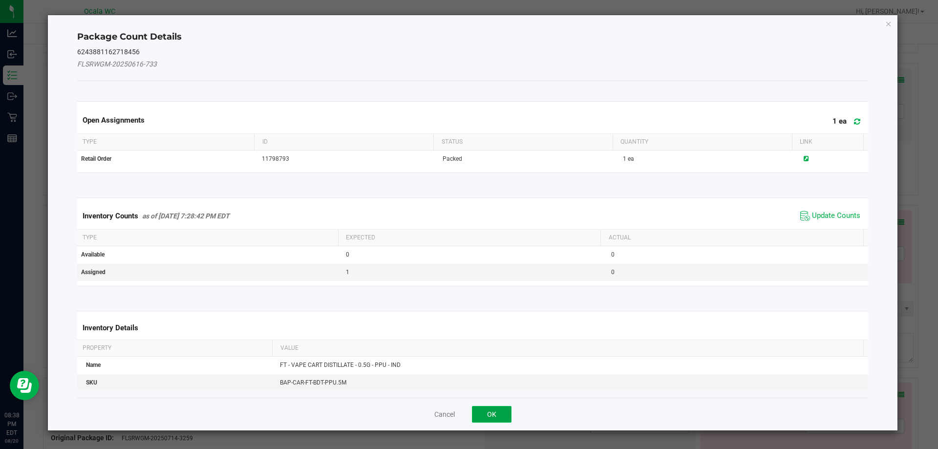
click at [494, 414] on button "OK" at bounding box center [492, 414] width 40 height 17
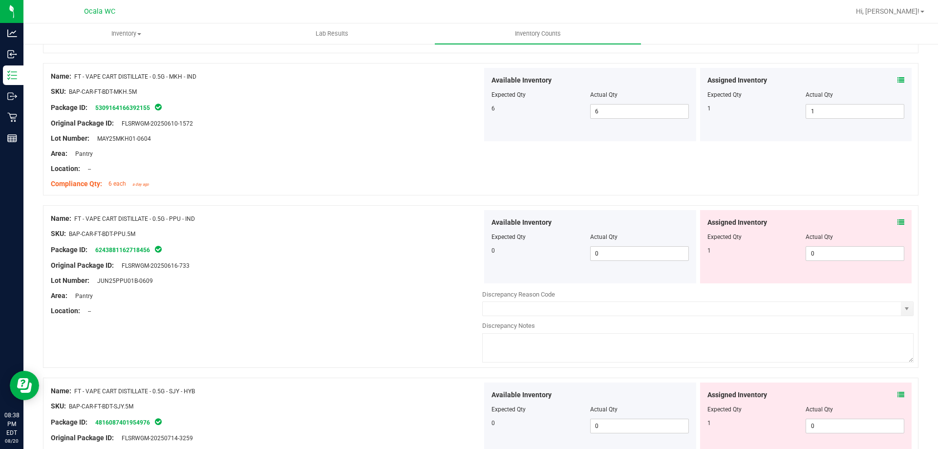
click at [897, 221] on div "Assigned Inventory Expected Qty Actual Qty 1 0 0" at bounding box center [806, 246] width 212 height 73
click at [897, 223] on icon at bounding box center [900, 222] width 7 height 7
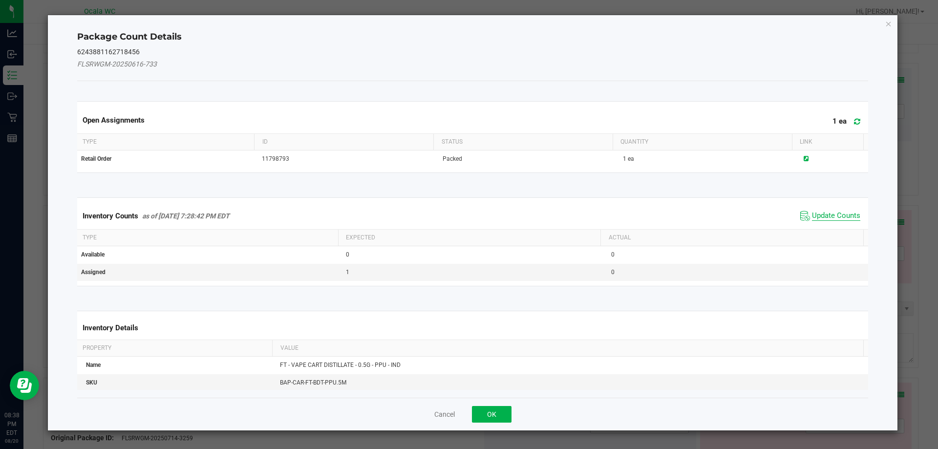
click at [831, 214] on span "Update Counts" at bounding box center [836, 216] width 48 height 10
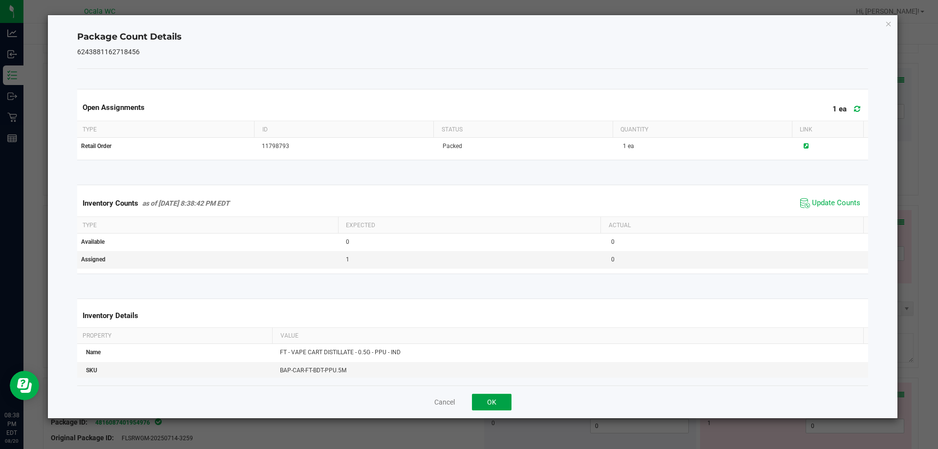
drag, startPoint x: 500, startPoint y: 401, endPoint x: 700, endPoint y: 347, distance: 207.3
click at [504, 401] on button "OK" at bounding box center [492, 402] width 40 height 17
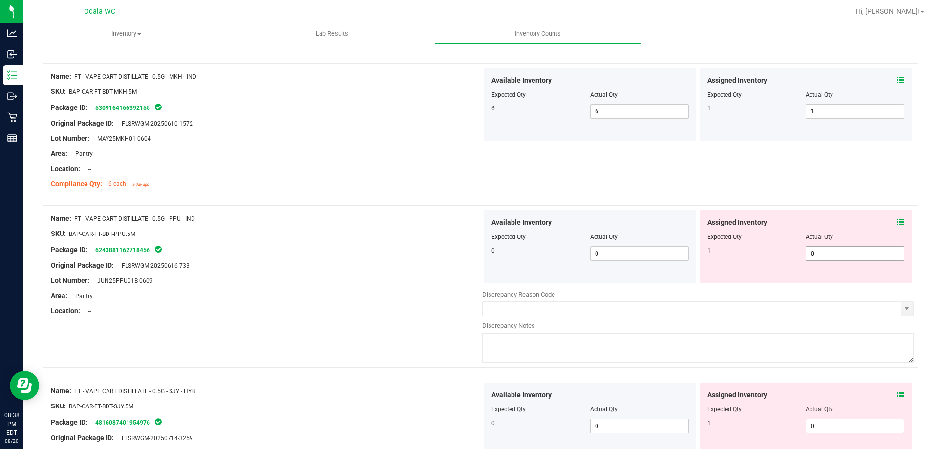
click at [821, 251] on span "0 0" at bounding box center [854, 253] width 99 height 15
type input "01"
type input "1"
click at [373, 328] on div "Name: FT - VAPE CART DISTILLATE - 0.5G - PPU - IND SKU: BAP-CAR-FT-BDT-PPU.5M P…" at bounding box center [480, 291] width 875 height 172
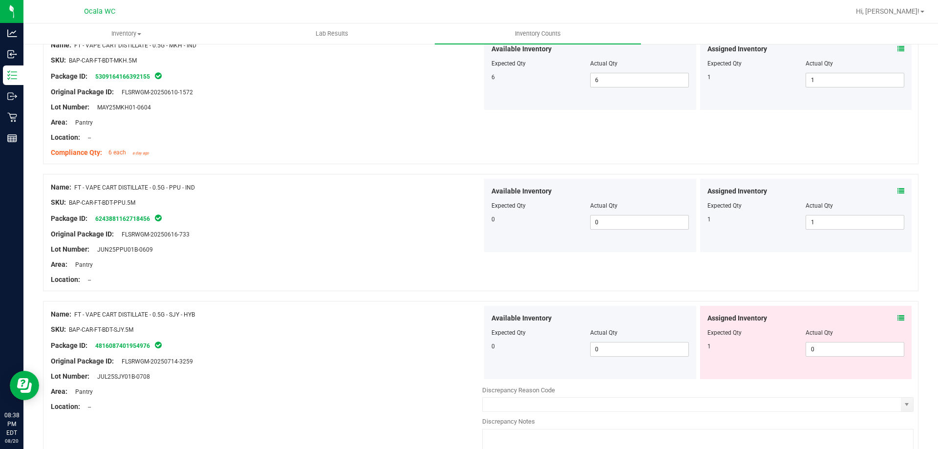
scroll to position [586, 0]
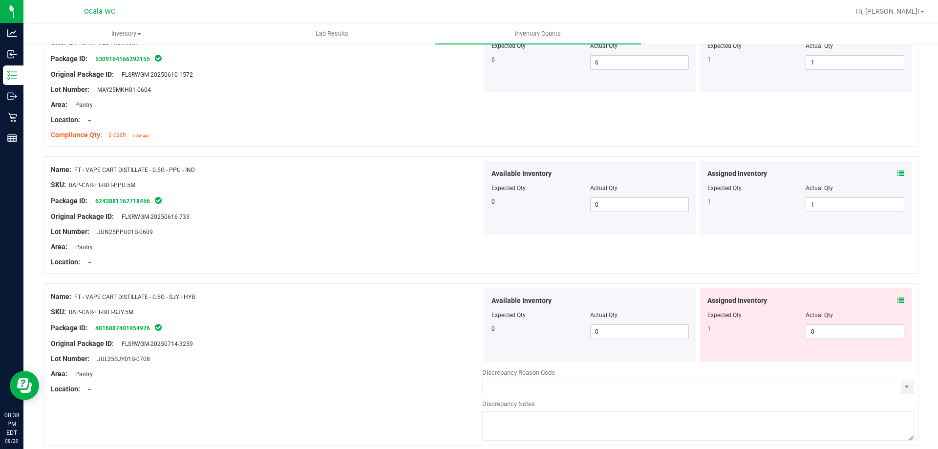
click at [897, 300] on icon at bounding box center [900, 300] width 7 height 7
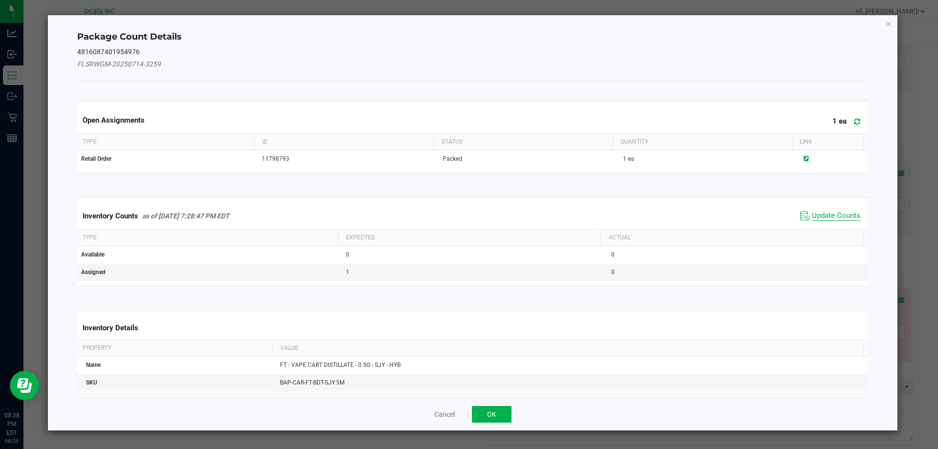
click at [816, 216] on span "Update Counts" at bounding box center [836, 216] width 48 height 10
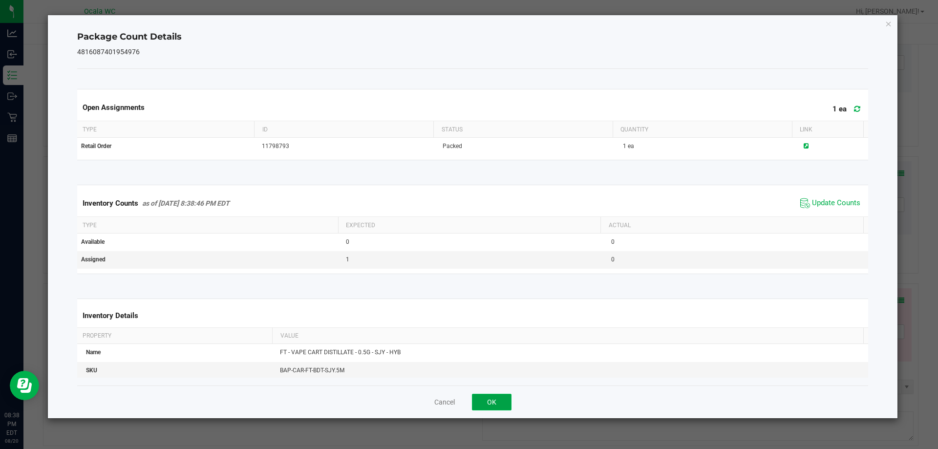
click at [502, 399] on button "OK" at bounding box center [492, 402] width 40 height 17
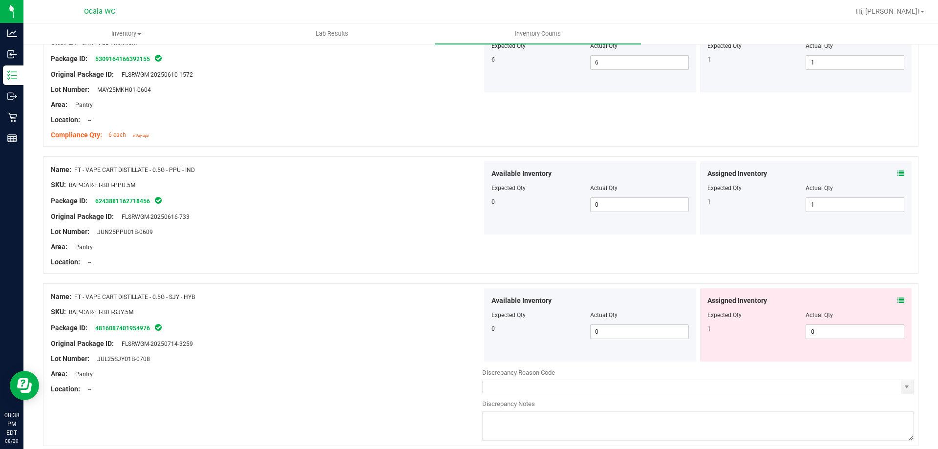
drag, startPoint x: 395, startPoint y: 373, endPoint x: 736, endPoint y: 346, distance: 342.9
click at [395, 372] on div "Area: Pantry" at bounding box center [266, 374] width 431 height 10
click at [867, 339] on div "Assigned Inventory Expected Qty Actual Qty 1 0 0" at bounding box center [806, 324] width 212 height 73
click at [865, 336] on span "0 0" at bounding box center [854, 331] width 99 height 15
click at [865, 336] on input "0" at bounding box center [855, 332] width 98 height 14
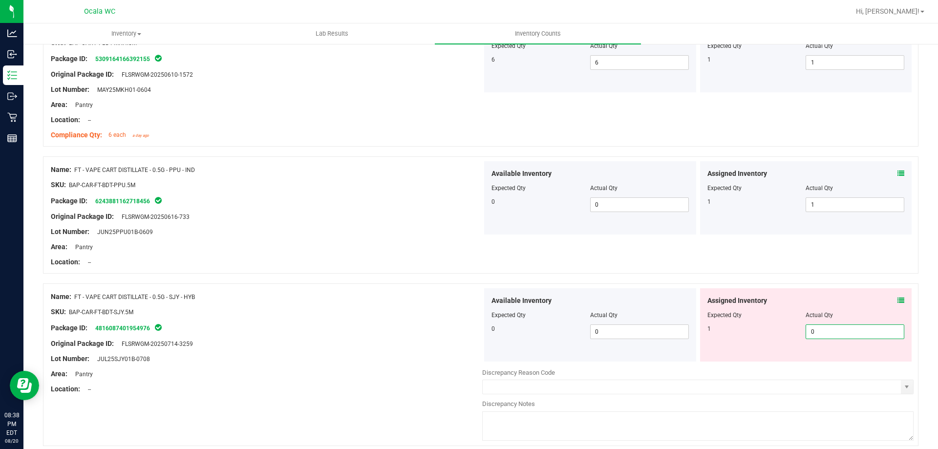
type input "1"
drag, startPoint x: 453, startPoint y: 355, endPoint x: 404, endPoint y: 375, distance: 52.8
click at [445, 355] on div "Lot Number: JUL25SJY01B-0708" at bounding box center [266, 359] width 431 height 10
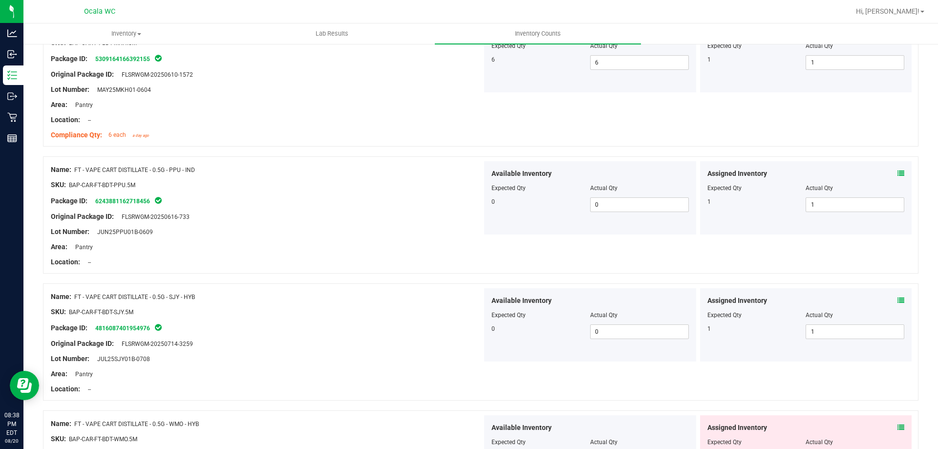
scroll to position [781, 0]
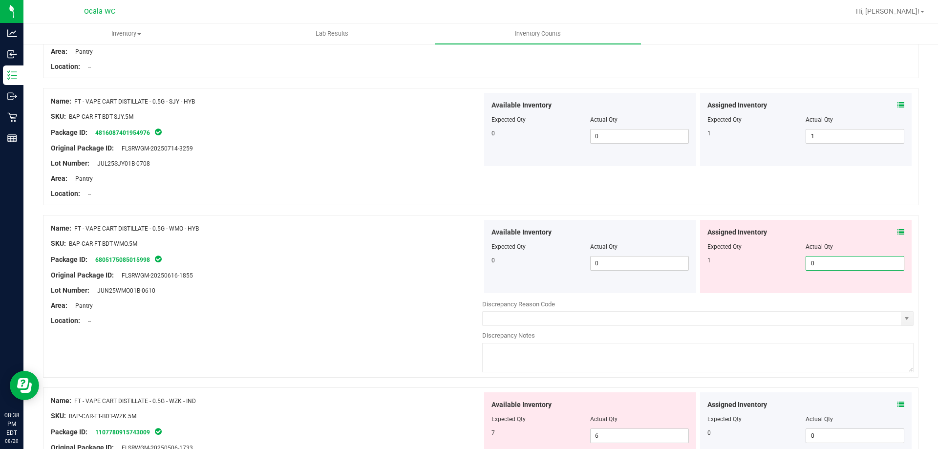
click at [835, 261] on span "0 0" at bounding box center [854, 263] width 99 height 15
type input "01"
type input "1"
click at [280, 314] on div at bounding box center [266, 313] width 431 height 5
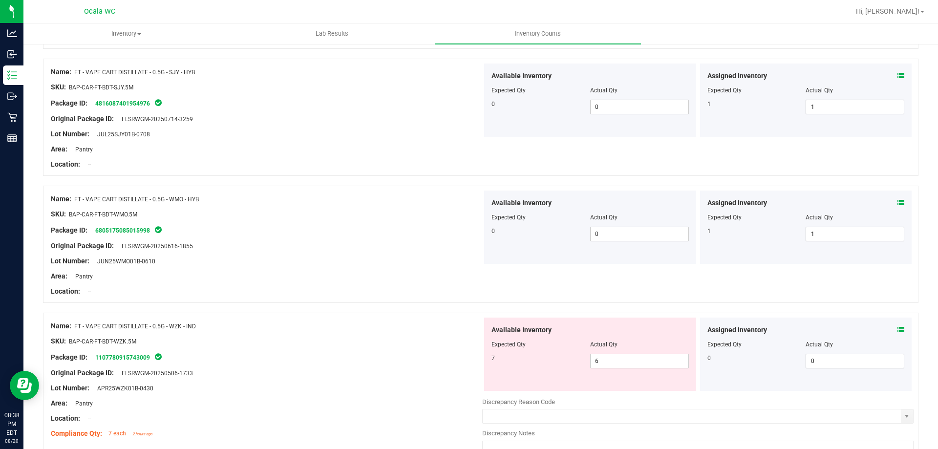
scroll to position [879, 0]
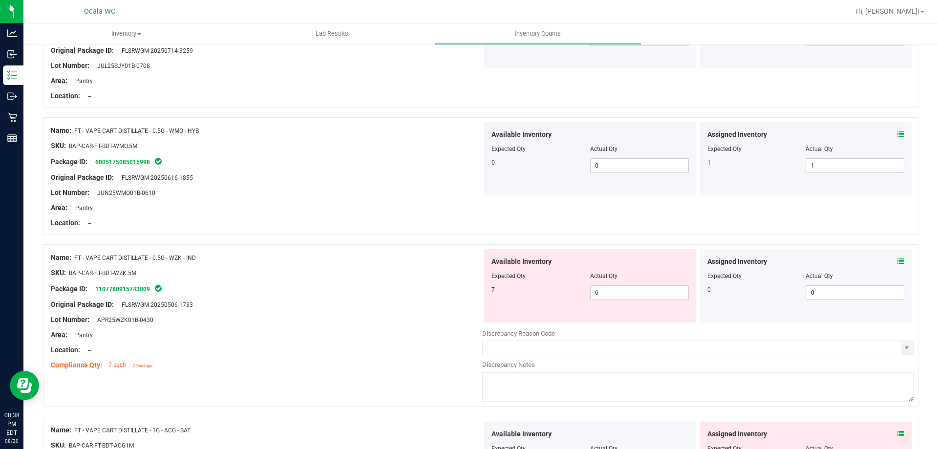
drag, startPoint x: 332, startPoint y: 321, endPoint x: 679, endPoint y: 277, distance: 350.4
click at [334, 321] on div "Lot Number: APR25WZK01B-0430" at bounding box center [266, 319] width 431 height 10
drag, startPoint x: 894, startPoint y: 258, endPoint x: 902, endPoint y: 259, distance: 7.9
click at [898, 259] on div "Assigned Inventory Expected Qty Actual Qty 0 0 0" at bounding box center [806, 285] width 212 height 73
click at [887, 260] on div "Assigned Inventory" at bounding box center [805, 261] width 197 height 10
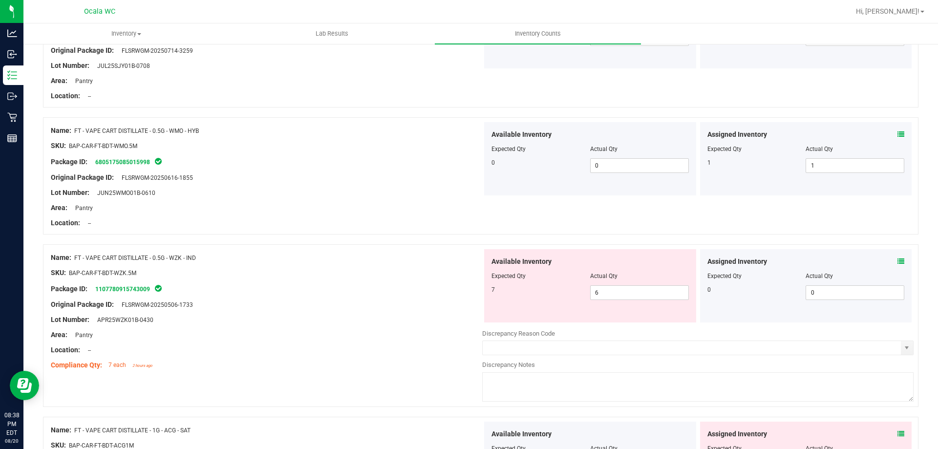
click at [897, 261] on icon at bounding box center [900, 261] width 7 height 7
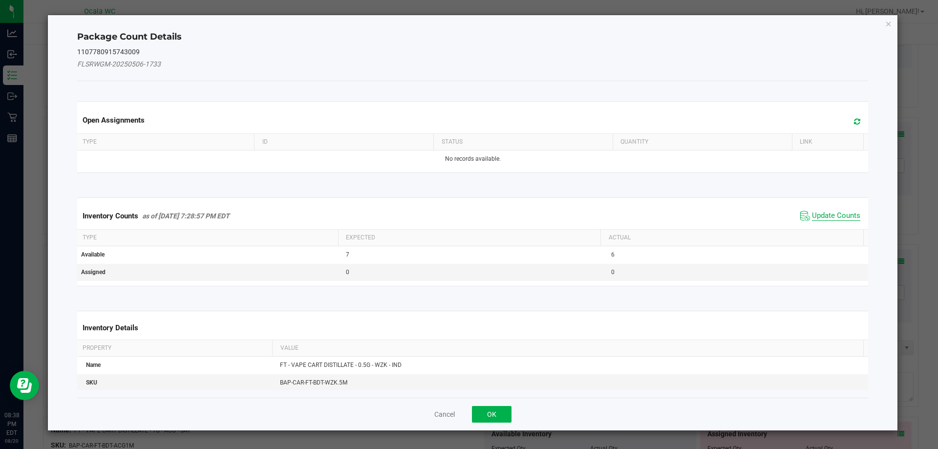
click at [843, 215] on span "Update Counts" at bounding box center [836, 216] width 48 height 10
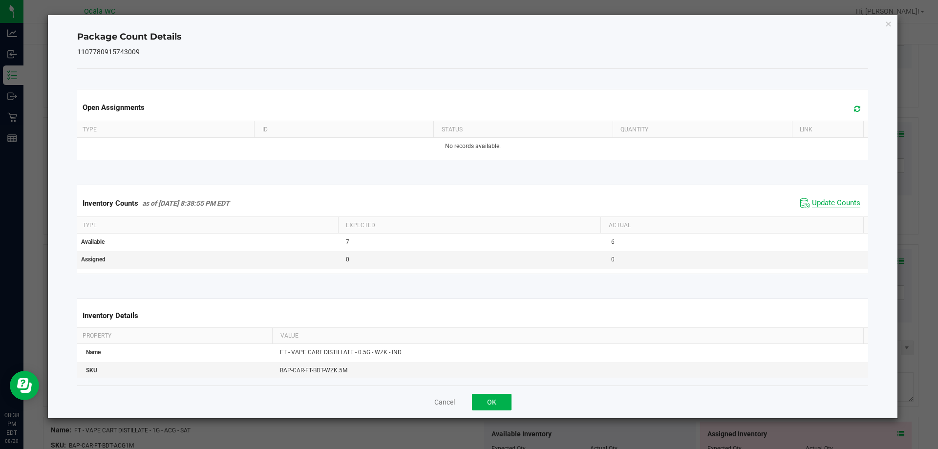
click at [843, 200] on span "Update Counts" at bounding box center [836, 203] width 48 height 10
click at [480, 406] on button "OK" at bounding box center [492, 402] width 40 height 17
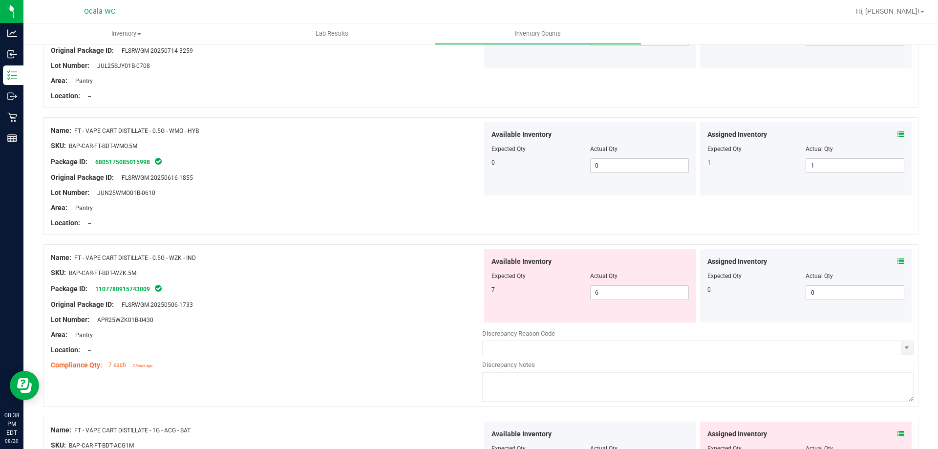
click at [405, 362] on div "Compliance Qty: 7 each 2 hours ago" at bounding box center [266, 365] width 431 height 10
click at [639, 299] on span "6 6" at bounding box center [639, 292] width 99 height 15
click at [639, 299] on input "6" at bounding box center [639, 293] width 98 height 14
type input "7"
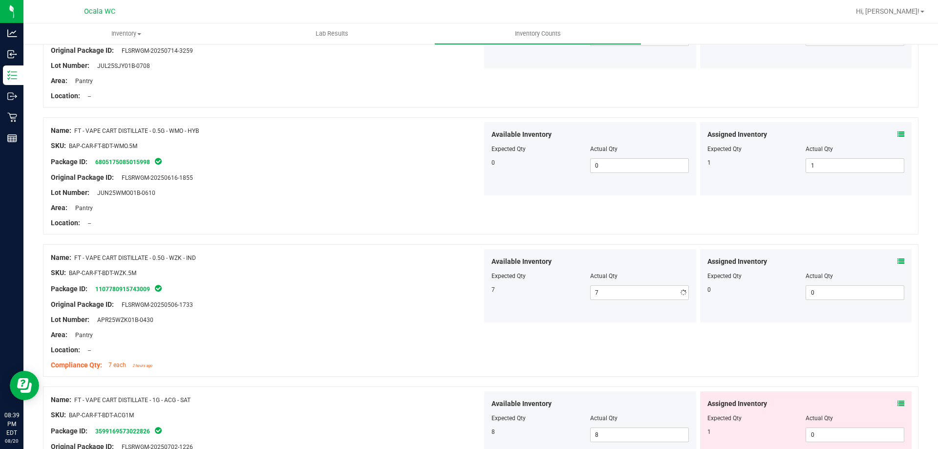
click at [376, 289] on div "Package ID: 1107780915743009" at bounding box center [266, 289] width 431 height 12
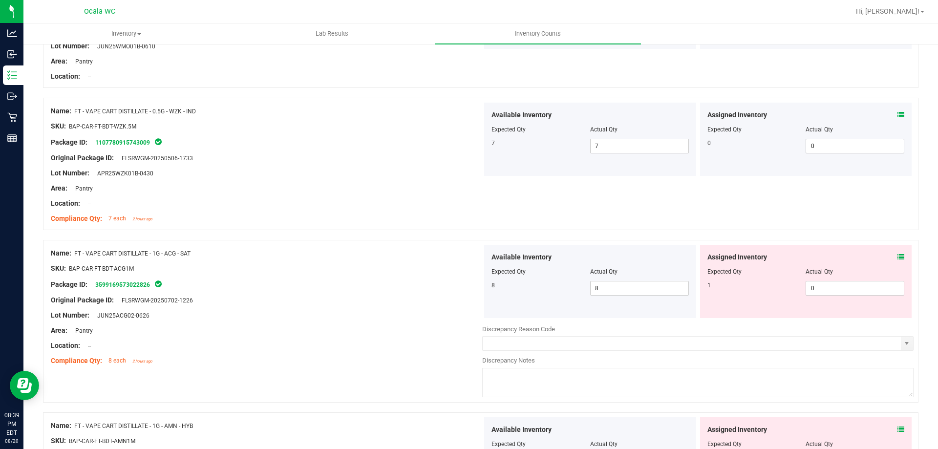
click at [897, 253] on icon at bounding box center [900, 256] width 7 height 7
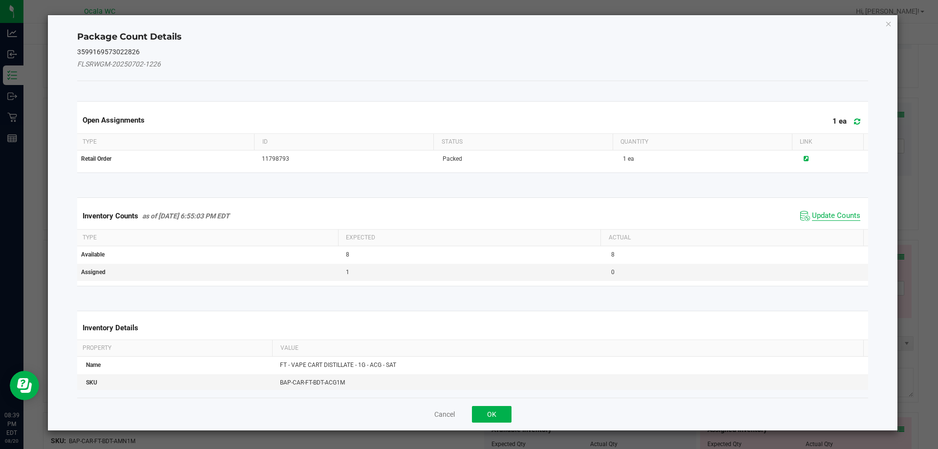
click at [833, 215] on span "Update Counts" at bounding box center [836, 216] width 48 height 10
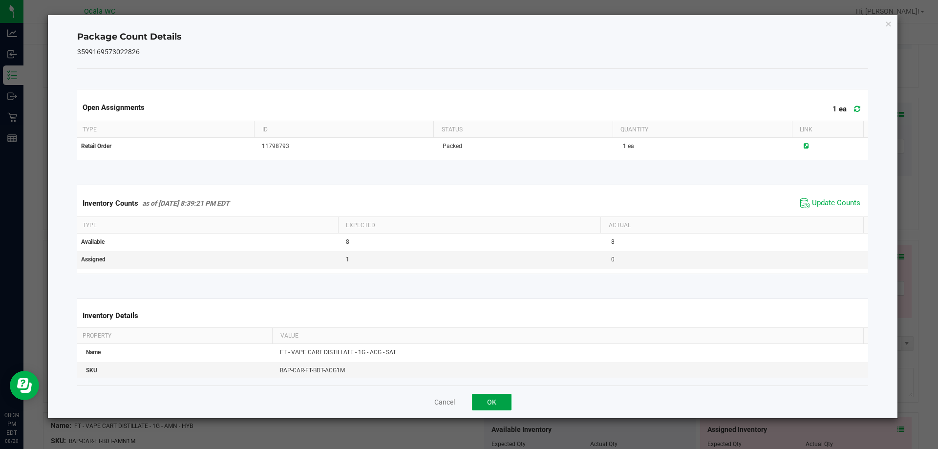
click at [488, 404] on button "OK" at bounding box center [492, 402] width 40 height 17
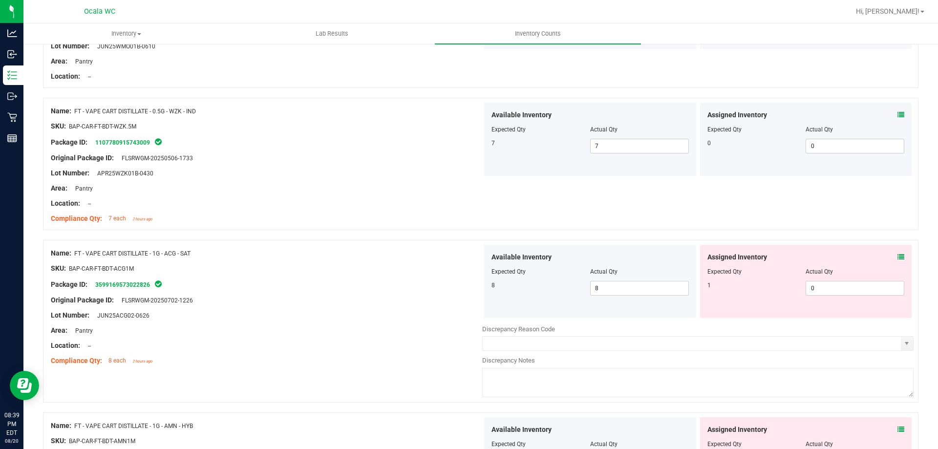
click at [837, 276] on div at bounding box center [805, 278] width 197 height 5
click at [842, 292] on span "0 0" at bounding box center [854, 288] width 99 height 15
click at [842, 292] on input "0" at bounding box center [855, 288] width 98 height 14
type input "1"
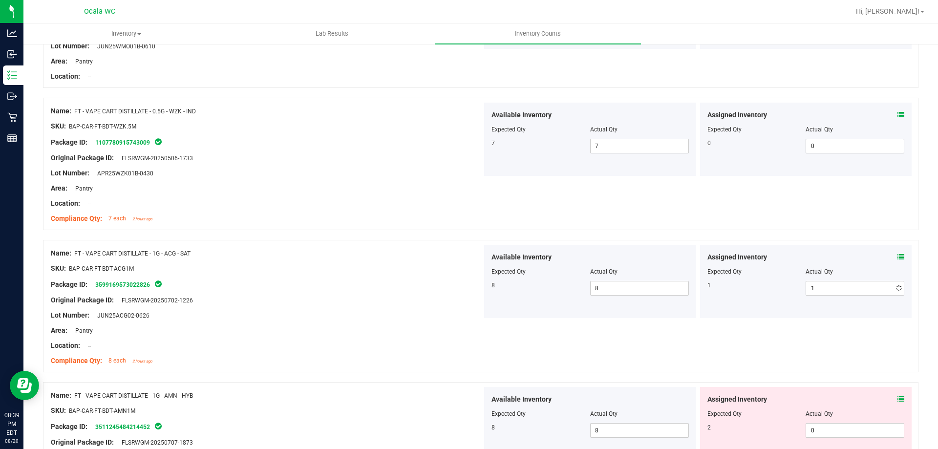
click at [450, 318] on div "Lot Number: JUN25ACG02-0626" at bounding box center [266, 315] width 431 height 10
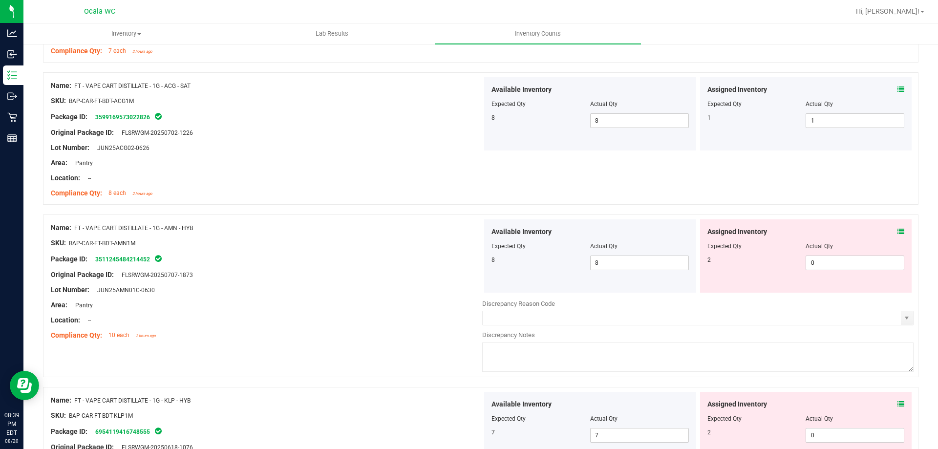
scroll to position [1221, 0]
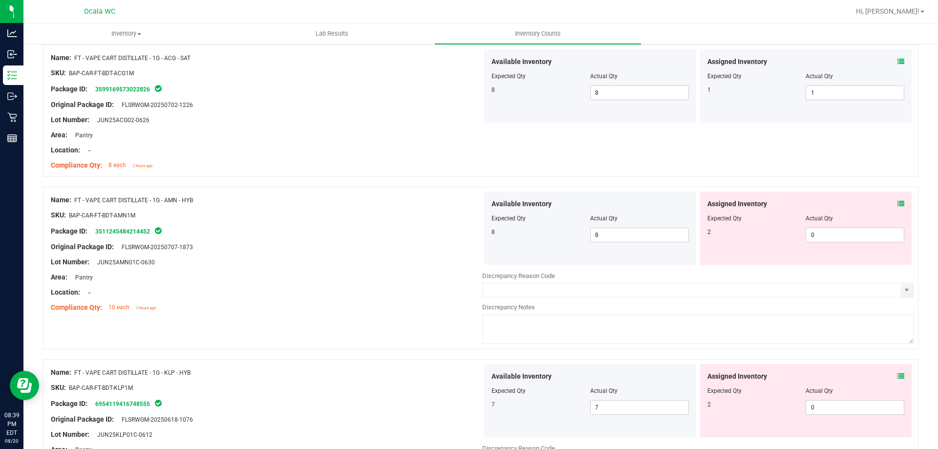
click at [897, 201] on icon at bounding box center [900, 203] width 7 height 7
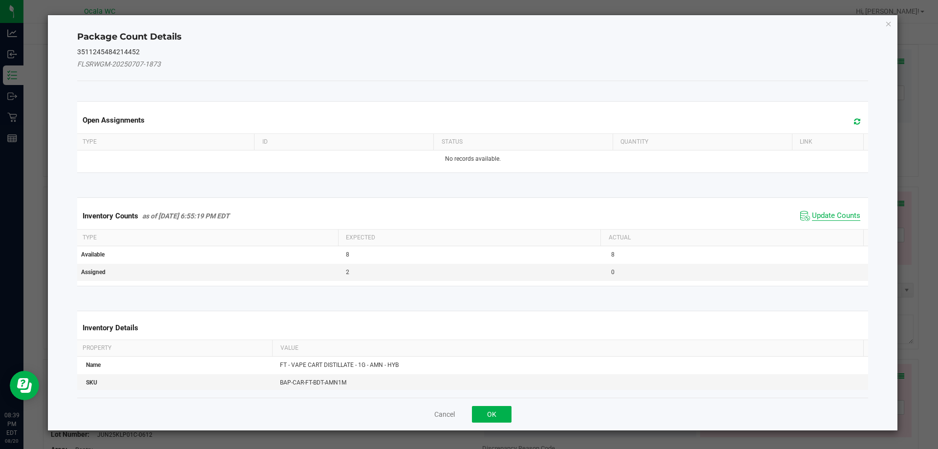
click at [812, 217] on span "Update Counts" at bounding box center [836, 216] width 48 height 10
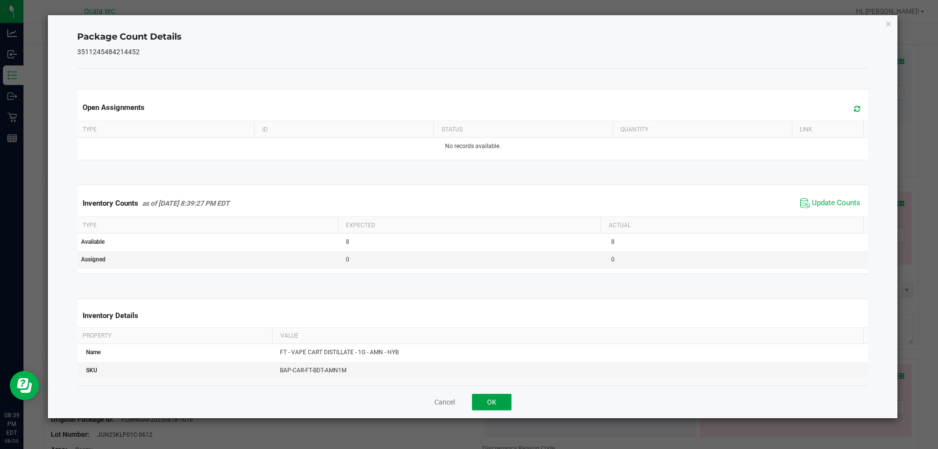
drag, startPoint x: 500, startPoint y: 400, endPoint x: 318, endPoint y: 308, distance: 203.8
click at [499, 400] on button "OK" at bounding box center [492, 402] width 40 height 17
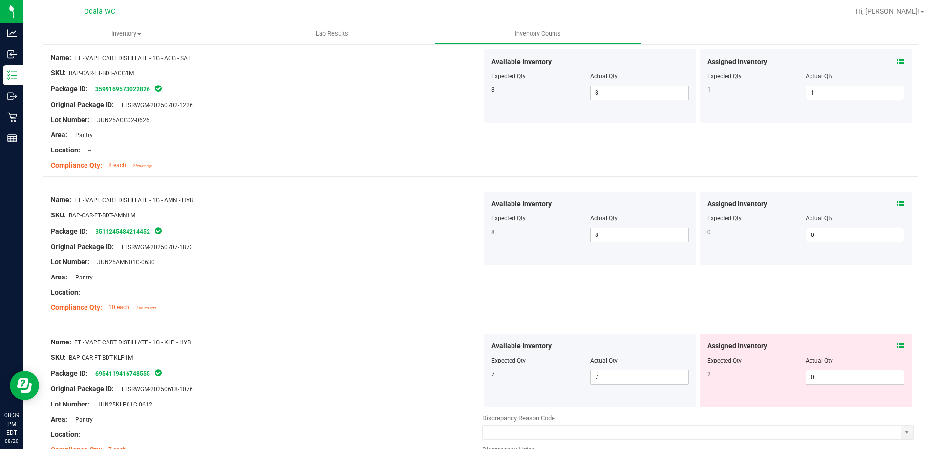
click at [318, 307] on div "Compliance Qty: 10 each 2 hours ago" at bounding box center [266, 307] width 431 height 10
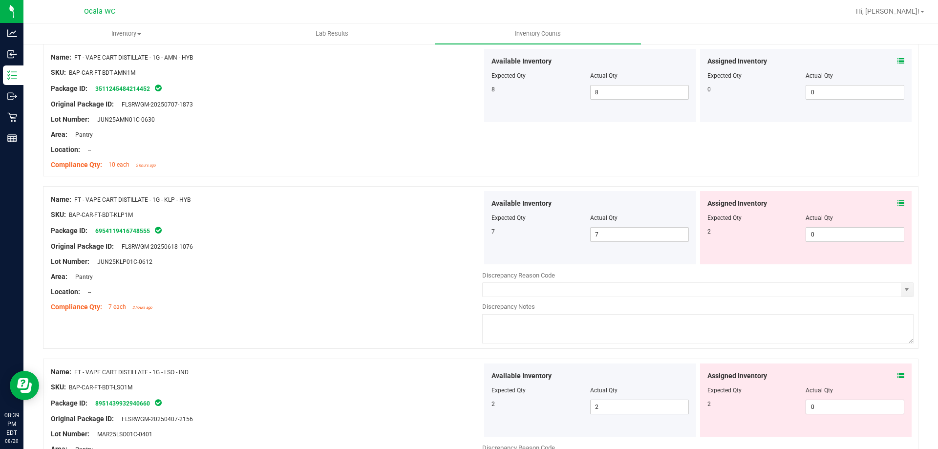
scroll to position [1367, 0]
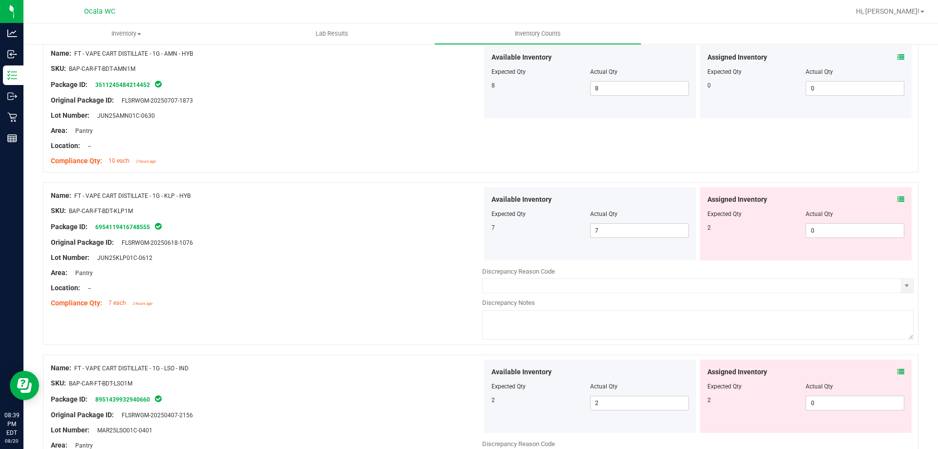
click at [897, 200] on icon at bounding box center [900, 199] width 7 height 7
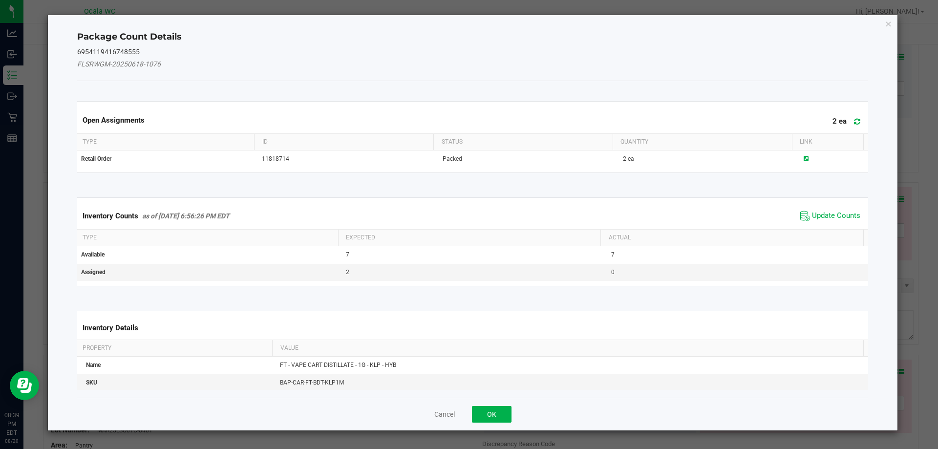
click at [837, 208] on div "Inventory Counts as of [DATE] 6:56:26 PM EDT Update Counts" at bounding box center [472, 216] width 795 height 26
click at [835, 214] on span "Update Counts" at bounding box center [836, 216] width 48 height 10
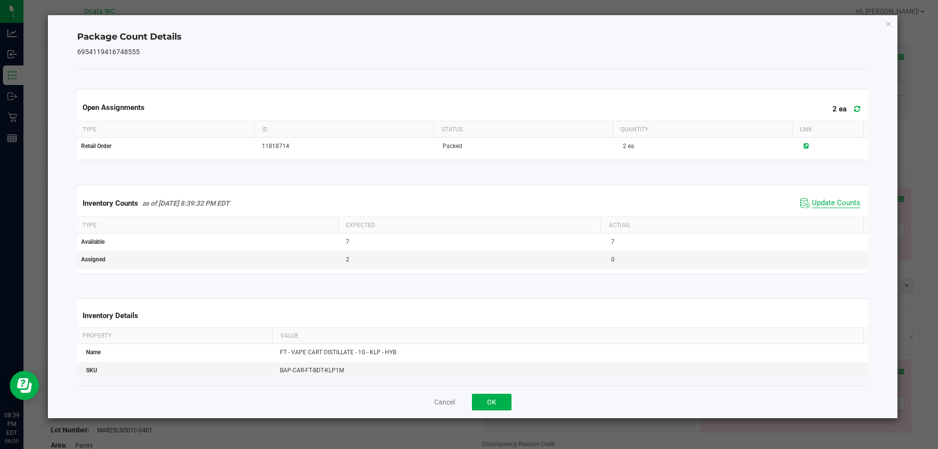
click at [837, 200] on span "Update Counts" at bounding box center [836, 203] width 48 height 10
click at [486, 402] on button "OK" at bounding box center [492, 402] width 40 height 17
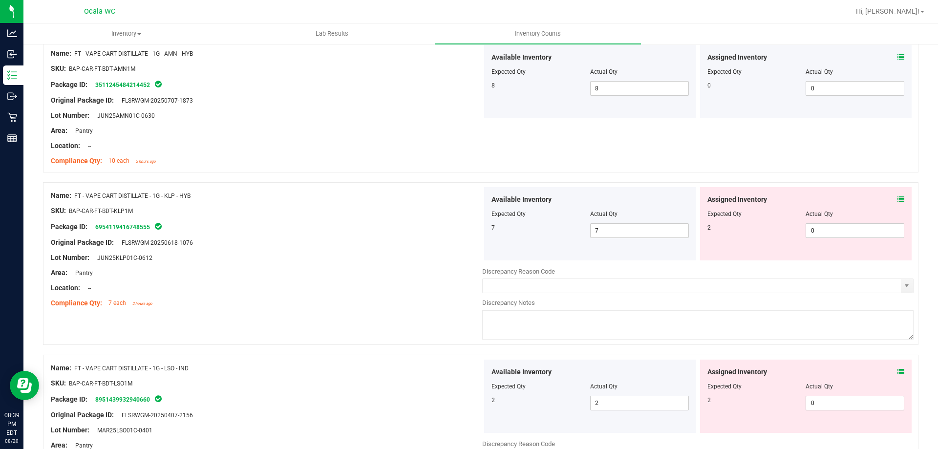
click at [284, 329] on div "Name: FT - VAPE CART DISTILLATE - 1G - KLP - HYB SKU: BAP-CAR-FT-BDT-KLP1M Pack…" at bounding box center [480, 263] width 875 height 163
click at [833, 228] on span "0 0" at bounding box center [854, 230] width 99 height 15
type input "02"
type input "2"
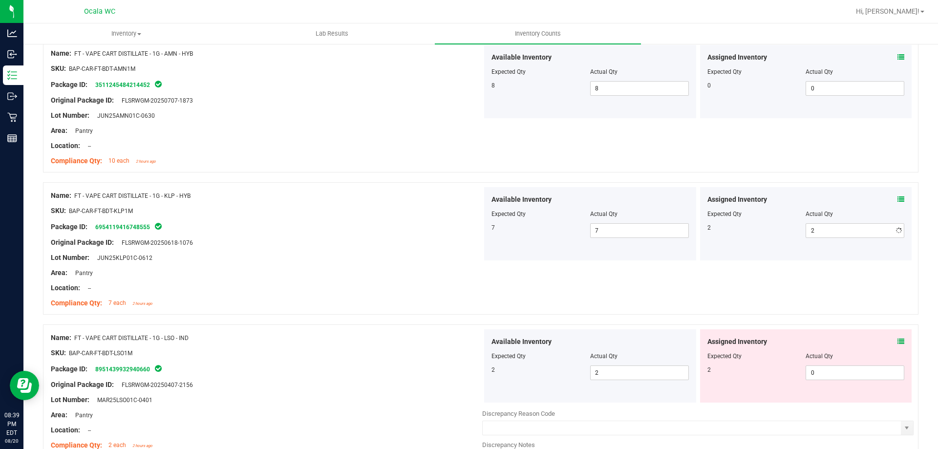
click at [353, 309] on div "Name: FT - VAPE CART DISTILLATE - 1G - KLP - HYB SKU: BAP-CAR-FT-BDT-KLP1M Pack…" at bounding box center [266, 249] width 431 height 125
click at [317, 326] on div "Name: FT - VAPE CART DISTILLATE - 1G - LSO - IND SKU: BAP-CAR-FT-BDT-LSO1M Pack…" at bounding box center [480, 405] width 875 height 163
click at [866, 375] on span "0 0" at bounding box center [854, 372] width 99 height 15
click at [866, 375] on input "0" at bounding box center [855, 373] width 98 height 14
click at [897, 340] on icon at bounding box center [900, 341] width 7 height 7
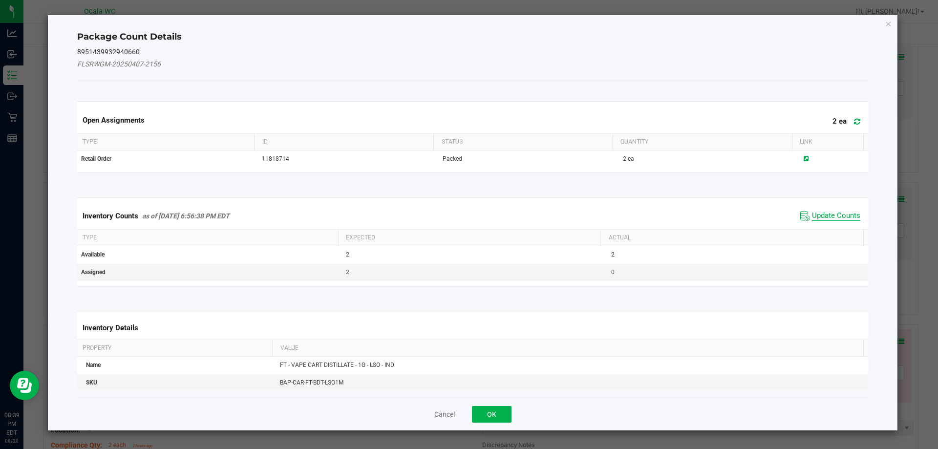
click at [826, 215] on span "Update Counts" at bounding box center [836, 216] width 48 height 10
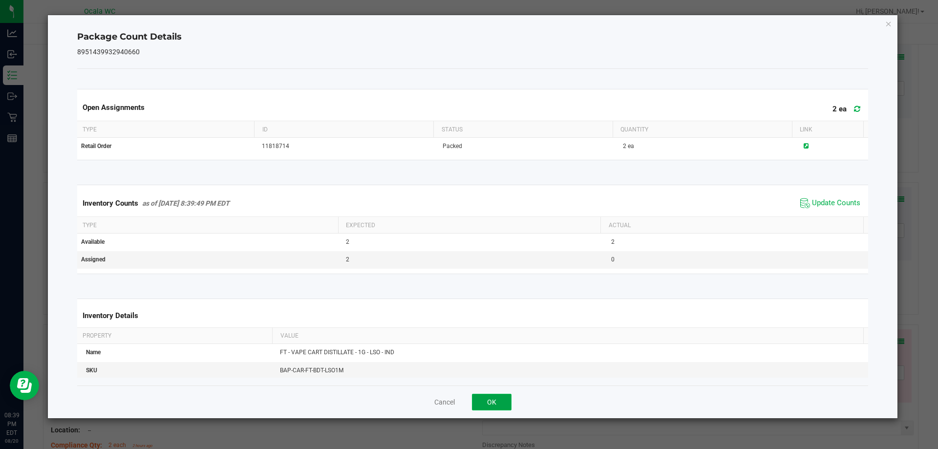
click at [491, 400] on button "OK" at bounding box center [492, 402] width 40 height 17
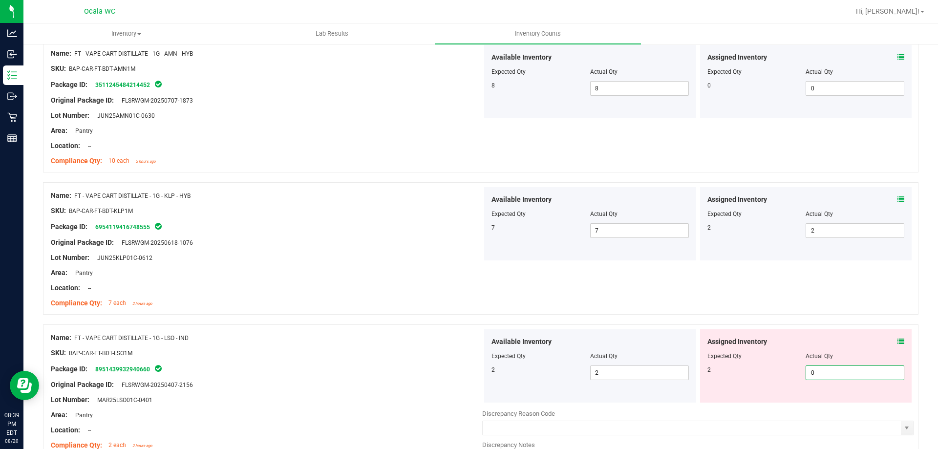
click at [841, 376] on span "0 0" at bounding box center [854, 372] width 99 height 15
type input "02"
type input "2"
click at [379, 388] on div "Original Package ID: FLSRWGM-20250407-2156" at bounding box center [266, 384] width 431 height 10
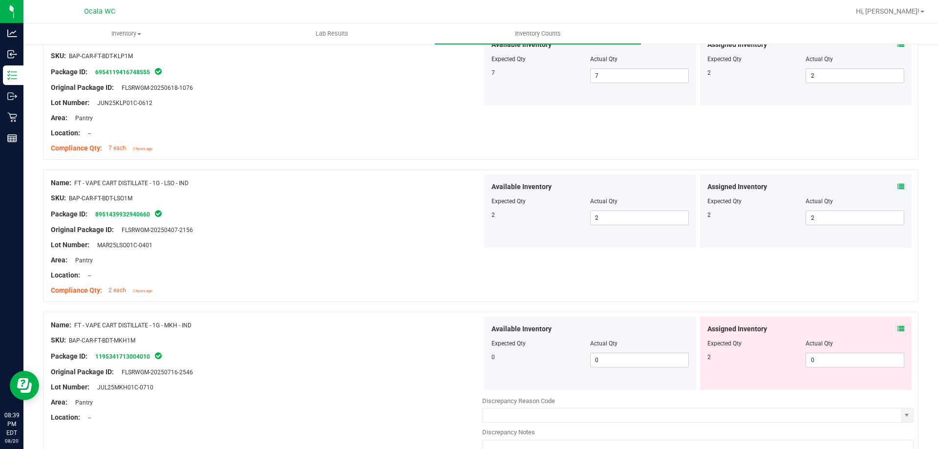
scroll to position [1563, 0]
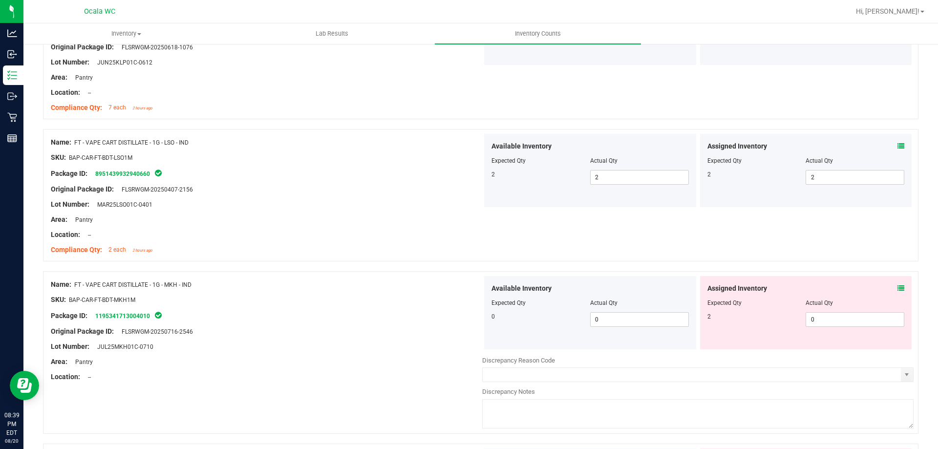
click at [369, 347] on div "Lot Number: JUL25MKH01C-0710" at bounding box center [266, 346] width 431 height 10
click at [897, 286] on icon at bounding box center [900, 288] width 7 height 7
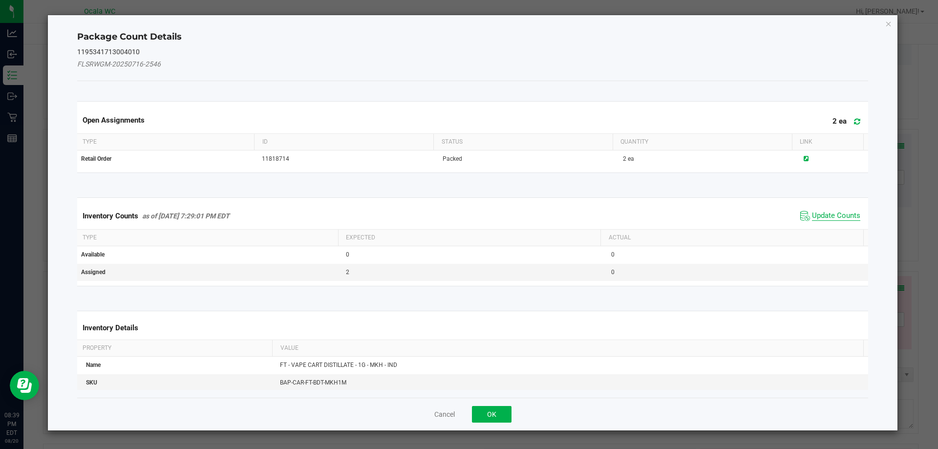
click at [825, 212] on span "Update Counts" at bounding box center [836, 216] width 48 height 10
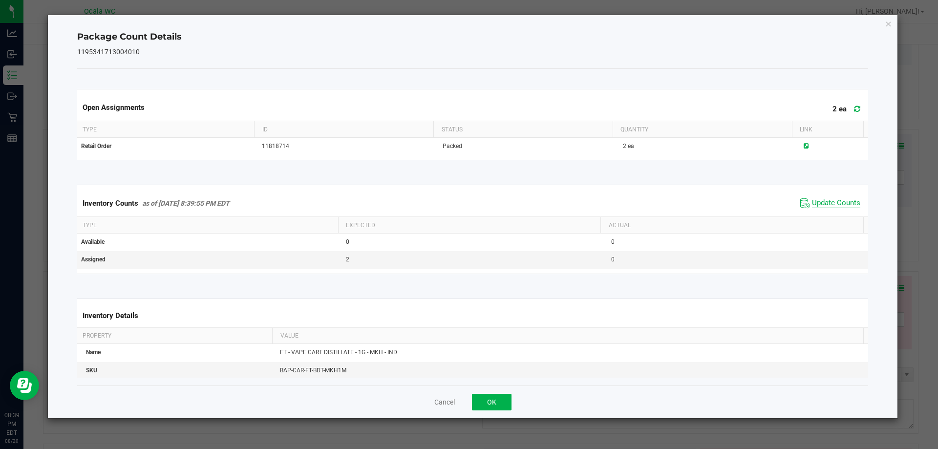
click at [825, 202] on span "Update Counts" at bounding box center [836, 203] width 48 height 10
click at [496, 402] on button "OK" at bounding box center [492, 402] width 40 height 17
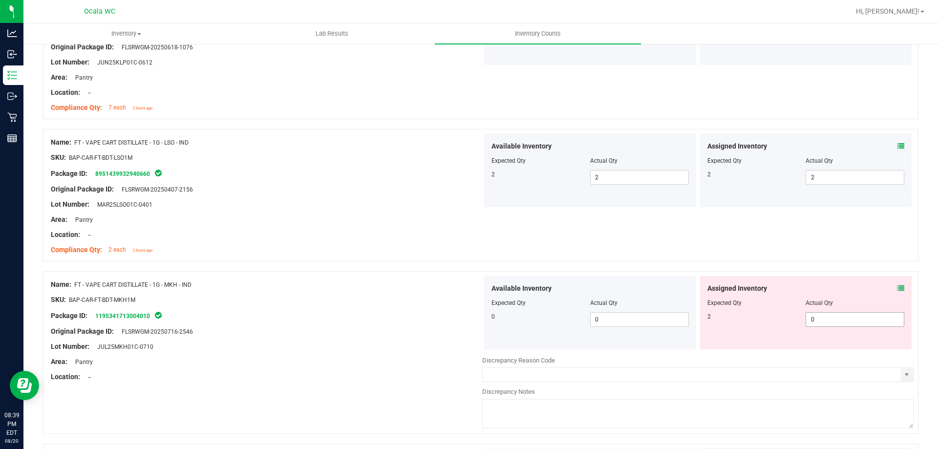
click at [835, 322] on span "0 0" at bounding box center [854, 319] width 99 height 15
click at [836, 322] on input "0" at bounding box center [855, 320] width 98 height 14
type input "02"
type input "2"
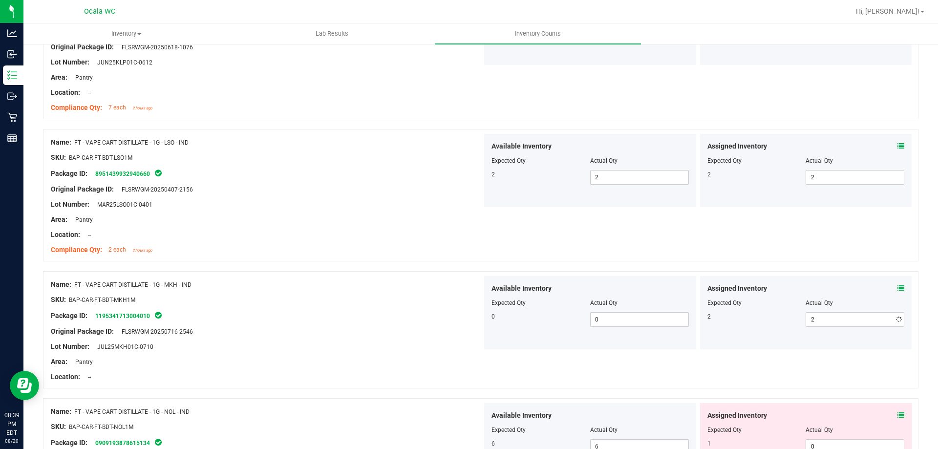
click at [418, 359] on div "Area: Pantry" at bounding box center [266, 361] width 431 height 10
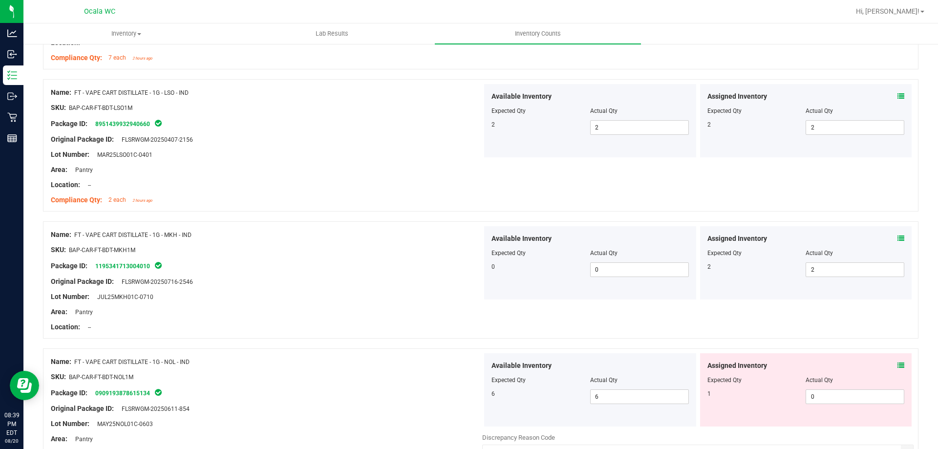
scroll to position [1660, 0]
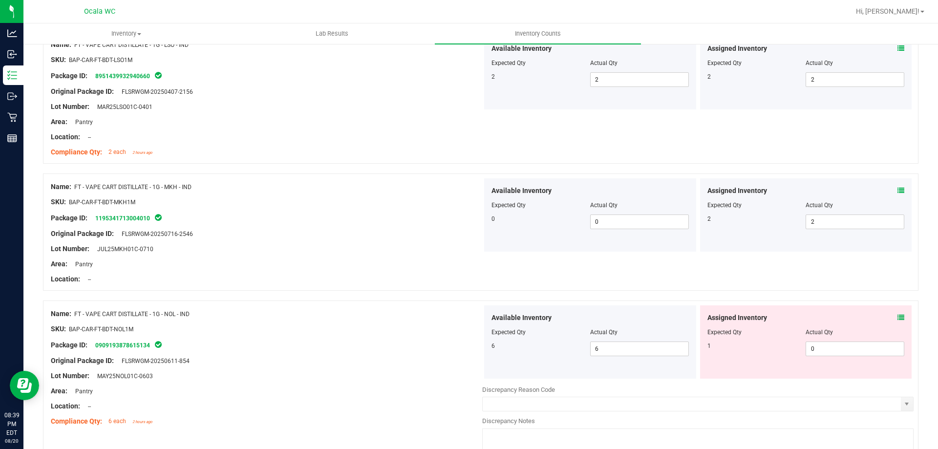
drag, startPoint x: 314, startPoint y: 323, endPoint x: 680, endPoint y: 295, distance: 366.3
click at [317, 323] on div "Name: FT - VAPE CART DISTILLATE - 1G - NOL - IND SKU: BAP-CAR-FT-BDT-NOL1M Pack…" at bounding box center [266, 367] width 431 height 125
click at [897, 313] on span at bounding box center [900, 318] width 7 height 10
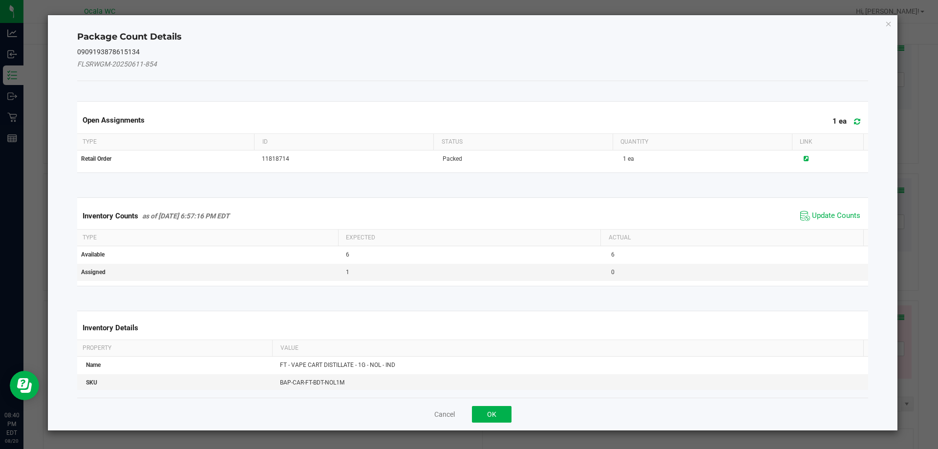
click at [826, 209] on span "Update Counts" at bounding box center [829, 216] width 65 height 15
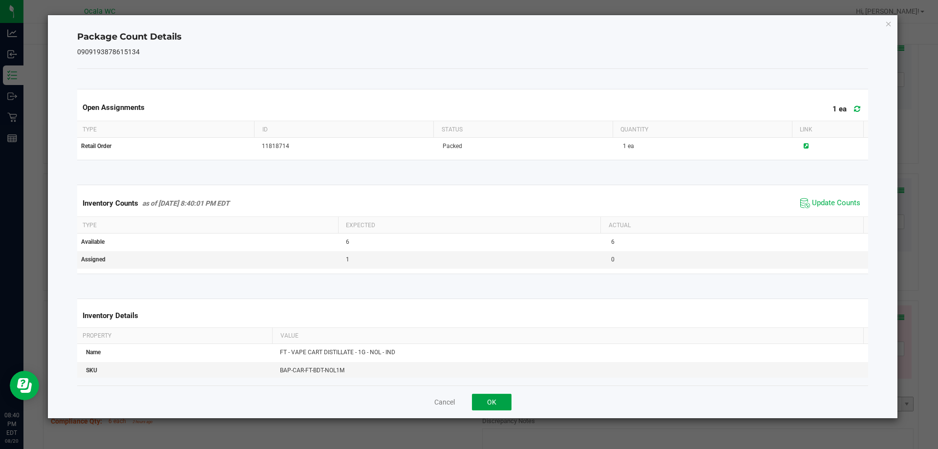
click at [501, 408] on button "OK" at bounding box center [492, 402] width 40 height 17
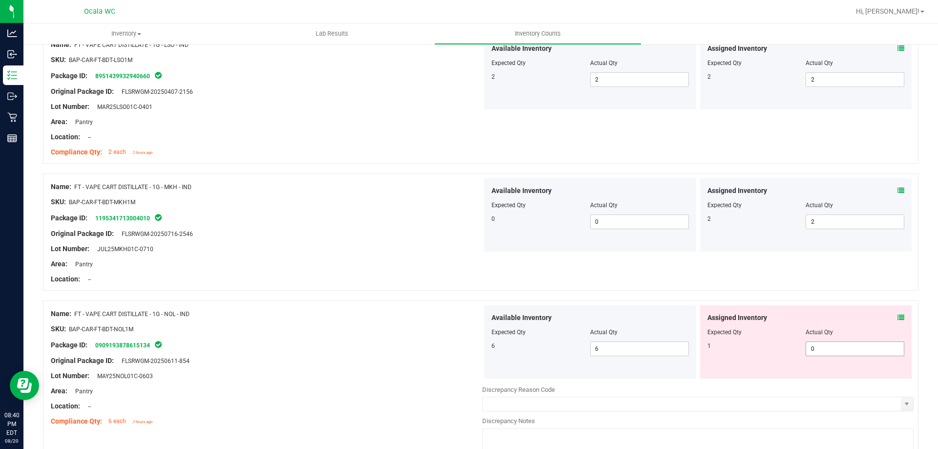
click at [837, 348] on span "0 0" at bounding box center [854, 348] width 99 height 15
click at [837, 348] on input "0" at bounding box center [855, 349] width 98 height 14
type input "1"
click at [366, 353] on div at bounding box center [266, 353] width 431 height 5
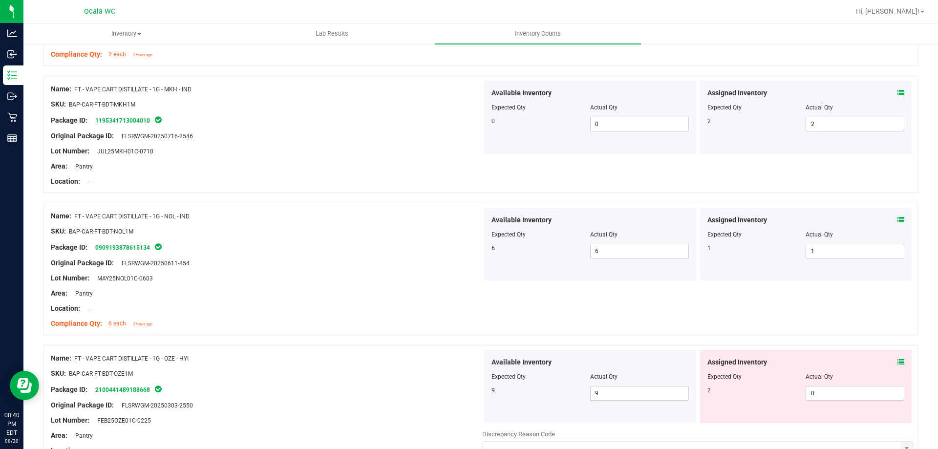
scroll to position [1807, 0]
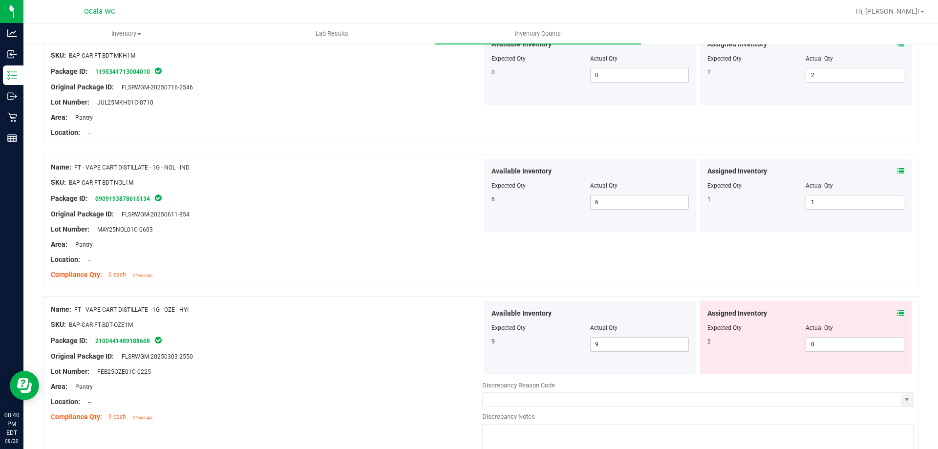
click at [365, 354] on div "Original Package ID: FLSRWGM-20250303-2550" at bounding box center [266, 356] width 431 height 10
click at [897, 311] on icon at bounding box center [900, 313] width 7 height 7
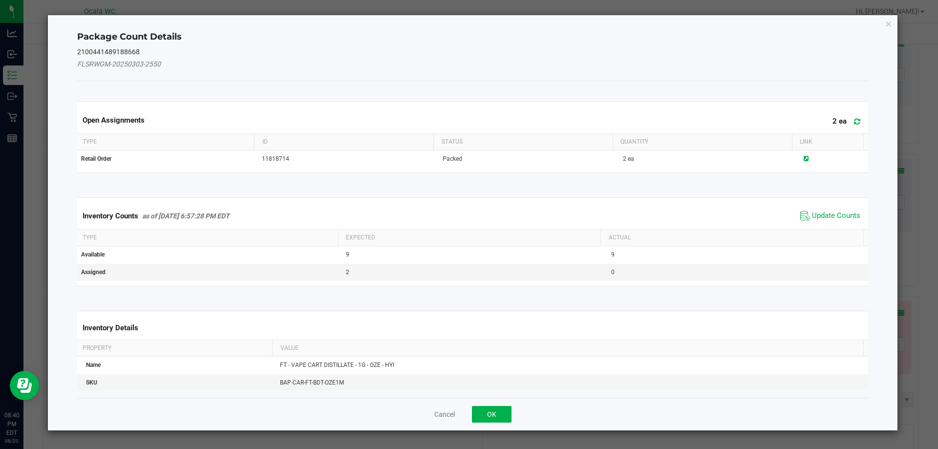
click at [840, 209] on span "Update Counts" at bounding box center [829, 216] width 65 height 15
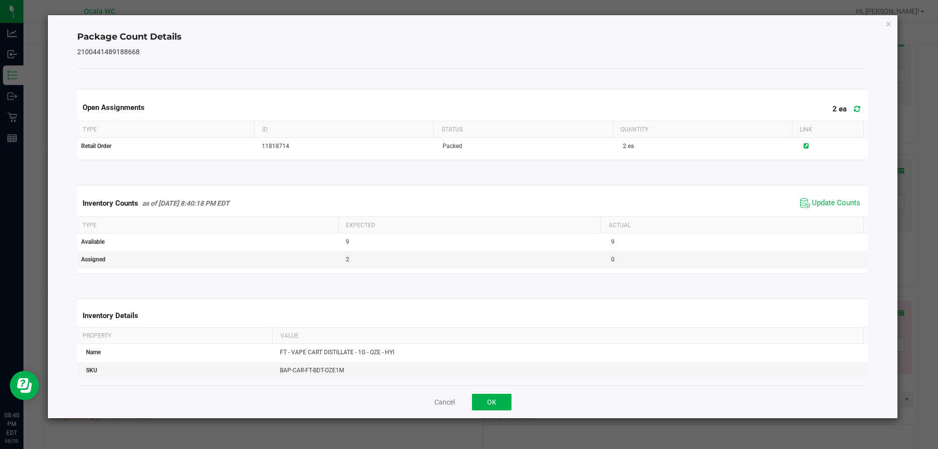
click at [840, 209] on span "Update Counts" at bounding box center [829, 203] width 65 height 15
click at [842, 199] on span "Update Counts" at bounding box center [836, 202] width 48 height 9
drag, startPoint x: 508, startPoint y: 398, endPoint x: 658, endPoint y: 394, distance: 149.5
click at [522, 398] on div "Cancel OK" at bounding box center [472, 401] width 791 height 33
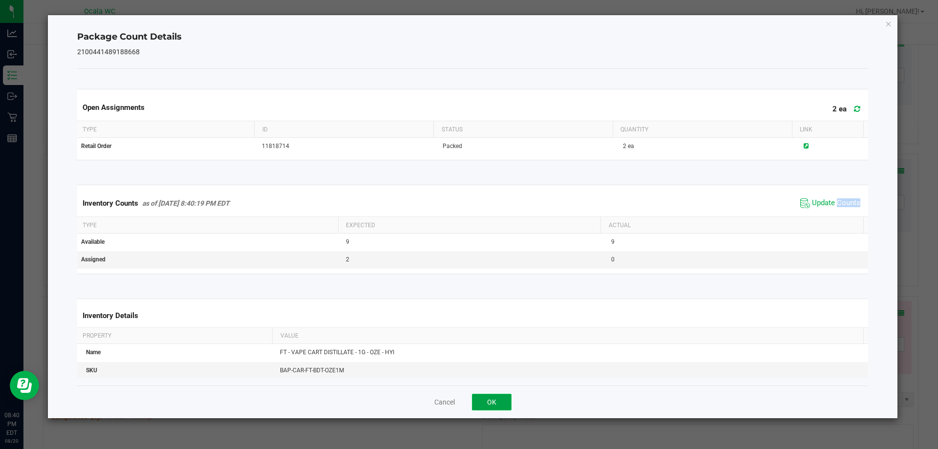
click at [500, 403] on button "OK" at bounding box center [492, 402] width 40 height 17
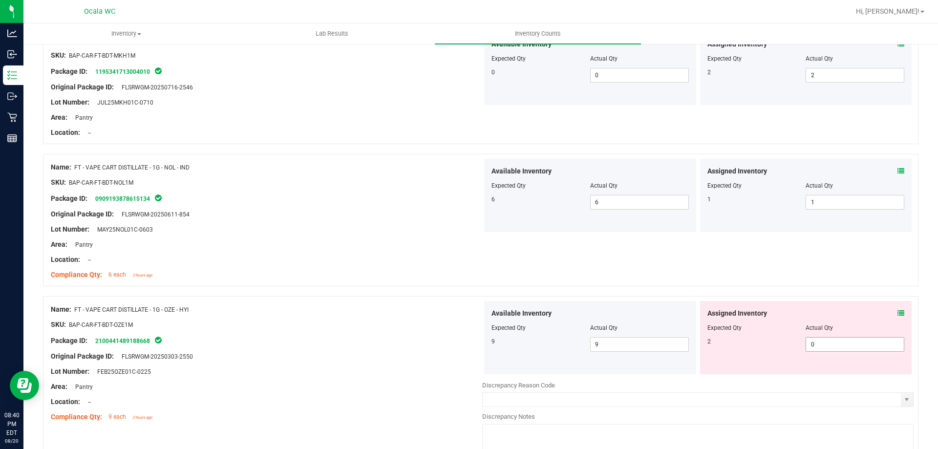
click at [821, 346] on span "0 0" at bounding box center [854, 344] width 99 height 15
type input "02"
type input "2"
click at [334, 384] on div "Area: Pantry" at bounding box center [266, 386] width 431 height 10
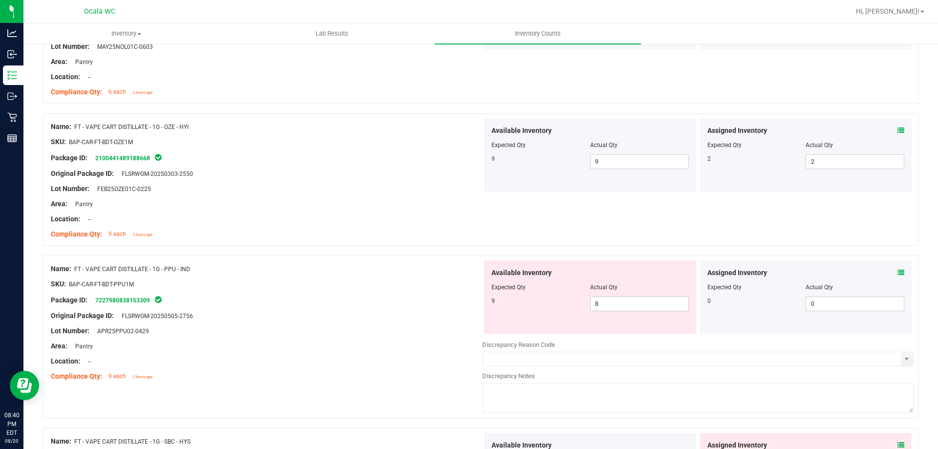
scroll to position [2002, 0]
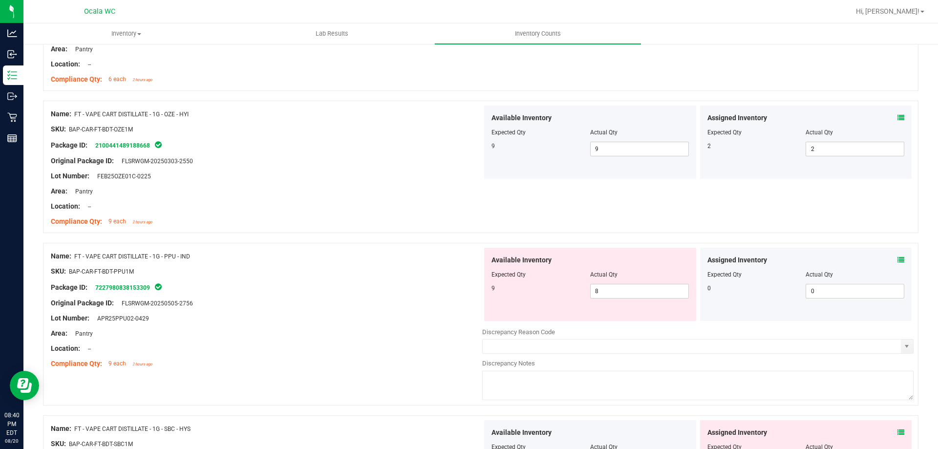
click at [362, 362] on div "Compliance Qty: 9 each 2 hours ago" at bounding box center [266, 363] width 431 height 10
click at [897, 255] on span at bounding box center [900, 260] width 7 height 10
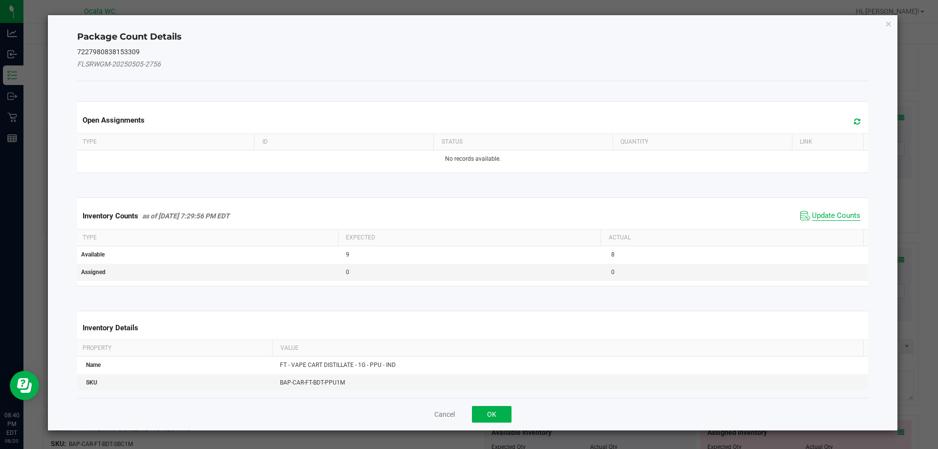
click at [835, 215] on span "Update Counts" at bounding box center [836, 216] width 48 height 10
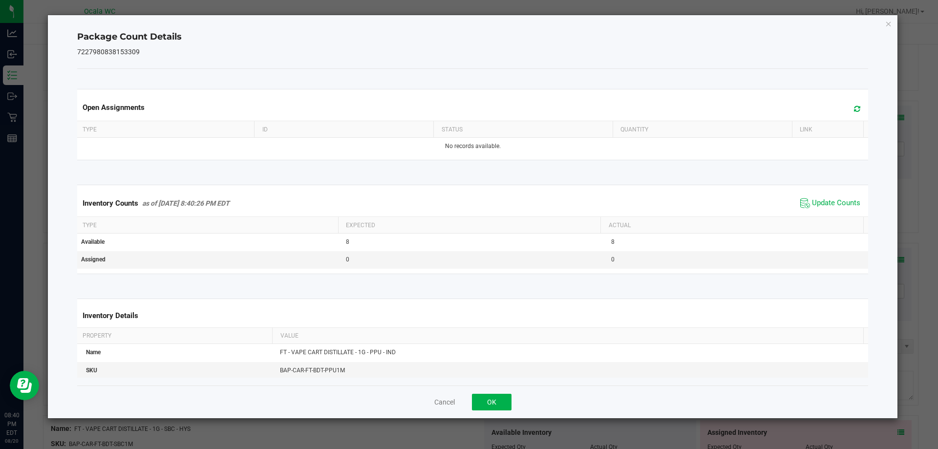
drag, startPoint x: 522, startPoint y: 387, endPoint x: 492, endPoint y: 403, distance: 33.9
click at [521, 389] on div "Cancel OK" at bounding box center [472, 401] width 791 height 33
click at [492, 403] on button "OK" at bounding box center [492, 402] width 40 height 17
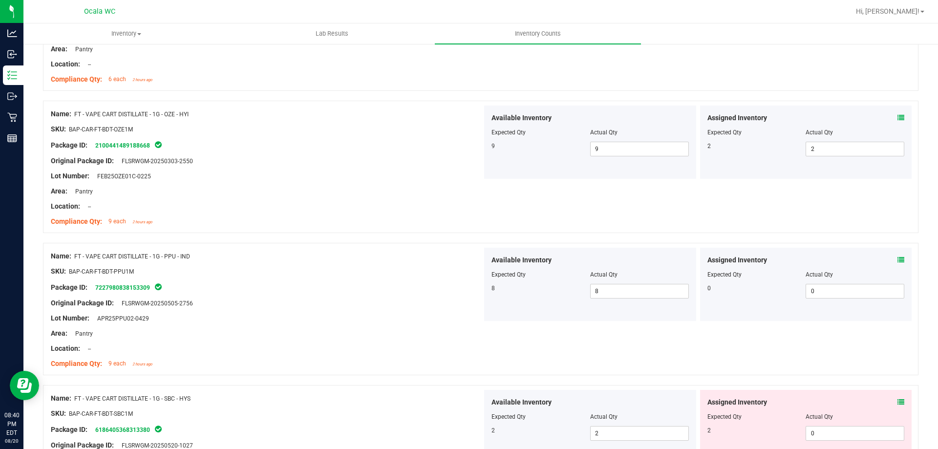
click at [393, 397] on div "Name: FT - VAPE CART DISTILLATE - 1G - SBC - HYS" at bounding box center [266, 398] width 431 height 10
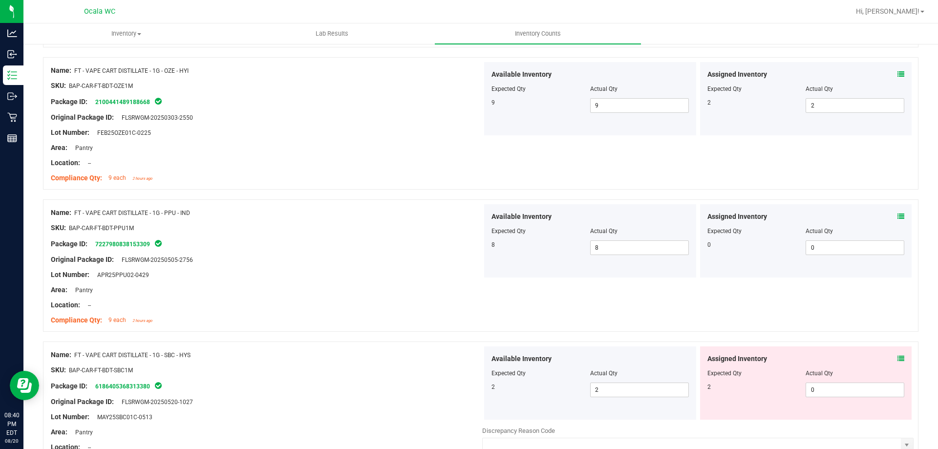
scroll to position [2100, 0]
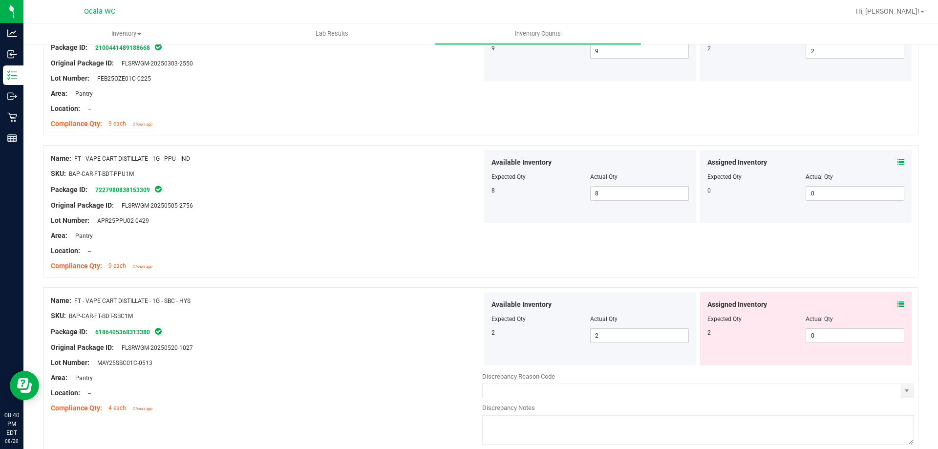
click at [898, 304] on div "Assigned Inventory Expected Qty Actual Qty 2 0 0" at bounding box center [806, 328] width 212 height 73
click at [897, 304] on icon at bounding box center [900, 304] width 7 height 7
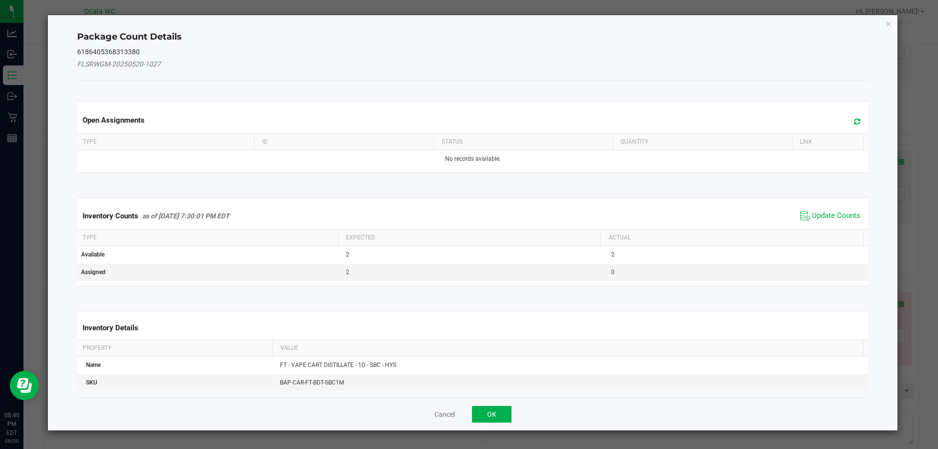
click at [837, 201] on kendo-grid "Inventory Counts as of [DATE] 7:30:01 PM EDT Update Counts Type Expected Actual…" at bounding box center [473, 241] width 806 height 89
click at [835, 209] on span "Update Counts" at bounding box center [829, 216] width 65 height 15
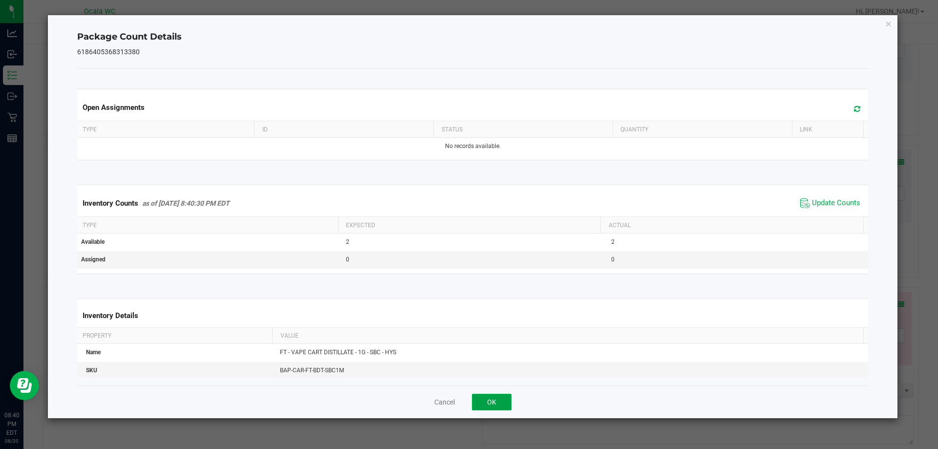
click at [497, 402] on button "OK" at bounding box center [492, 402] width 40 height 17
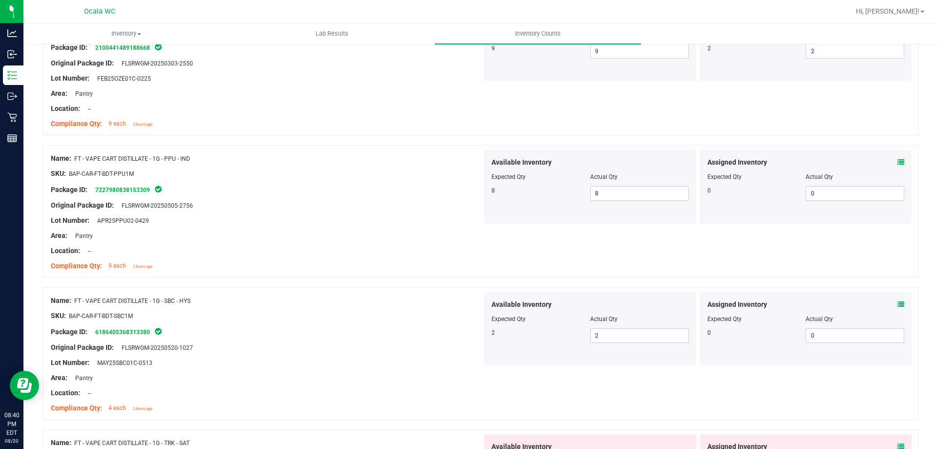
click at [383, 373] on div "Area: Pantry" at bounding box center [266, 378] width 431 height 10
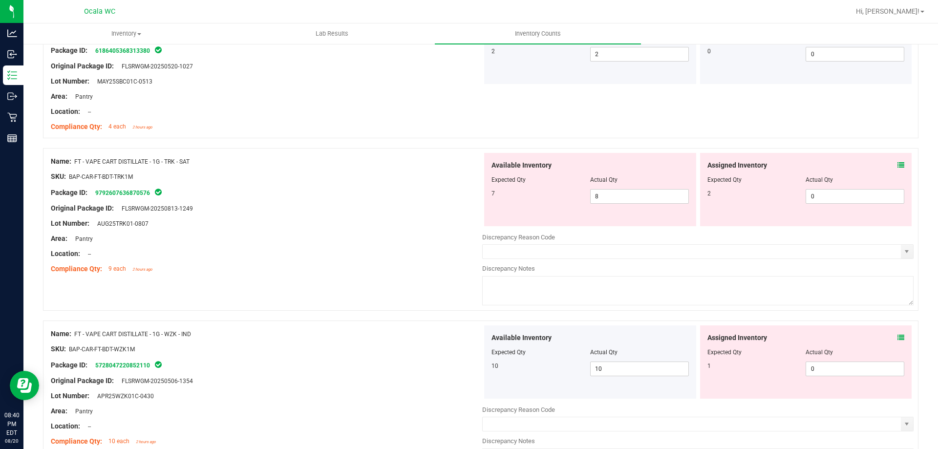
scroll to position [2393, 0]
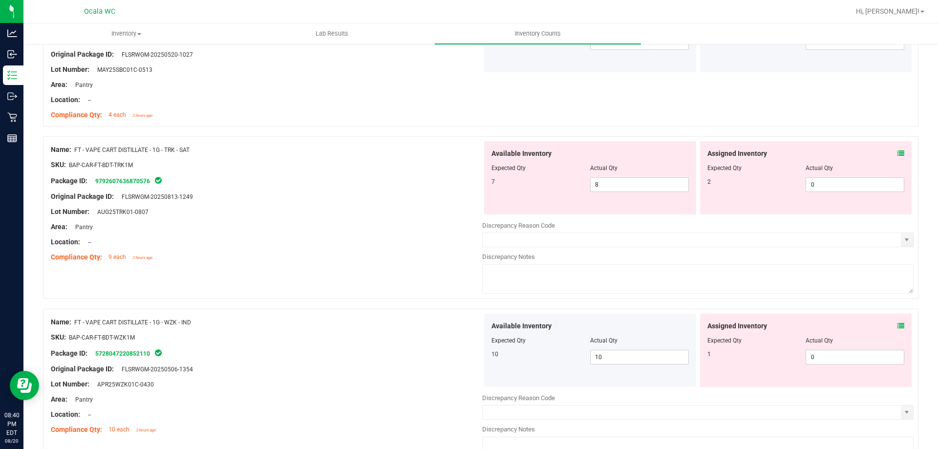
click at [897, 150] on icon at bounding box center [900, 153] width 7 height 7
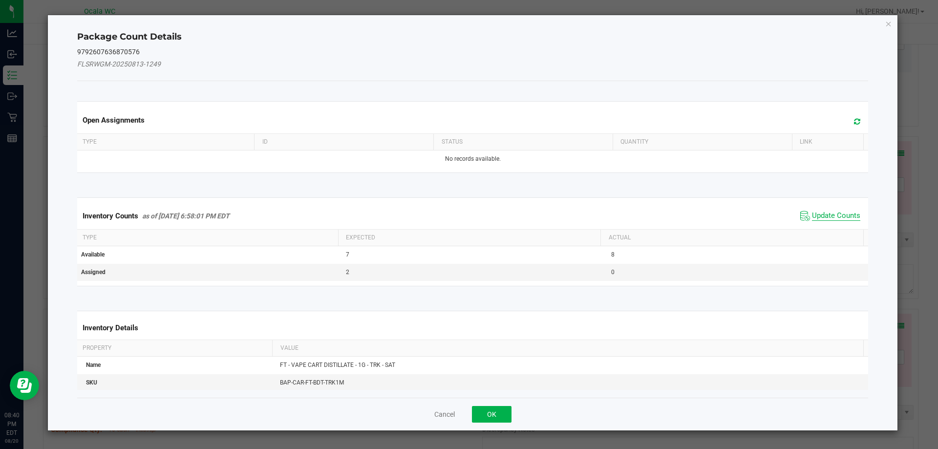
click at [829, 214] on span "Update Counts" at bounding box center [836, 216] width 48 height 10
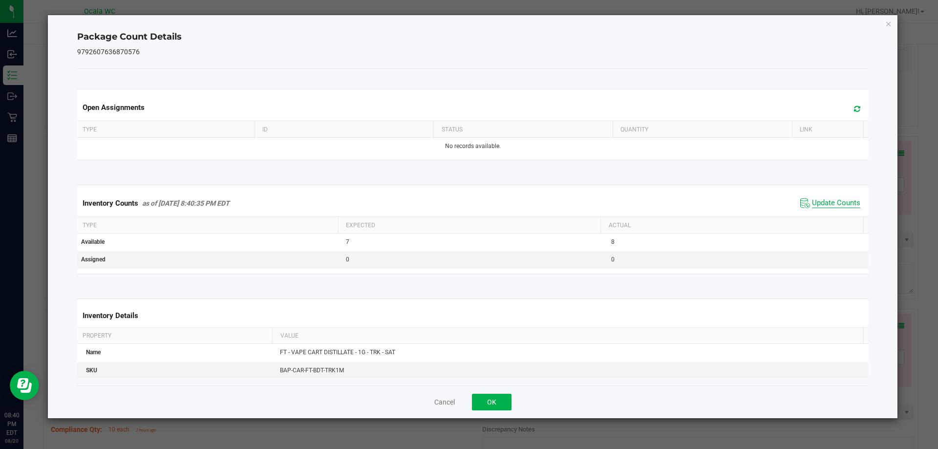
click at [813, 203] on span "Update Counts" at bounding box center [836, 203] width 48 height 10
click at [493, 404] on button "OK" at bounding box center [492, 402] width 40 height 17
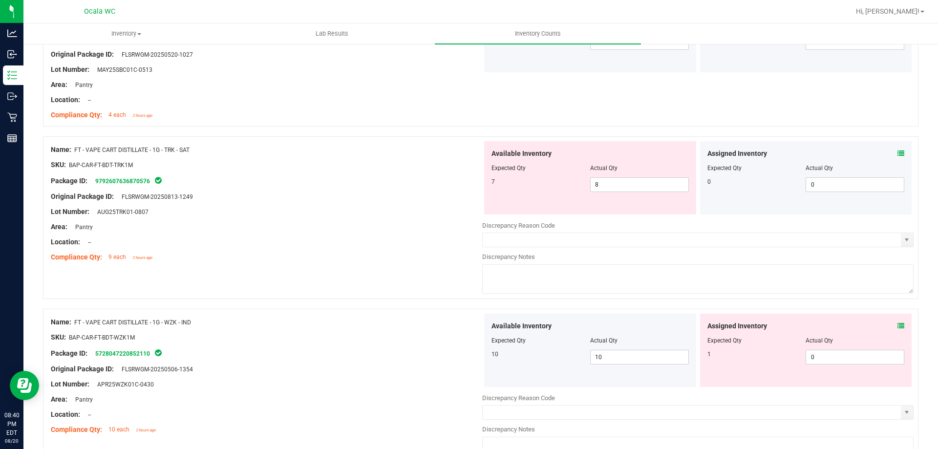
click at [397, 317] on div "Name: FT - VAPE CART DISTILLATE - 1G - WZK - IND" at bounding box center [266, 322] width 431 height 10
click at [666, 182] on span "8 8" at bounding box center [639, 184] width 99 height 15
click at [666, 182] on input "8" at bounding box center [639, 185] width 98 height 14
type input "7"
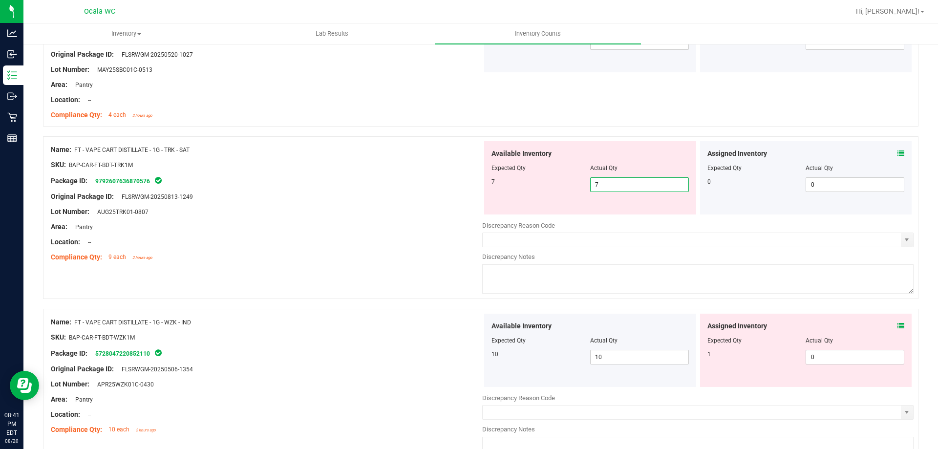
click at [379, 274] on div "Name: FT - VAPE CART DISTILLATE - 1G - TRK - SAT SKU: BAP-CAR-FT-BDT-TRK1M Pack…" at bounding box center [480, 222] width 875 height 172
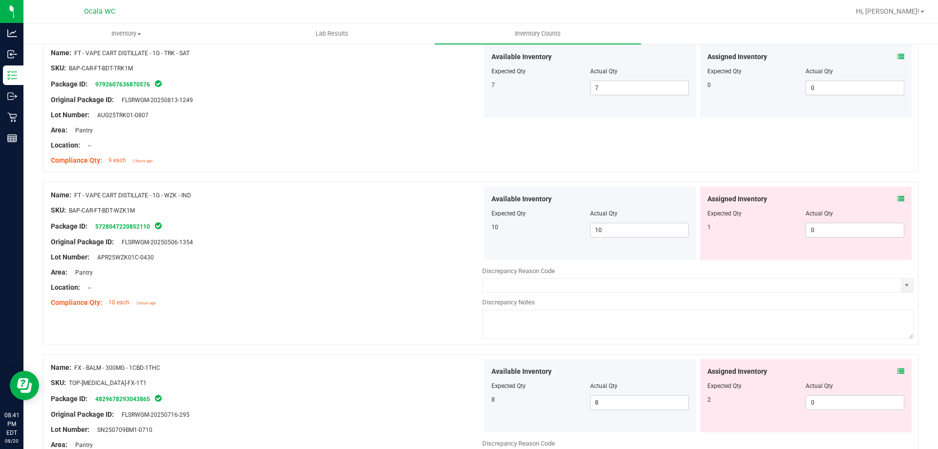
scroll to position [2490, 0]
click at [414, 294] on div at bounding box center [266, 294] width 431 height 5
click at [897, 198] on icon at bounding box center [900, 197] width 7 height 7
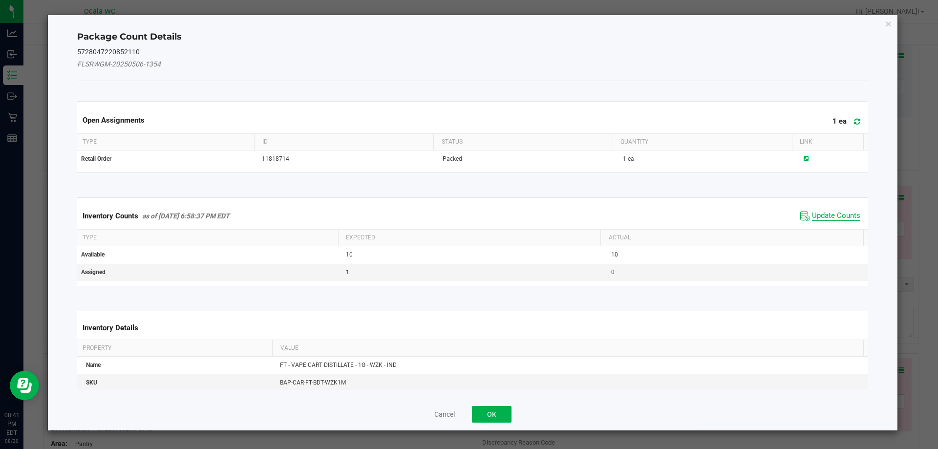
click at [842, 212] on span "Update Counts" at bounding box center [836, 216] width 48 height 10
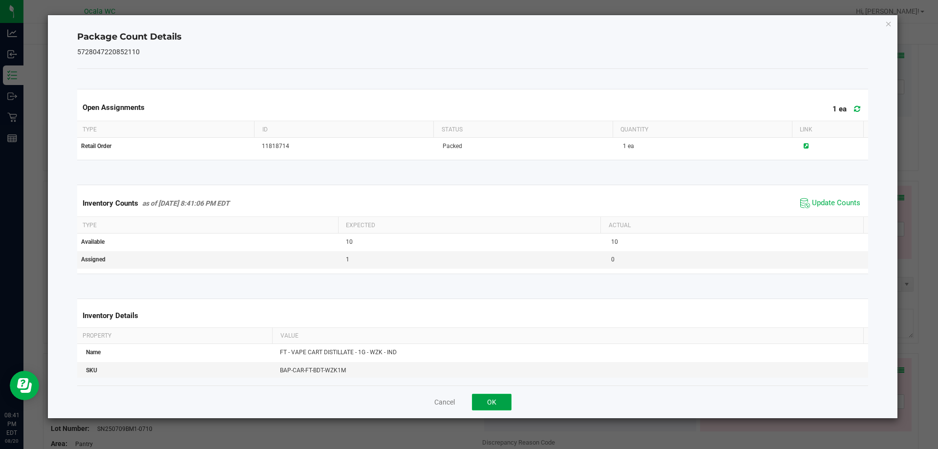
click at [504, 404] on button "OK" at bounding box center [492, 402] width 40 height 17
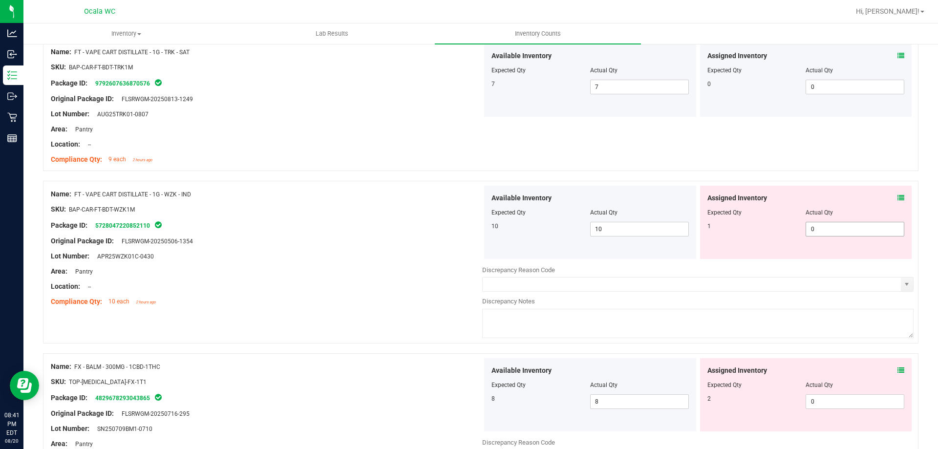
click at [826, 232] on span "0 0" at bounding box center [854, 229] width 99 height 15
click at [826, 230] on input "0" at bounding box center [855, 229] width 98 height 14
type input "01"
type input "1"
click at [329, 283] on div "Location: --" at bounding box center [266, 286] width 431 height 10
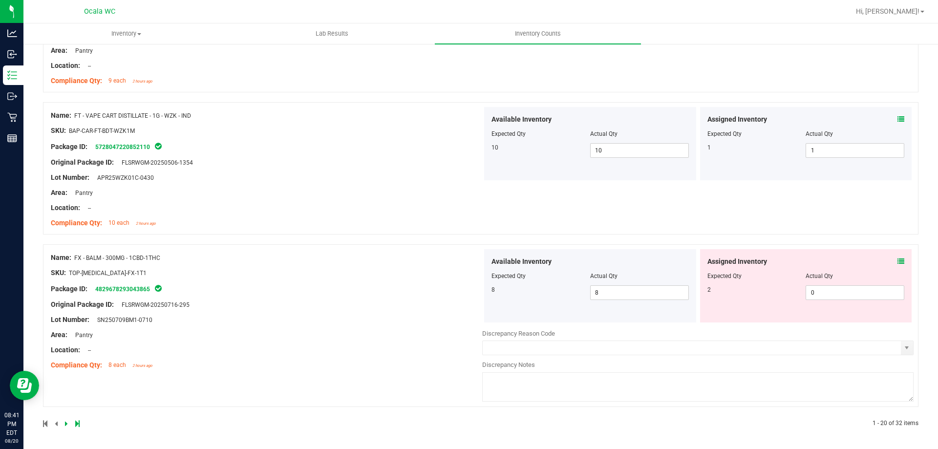
scroll to position [2570, 0]
click at [888, 261] on div "Assigned Inventory" at bounding box center [805, 260] width 197 height 10
click at [899, 259] on div "Assigned Inventory Expected Qty Actual Qty 2 0 0" at bounding box center [806, 284] width 212 height 73
click at [897, 260] on icon at bounding box center [900, 260] width 7 height 7
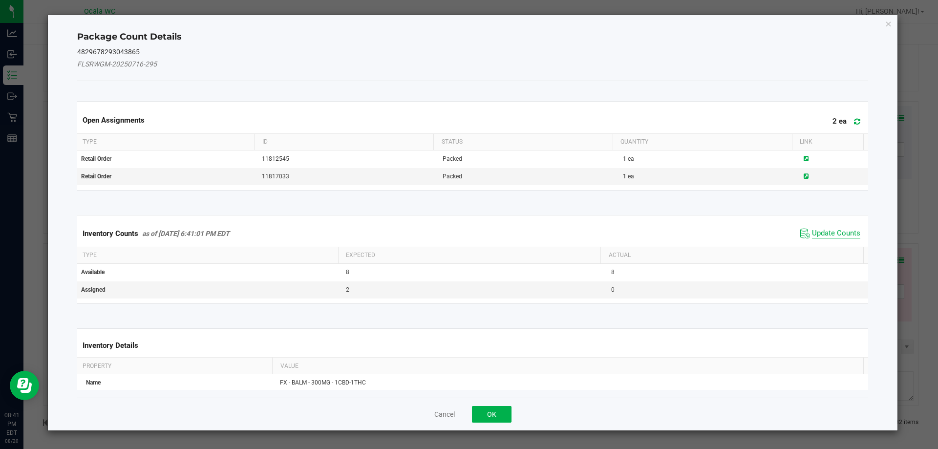
click at [820, 229] on span "Update Counts" at bounding box center [836, 234] width 48 height 10
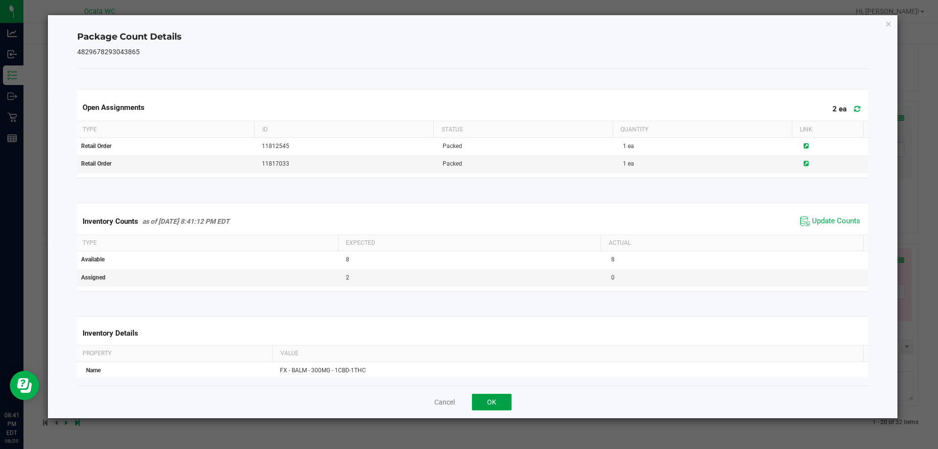
drag, startPoint x: 487, startPoint y: 396, endPoint x: 497, endPoint y: 397, distance: 9.8
click at [491, 397] on button "OK" at bounding box center [492, 402] width 40 height 17
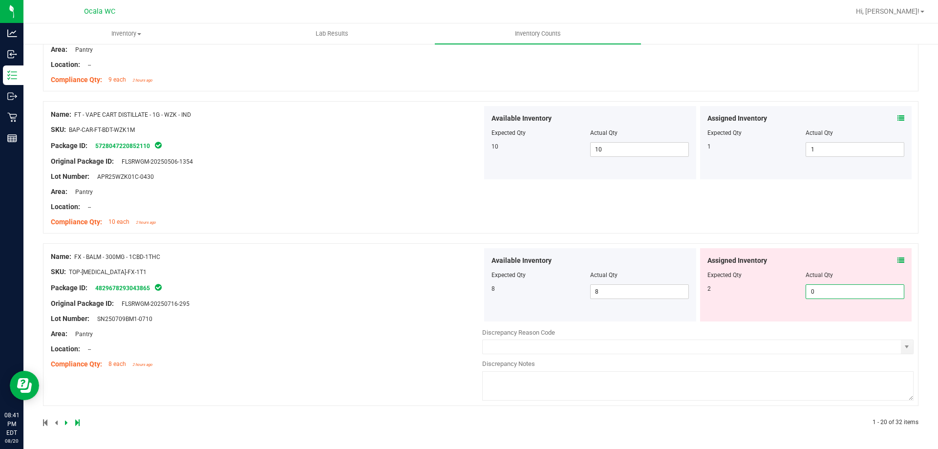
click at [872, 294] on span "0 0" at bounding box center [854, 291] width 99 height 15
type input "02"
type input "2"
click at [305, 294] on div "Name: FX - BALM - 300MG - 1CBD-1THC SKU: TOP-[MEDICAL_DATA]-FX-1T1 Package ID: …" at bounding box center [266, 310] width 431 height 125
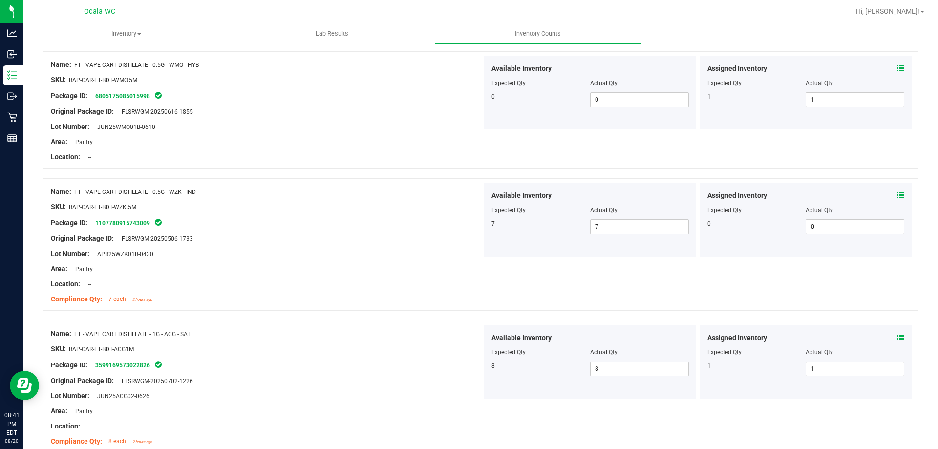
scroll to position [0, 0]
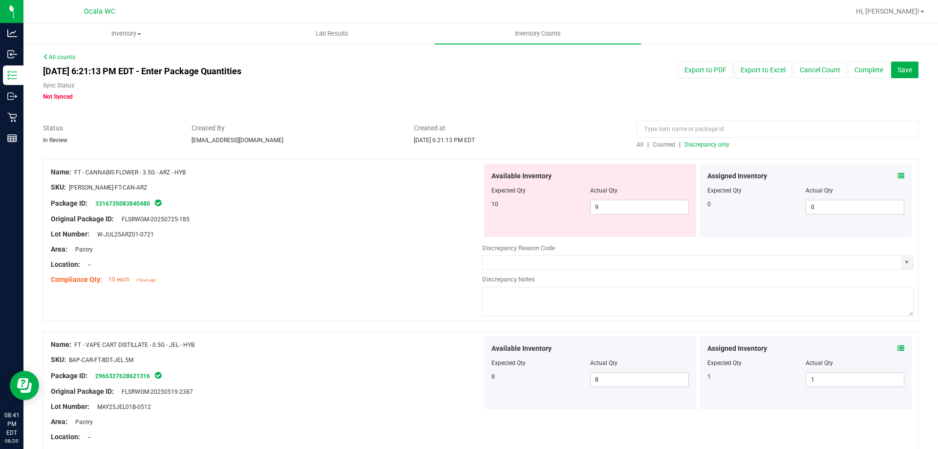
click at [705, 141] on span "Discrepancy only" at bounding box center [706, 144] width 45 height 7
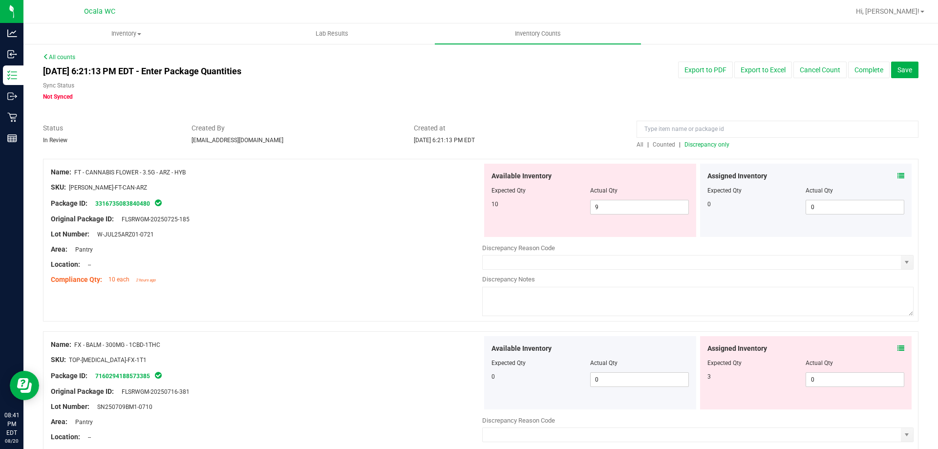
click at [353, 249] on div "Area: Pantry" at bounding box center [266, 249] width 431 height 10
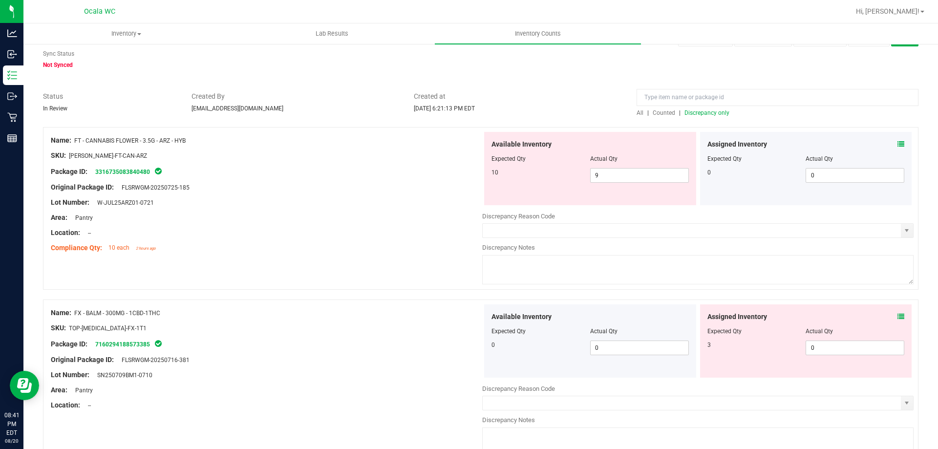
scroll to position [49, 0]
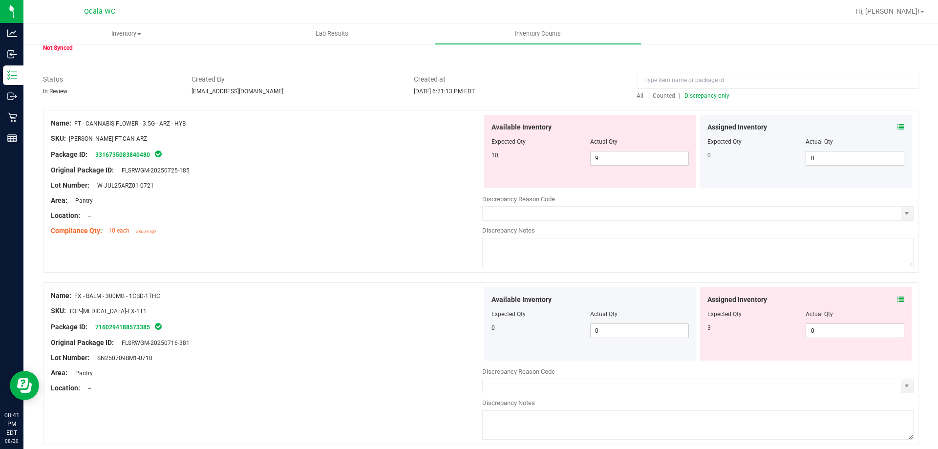
click at [897, 297] on icon at bounding box center [900, 299] width 7 height 7
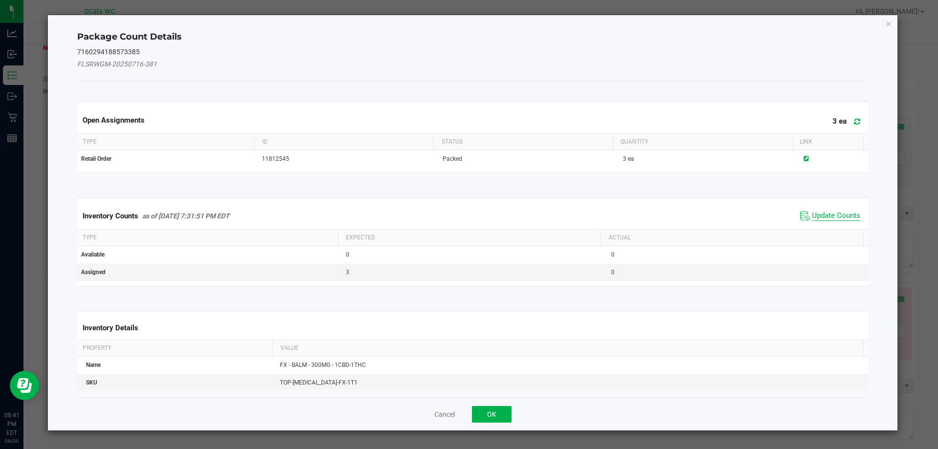
click at [819, 212] on span "Update Counts" at bounding box center [836, 216] width 48 height 10
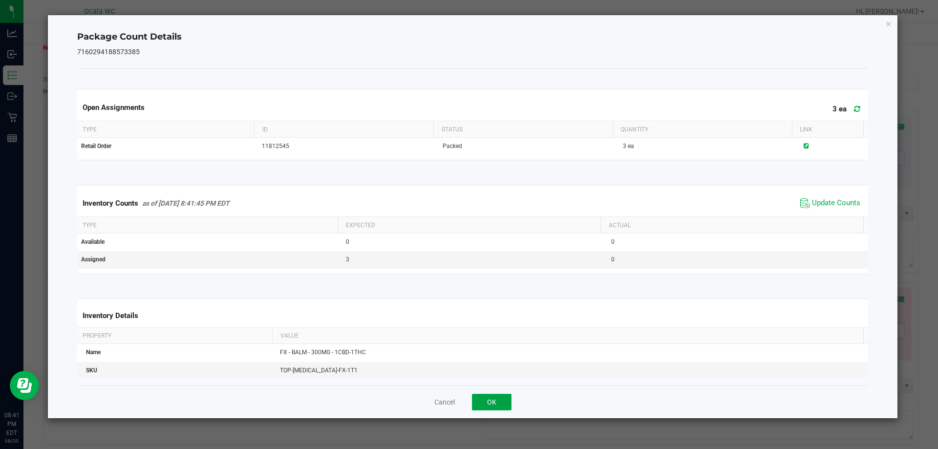
click at [493, 401] on button "OK" at bounding box center [492, 402] width 40 height 17
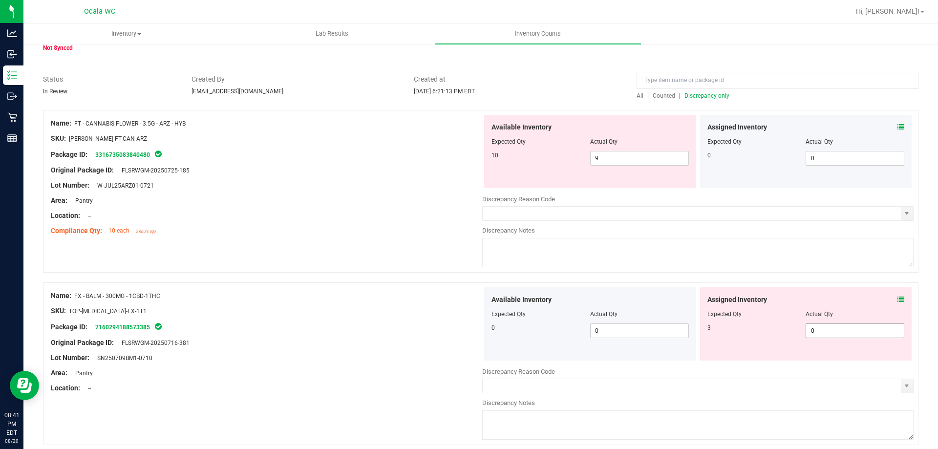
click at [824, 331] on span "0 0" at bounding box center [854, 330] width 99 height 15
click at [0, 0] on input "0" at bounding box center [0, 0] width 0 height 0
type input "3"
click at [372, 360] on div "Lot Number: SN250709BM1-0710" at bounding box center [266, 358] width 431 height 10
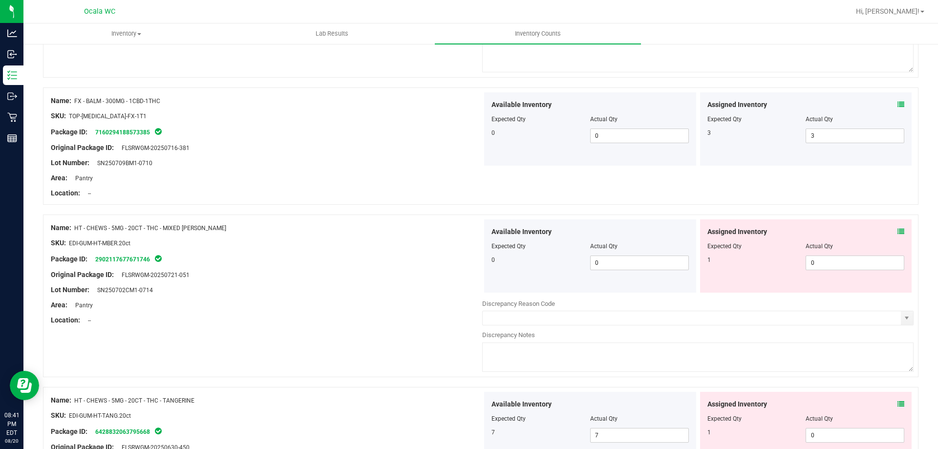
scroll to position [244, 0]
click at [379, 332] on div "Name: HT - CHEWS - 5MG - 20CT - THC - MIXED [PERSON_NAME] SKU: EDI-GUM-HT-MBER.…" at bounding box center [480, 295] width 875 height 163
click at [897, 232] on icon at bounding box center [900, 231] width 7 height 7
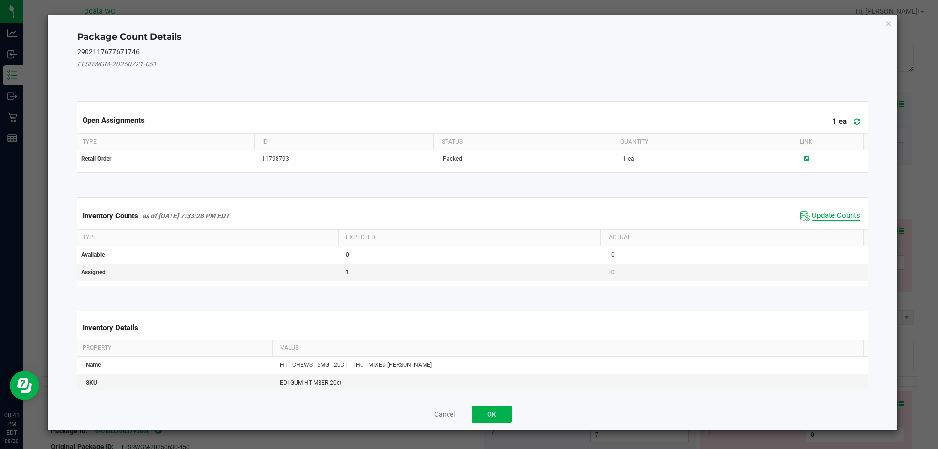
click at [834, 213] on span "Update Counts" at bounding box center [836, 216] width 48 height 10
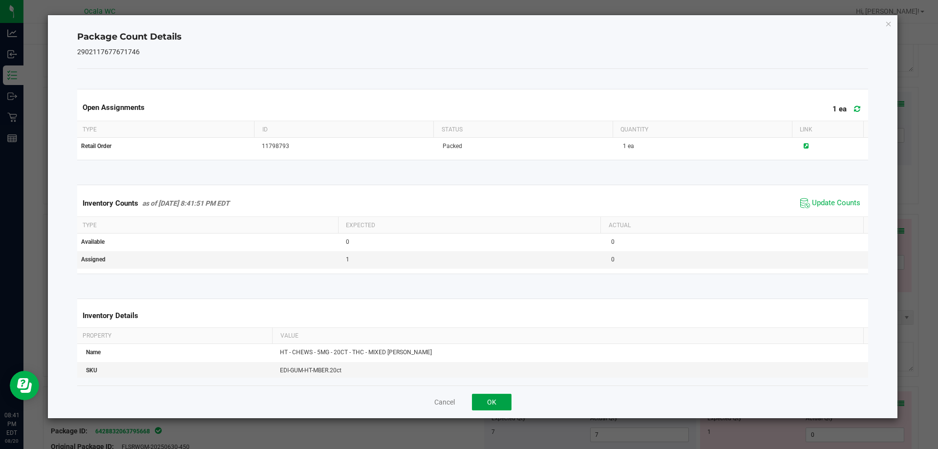
drag, startPoint x: 472, startPoint y: 407, endPoint x: 488, endPoint y: 399, distance: 17.7
click at [481, 403] on button "OK" at bounding box center [492, 402] width 40 height 17
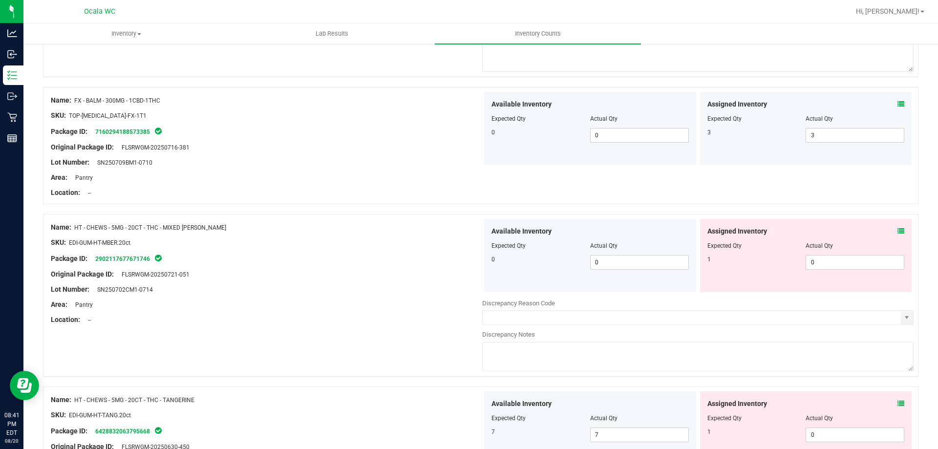
click at [491, 399] on span "Available Inventory" at bounding box center [521, 403] width 60 height 10
click at [818, 266] on span "0 0" at bounding box center [854, 262] width 99 height 15
type input "01"
type input "1"
click at [374, 314] on div "Name: HT - CHEWS - 5MG - 20CT - THC - MIXED [PERSON_NAME] SKU: EDI-GUM-HT-MBER.…" at bounding box center [266, 273] width 431 height 109
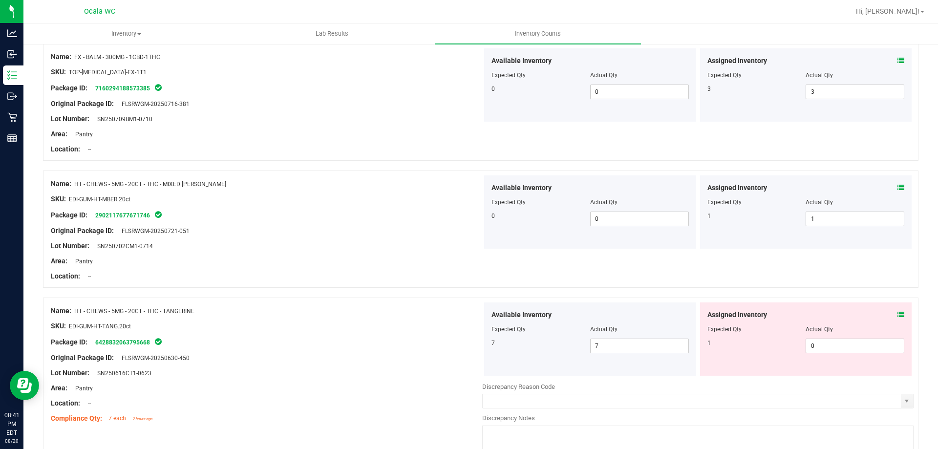
scroll to position [342, 0]
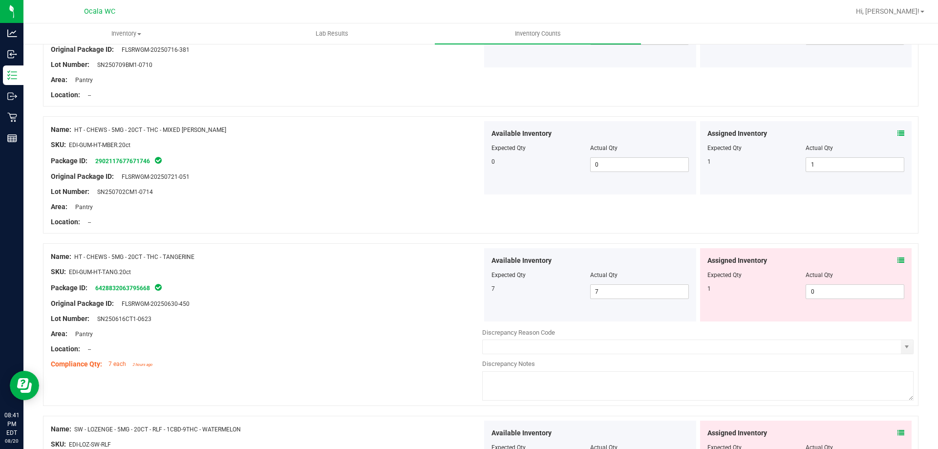
click at [897, 255] on span at bounding box center [900, 260] width 7 height 10
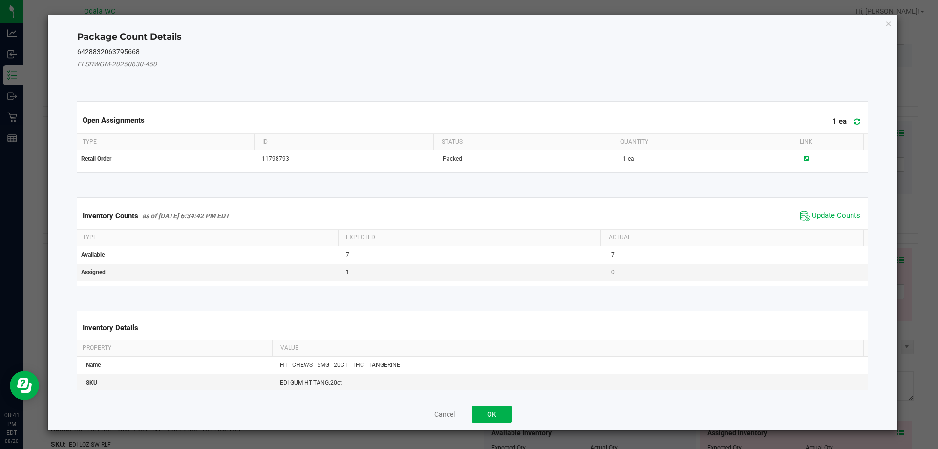
click at [802, 212] on span "Update Counts" at bounding box center [829, 216] width 65 height 15
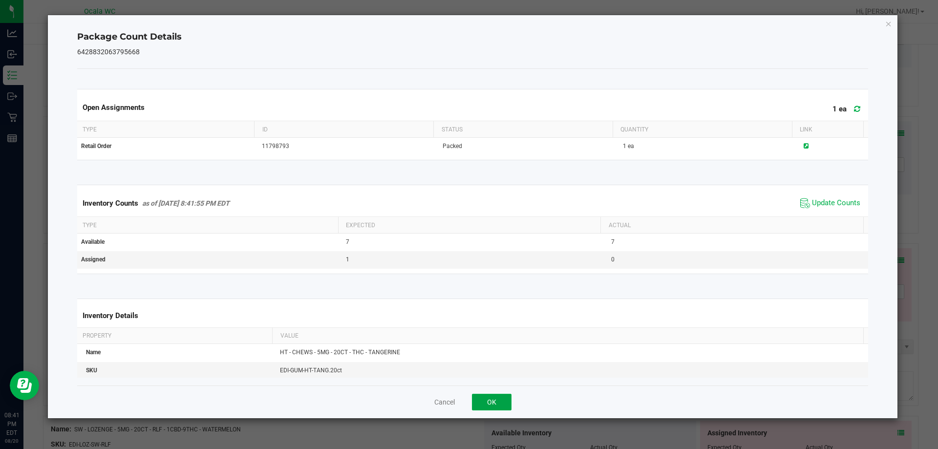
click at [482, 404] on button "OK" at bounding box center [492, 402] width 40 height 17
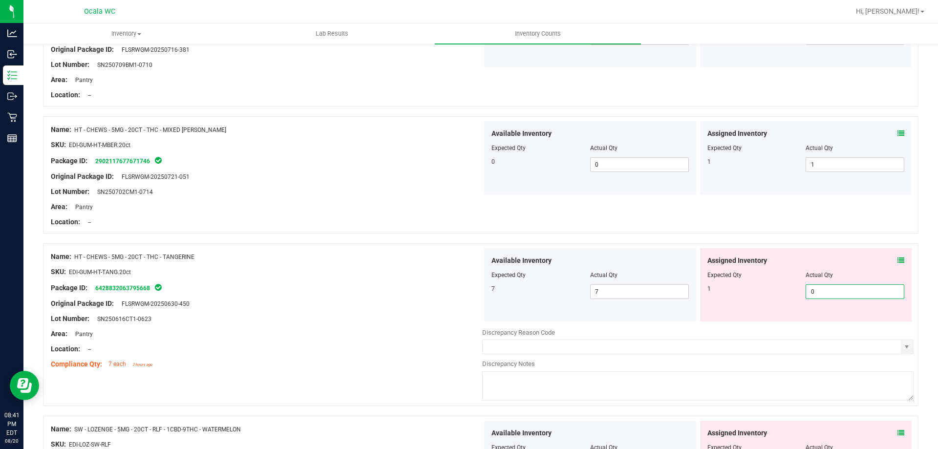
click at [862, 294] on span "0 0" at bounding box center [854, 291] width 99 height 15
type input "01"
type input "1"
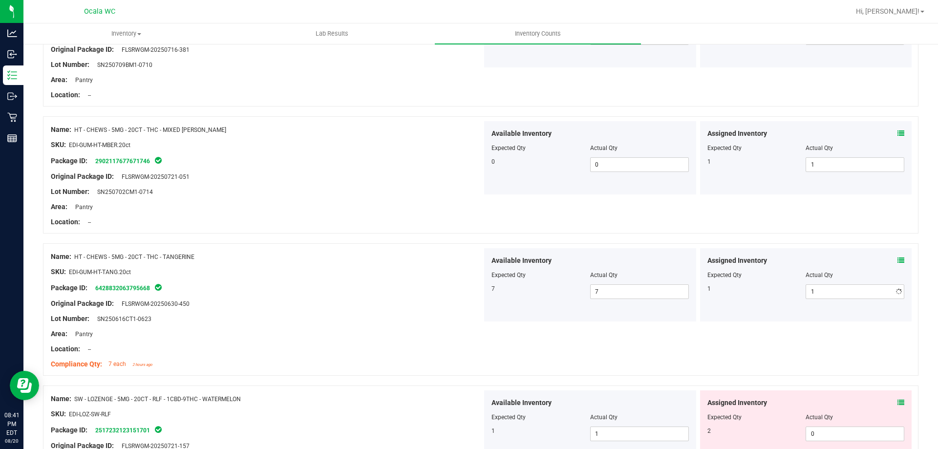
click at [399, 327] on div at bounding box center [266, 326] width 431 height 5
click at [418, 328] on div at bounding box center [266, 326] width 431 height 5
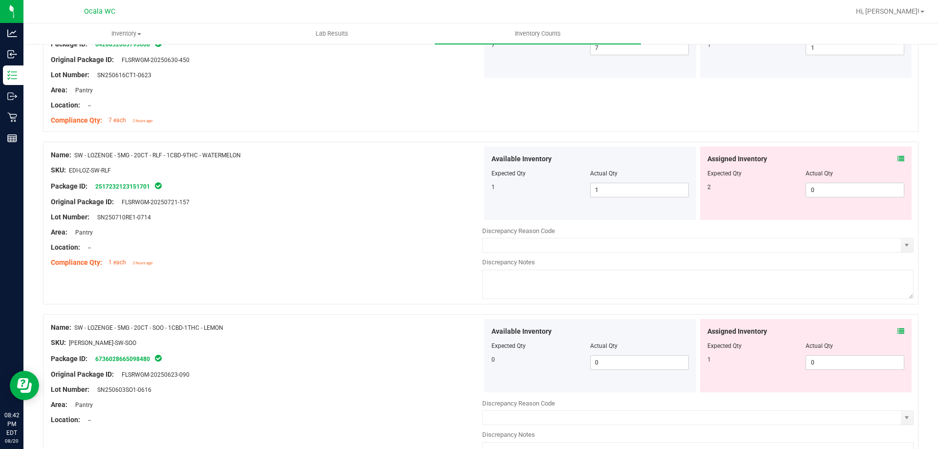
scroll to position [586, 0]
click at [829, 184] on span "0 0" at bounding box center [854, 189] width 99 height 15
type input "02"
type input "2"
click at [390, 261] on div "Compliance Qty: 1 each 2 hours ago" at bounding box center [266, 262] width 431 height 10
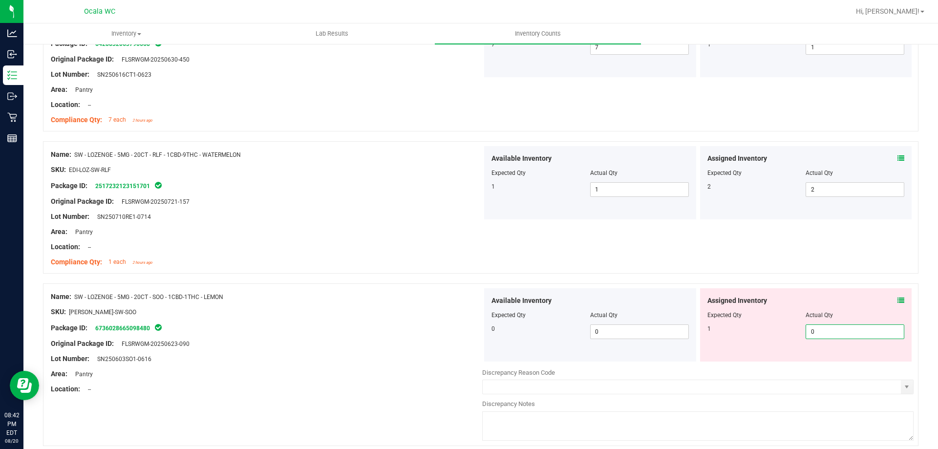
click at [865, 332] on span "0 0" at bounding box center [854, 331] width 99 height 15
type input "01"
type input "1"
click at [384, 345] on div "Original Package ID: FLSRWGM-20250623-090" at bounding box center [266, 343] width 431 height 10
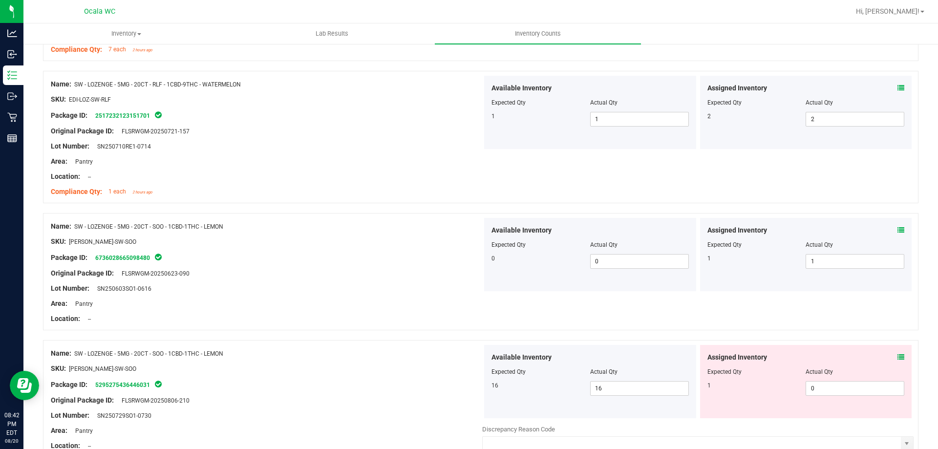
scroll to position [781, 0]
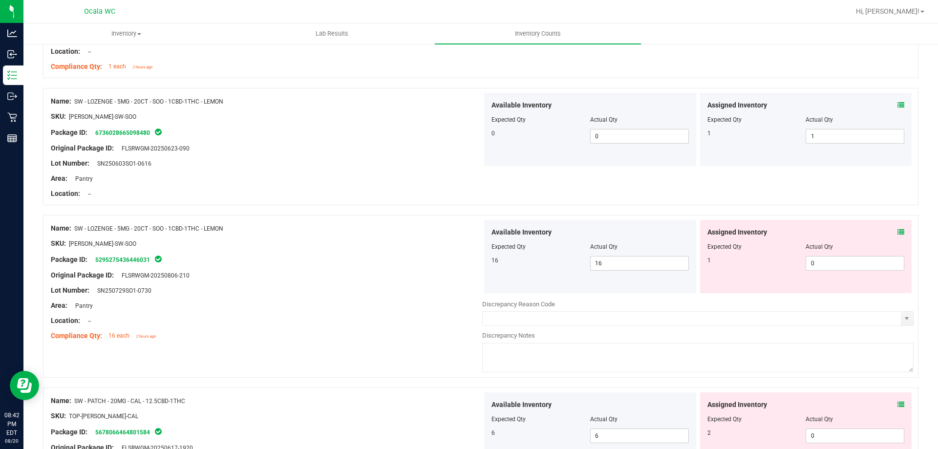
click at [870, 271] on div "Assigned Inventory Expected Qty Actual Qty 1 0 0" at bounding box center [806, 256] width 212 height 73
click at [870, 263] on span "0 0" at bounding box center [854, 263] width 99 height 15
type input "01"
type input "1"
click at [410, 305] on div "Area: Pantry" at bounding box center [266, 305] width 431 height 10
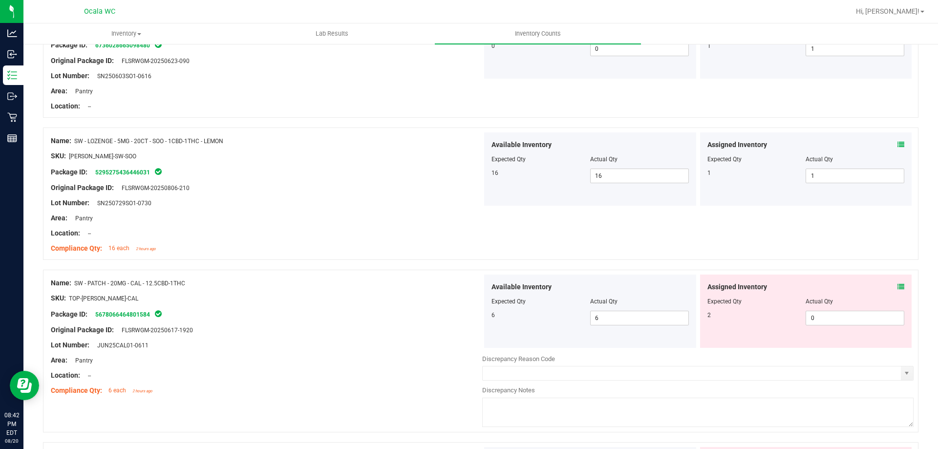
scroll to position [879, 0]
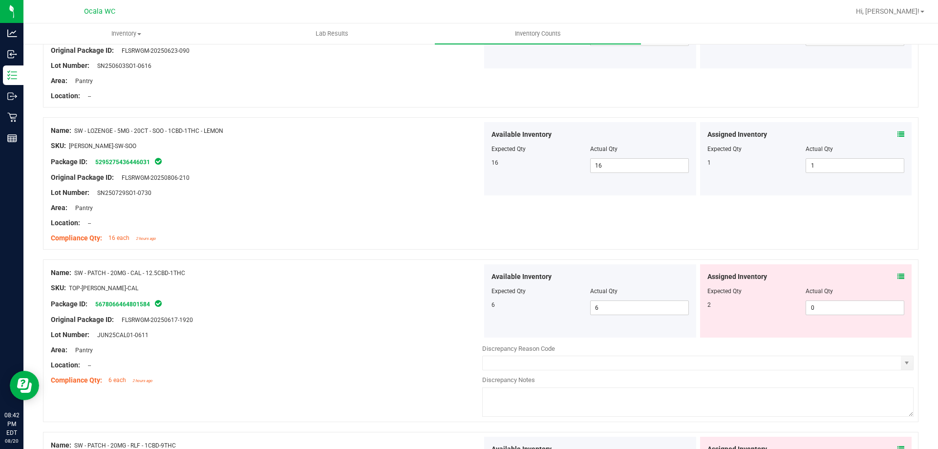
click at [410, 305] on div "Package ID: 5678066464801584" at bounding box center [266, 304] width 431 height 12
click at [886, 309] on span "0 0" at bounding box center [854, 307] width 99 height 15
type input "02"
type input "2"
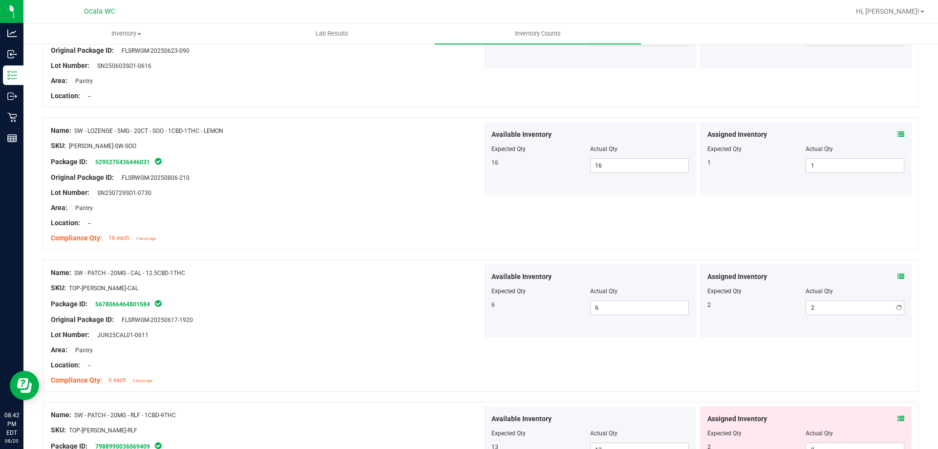
click at [417, 331] on div "Lot Number: JUN25CAL01-0611" at bounding box center [266, 335] width 431 height 10
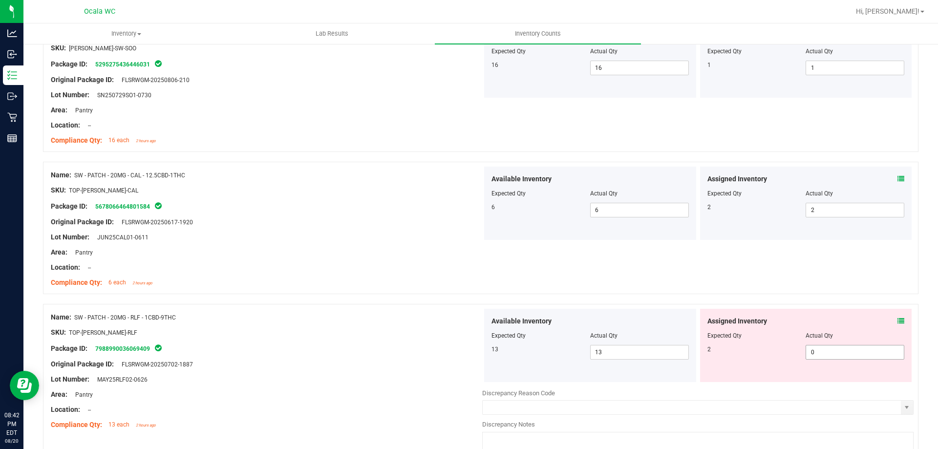
click at [879, 355] on span "0 0" at bounding box center [854, 352] width 99 height 15
type input "02"
type input "2"
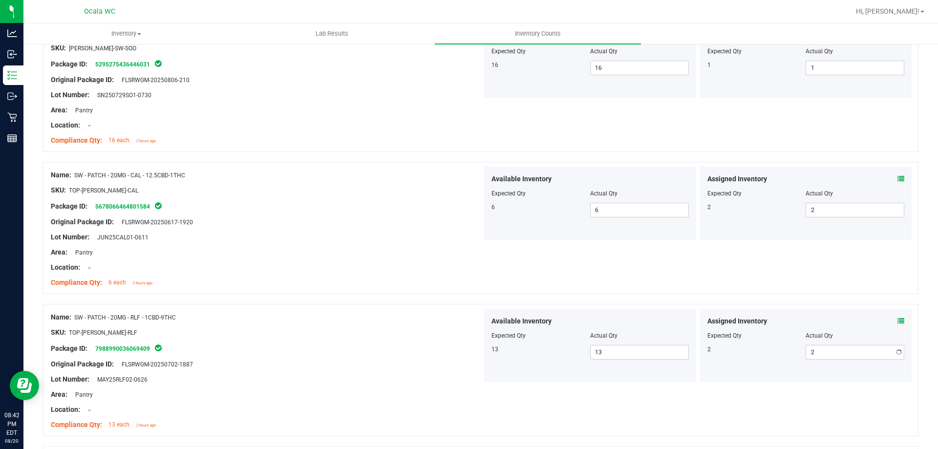
click at [511, 340] on div at bounding box center [589, 342] width 197 height 5
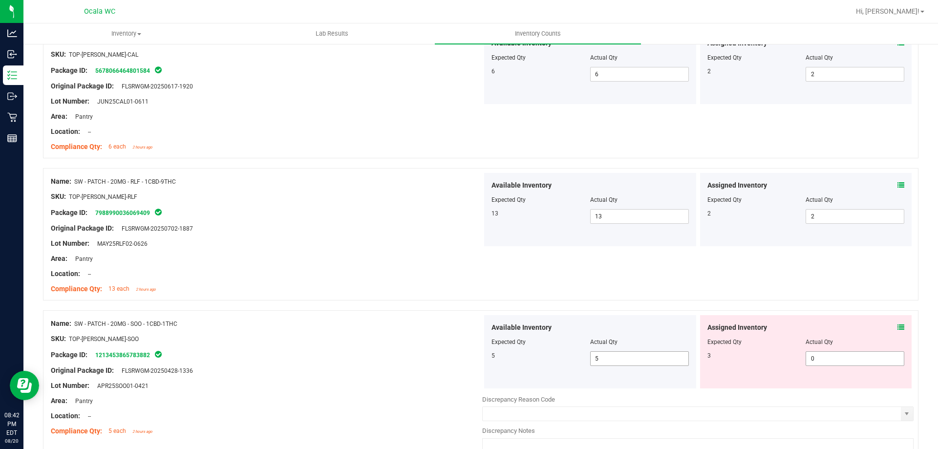
scroll to position [1123, 0]
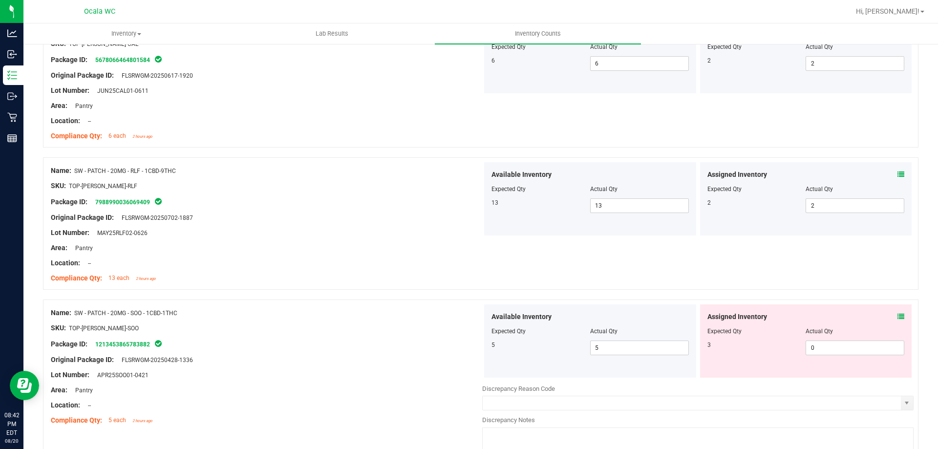
click at [853, 358] on div "Assigned Inventory Expected Qty Actual Qty 3 0 0" at bounding box center [806, 340] width 212 height 73
click at [854, 348] on span "0 0" at bounding box center [854, 347] width 99 height 15
type input "03"
type input "3"
click at [281, 378] on div "Lot Number: APR25SOO01-0421" at bounding box center [266, 375] width 431 height 10
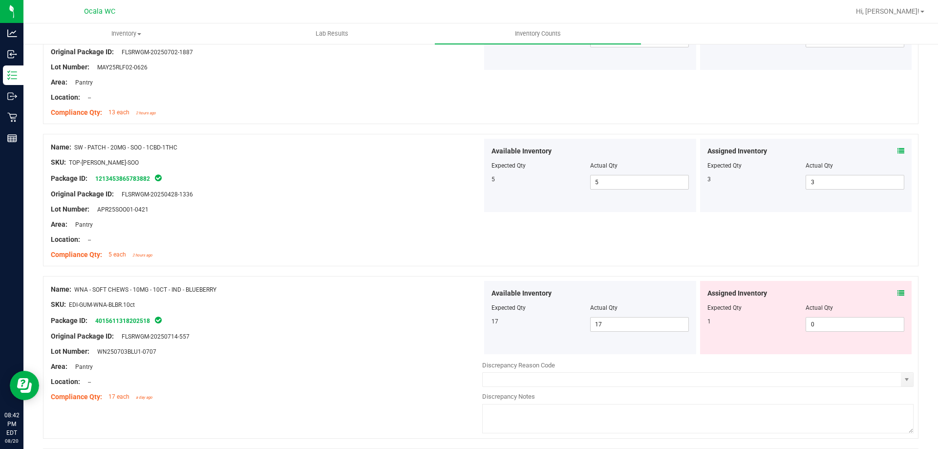
scroll to position [1318, 0]
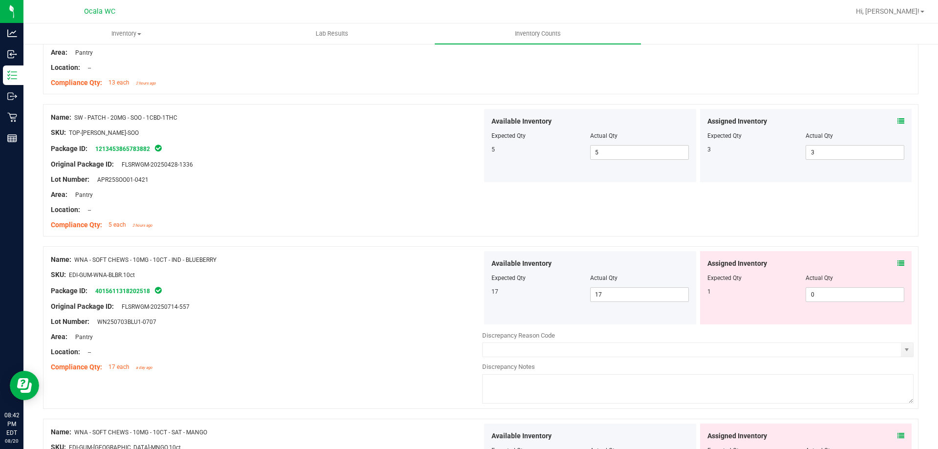
click at [355, 323] on div "Lot Number: WN250703BLU1-0707" at bounding box center [266, 321] width 431 height 10
click at [810, 292] on span "0 0" at bounding box center [854, 294] width 99 height 15
type input "01"
type input "1"
click at [471, 314] on div at bounding box center [266, 314] width 431 height 5
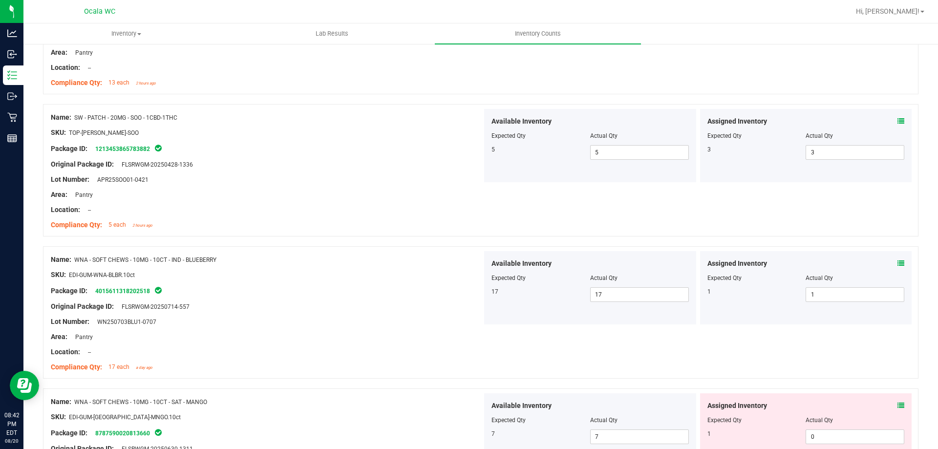
scroll to position [1416, 0]
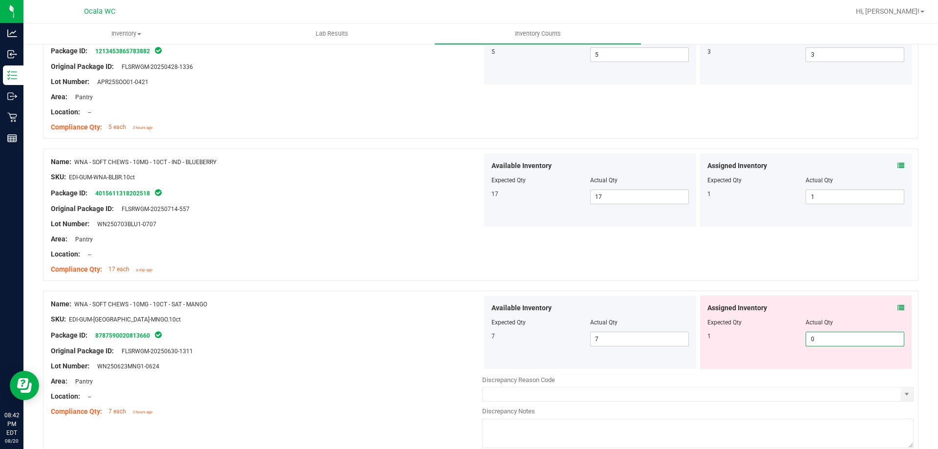
click at [809, 334] on span "0 0" at bounding box center [854, 339] width 99 height 15
type input "01"
type input "1"
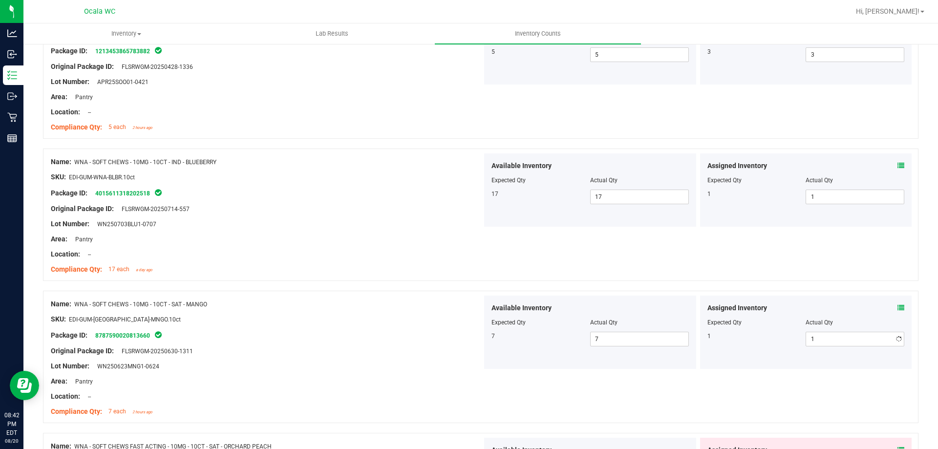
click at [443, 341] on div at bounding box center [266, 343] width 431 height 5
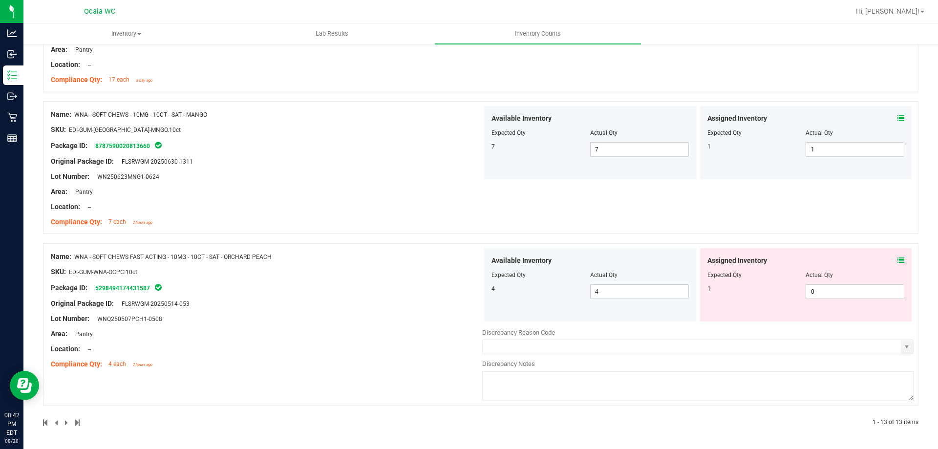
click at [397, 311] on div at bounding box center [266, 311] width 431 height 5
click at [813, 286] on span "0 0" at bounding box center [854, 291] width 99 height 15
type input "01"
type input "1"
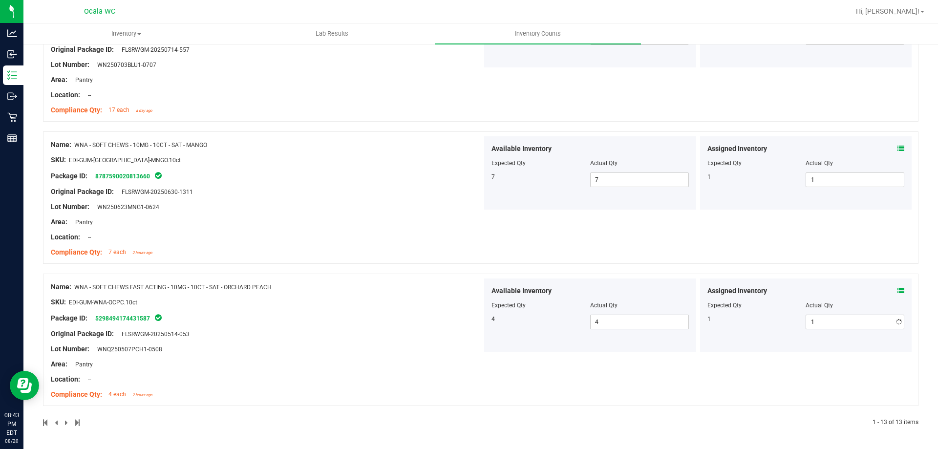
click at [219, 300] on div "Name: WNA - SOFT CHEWS FAST ACTING - 10MG - 10CT - SAT - ORCHARD PEACH SKU: EDI…" at bounding box center [266, 340] width 431 height 125
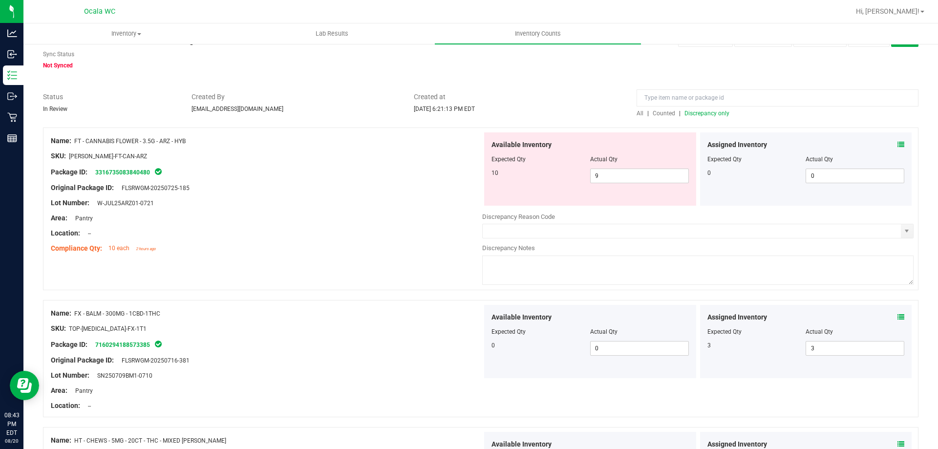
scroll to position [0, 0]
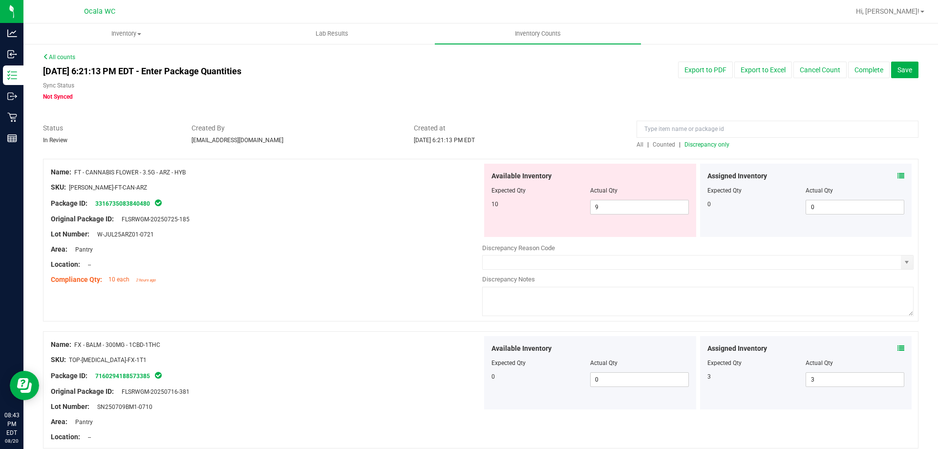
click at [689, 141] on span "Discrepancy only" at bounding box center [706, 144] width 45 height 7
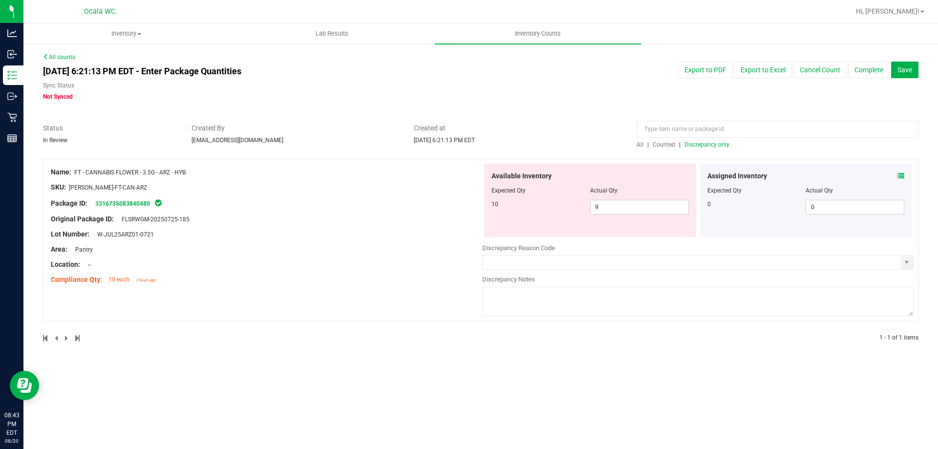
click at [322, 239] on div at bounding box center [266, 241] width 431 height 5
click at [114, 201] on link "3316735083840480" at bounding box center [122, 203] width 55 height 7
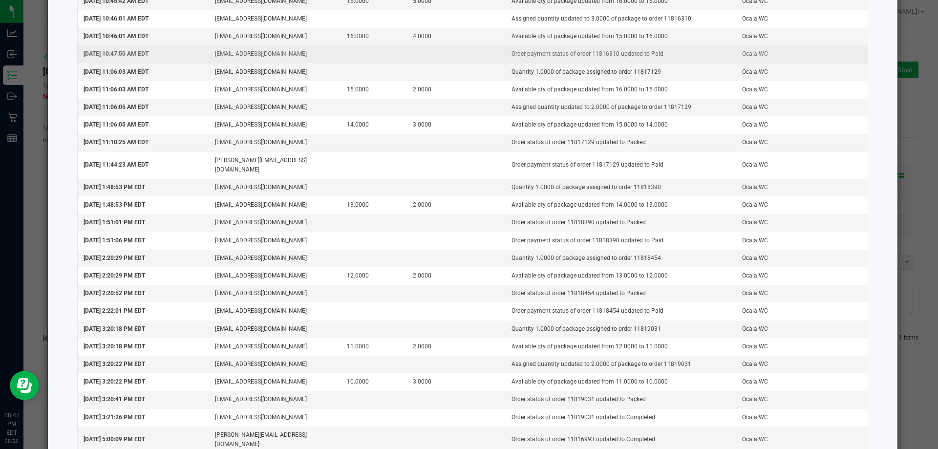
scroll to position [464, 0]
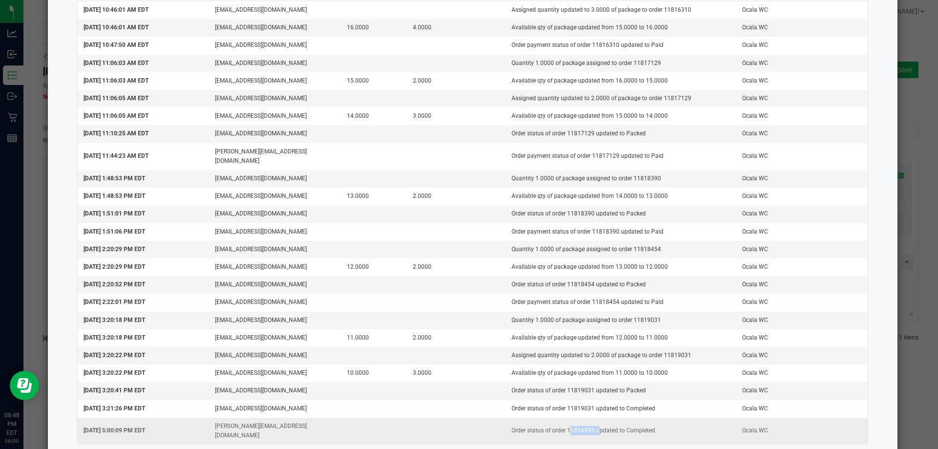
drag, startPoint x: 586, startPoint y: 418, endPoint x: 559, endPoint y: 416, distance: 27.9
click at [559, 418] on td "Order status of order 11816993 updated to Completed" at bounding box center [620, 431] width 230 height 26
copy td "11816993"
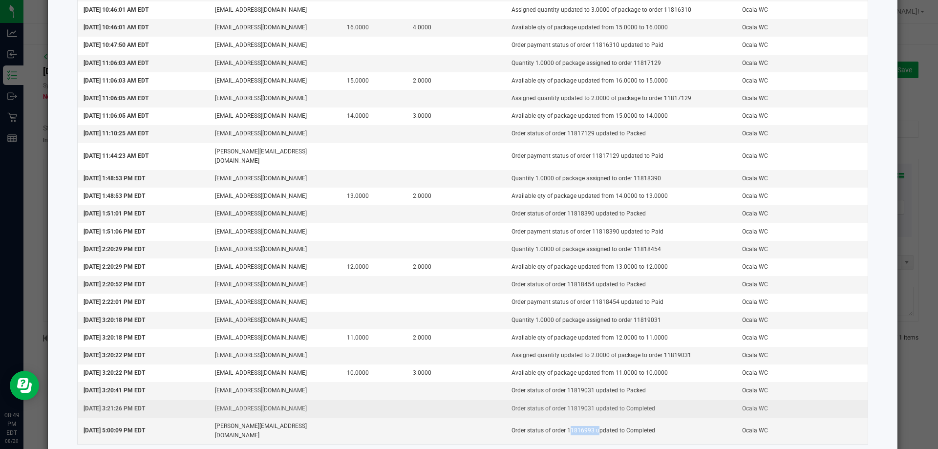
drag, startPoint x: 587, startPoint y: 400, endPoint x: 689, endPoint y: 396, distance: 101.7
click at [689, 400] on td "Order status of order 11819031 updated to Completed" at bounding box center [620, 409] width 230 height 18
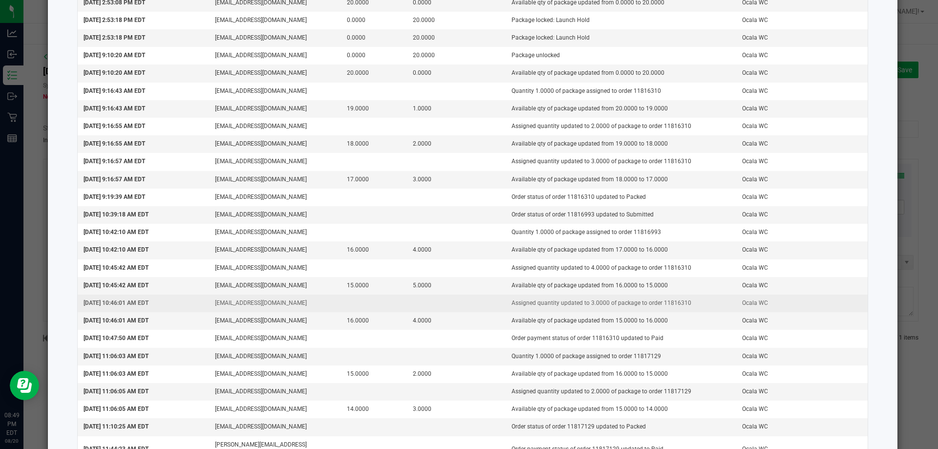
scroll to position [122, 0]
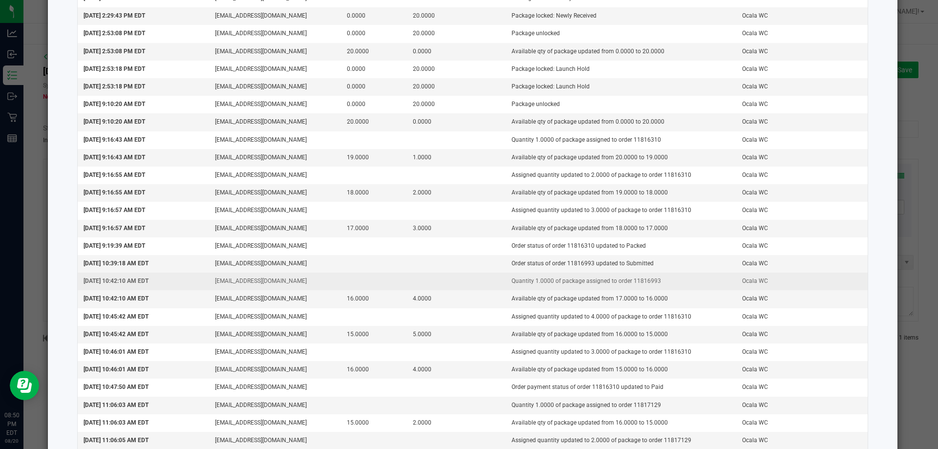
drag, startPoint x: 625, startPoint y: 282, endPoint x: 653, endPoint y: 281, distance: 28.3
click at [653, 281] on td "Quantity 1.0000 of package assigned to order 11816993" at bounding box center [620, 281] width 230 height 18
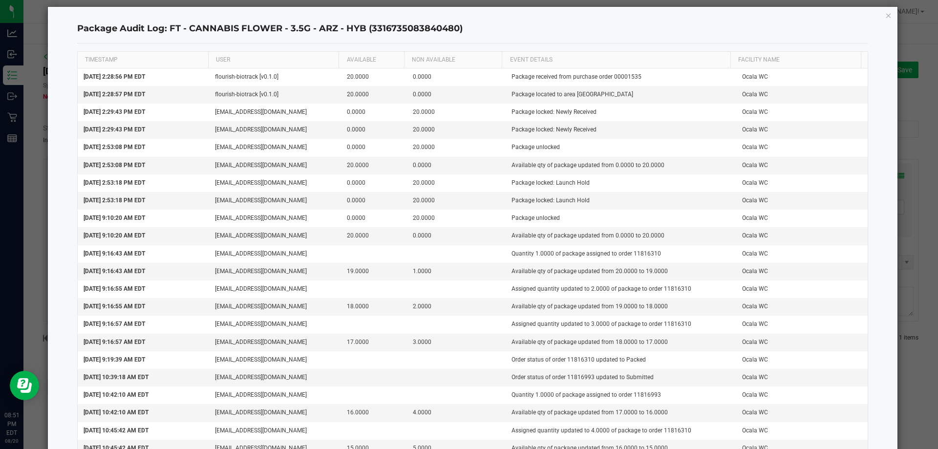
scroll to position [0, 0]
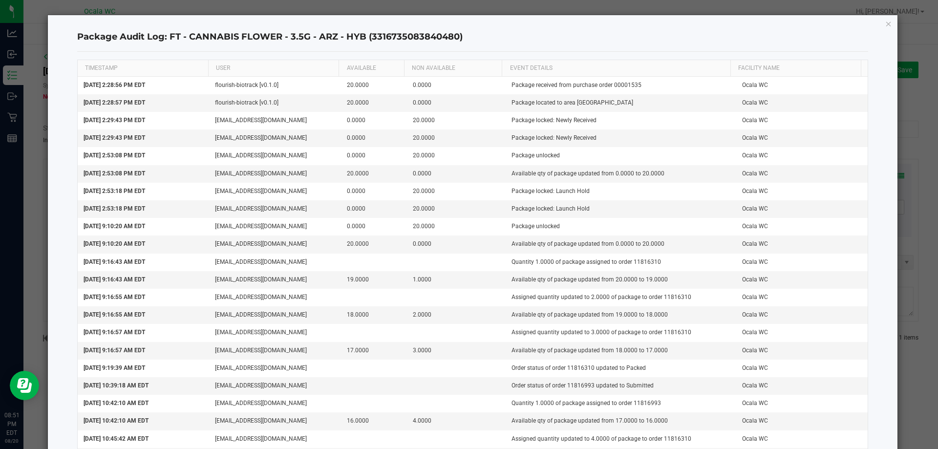
click at [885, 22] on icon "button" at bounding box center [888, 24] width 7 height 12
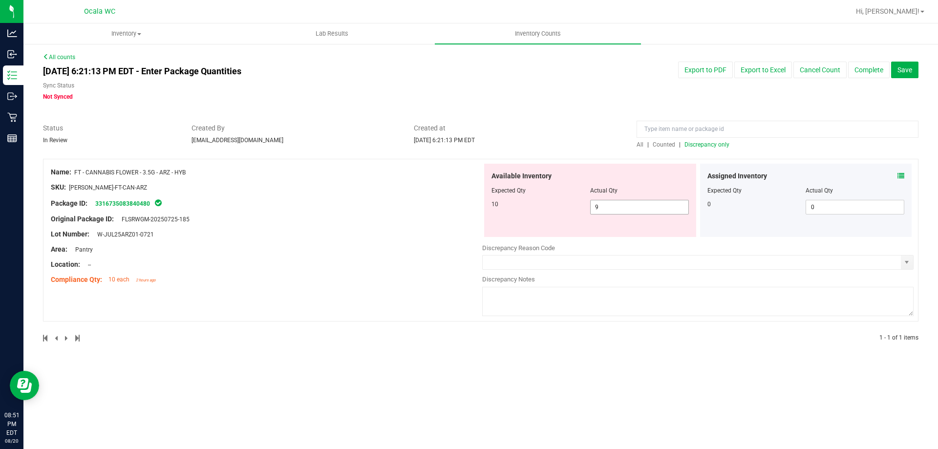
click at [655, 207] on span "9 9" at bounding box center [639, 207] width 99 height 15
click at [655, 207] on input "9" at bounding box center [639, 207] width 98 height 14
type input "10"
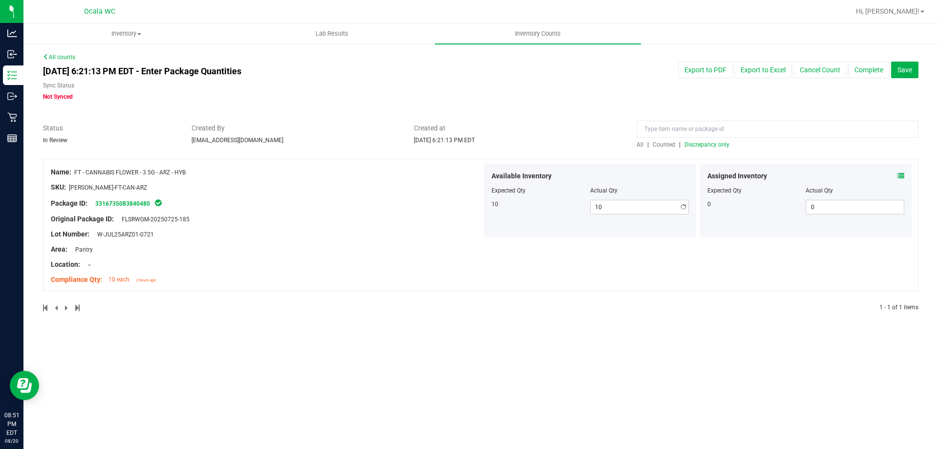
click at [372, 344] on div "Inventory All packages All inventory Waste log Create inventory Lab Results Inv…" at bounding box center [480, 235] width 914 height 425
click at [719, 141] on span "Discrepancy only" at bounding box center [706, 144] width 45 height 7
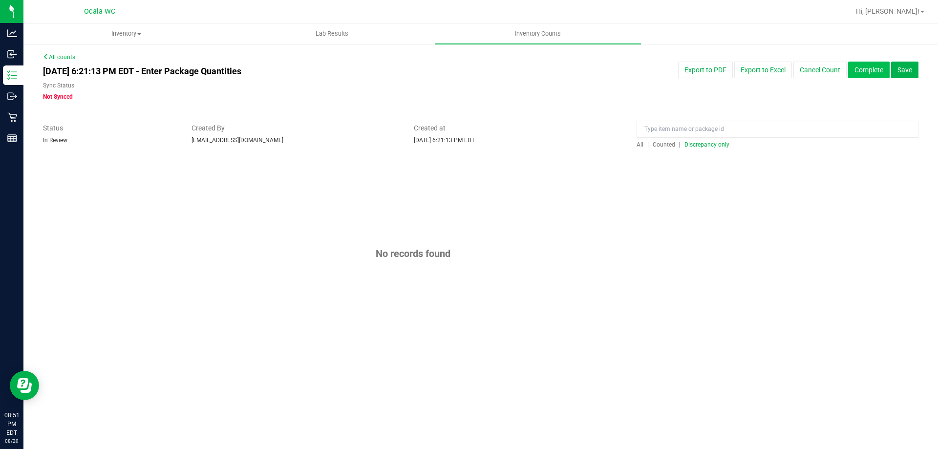
click at [866, 70] on button "Complete" at bounding box center [869, 70] width 42 height 17
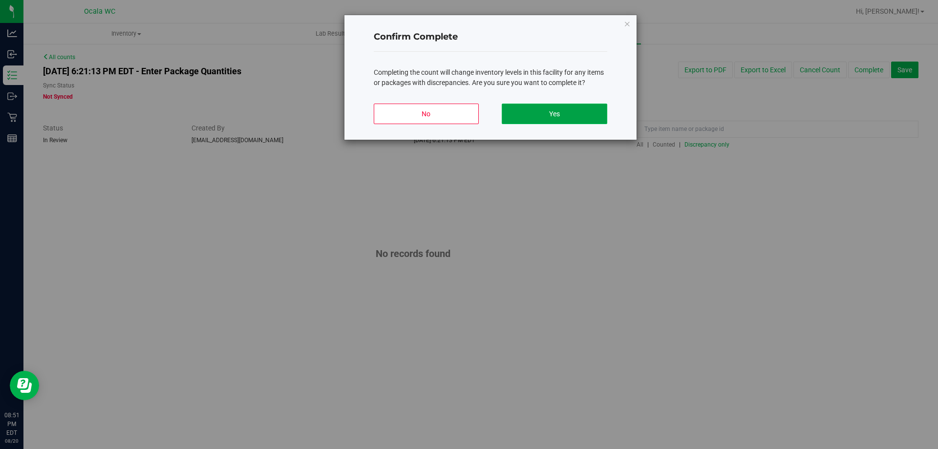
click at [569, 117] on button "Yes" at bounding box center [553, 114] width 105 height 21
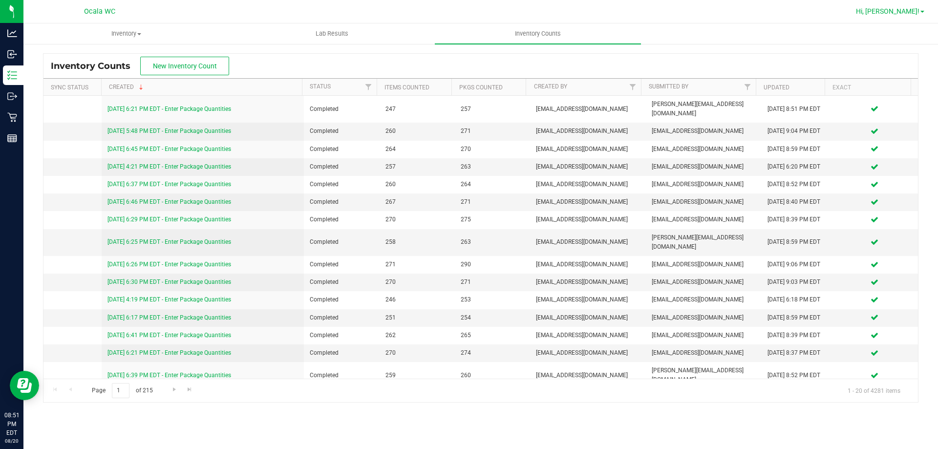
drag, startPoint x: 913, startPoint y: 17, endPoint x: 922, endPoint y: 10, distance: 11.5
click at [913, 17] on div "Hi, [PERSON_NAME]!" at bounding box center [890, 11] width 76 height 17
click at [922, 10] on link "Hi, [PERSON_NAME]!" at bounding box center [890, 11] width 76 height 10
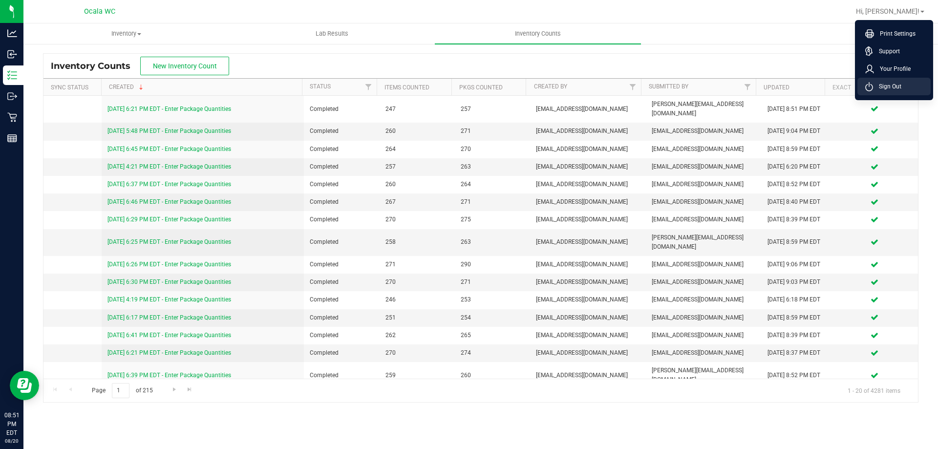
click at [895, 84] on span "Sign Out" at bounding box center [887, 87] width 28 height 10
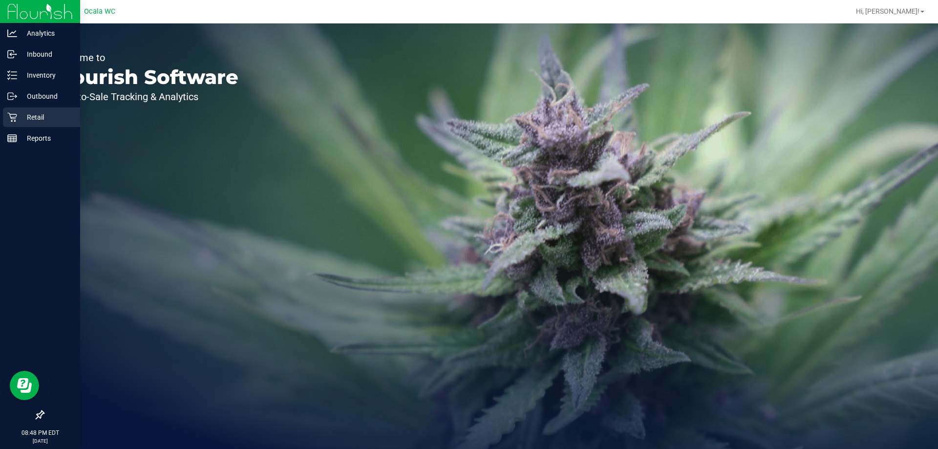
click at [25, 111] on p "Retail" at bounding box center [46, 117] width 59 height 12
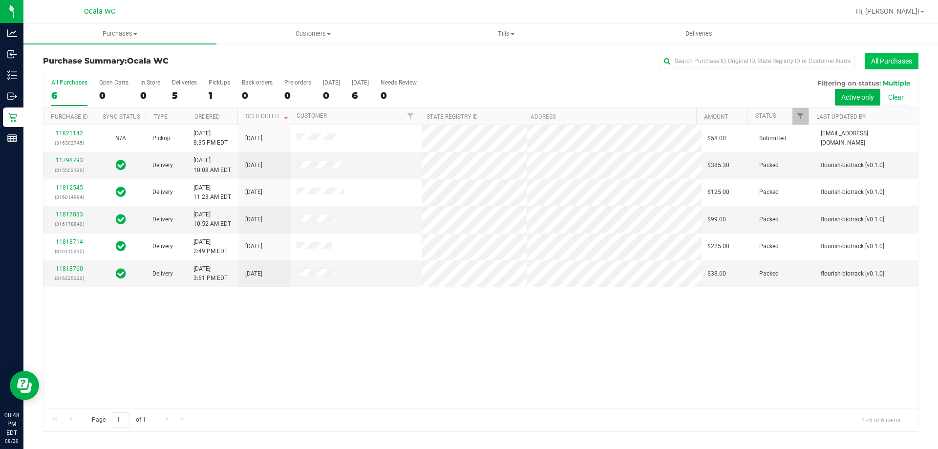
click at [901, 63] on button "All Purchases" at bounding box center [891, 61] width 54 height 17
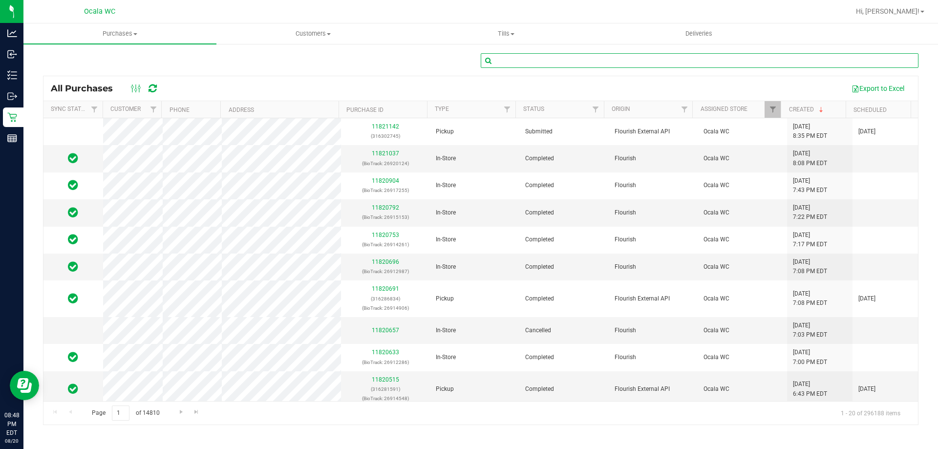
paste input "11816993"
type input "11816993"
click at [435, 54] on div "11816993" at bounding box center [480, 64] width 875 height 22
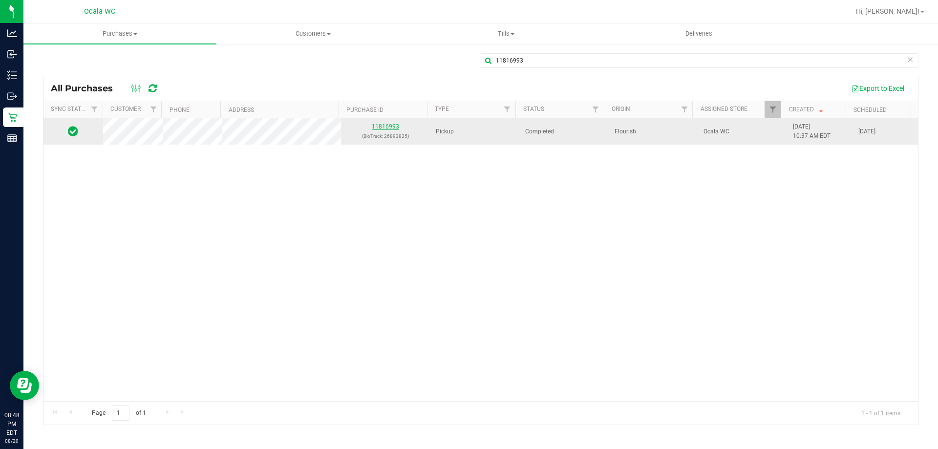
click at [389, 126] on link "11816993" at bounding box center [385, 126] width 27 height 7
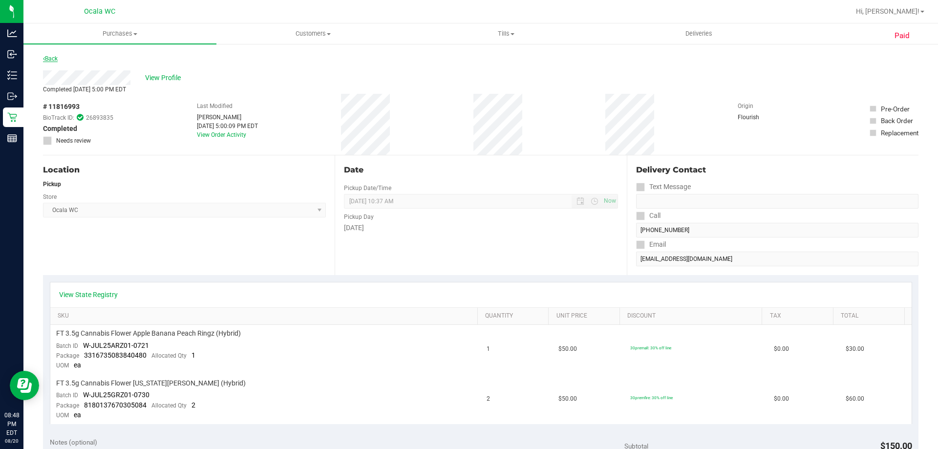
click at [56, 59] on link "Back" at bounding box center [50, 58] width 15 height 7
